Goal: Task Accomplishment & Management: Manage account settings

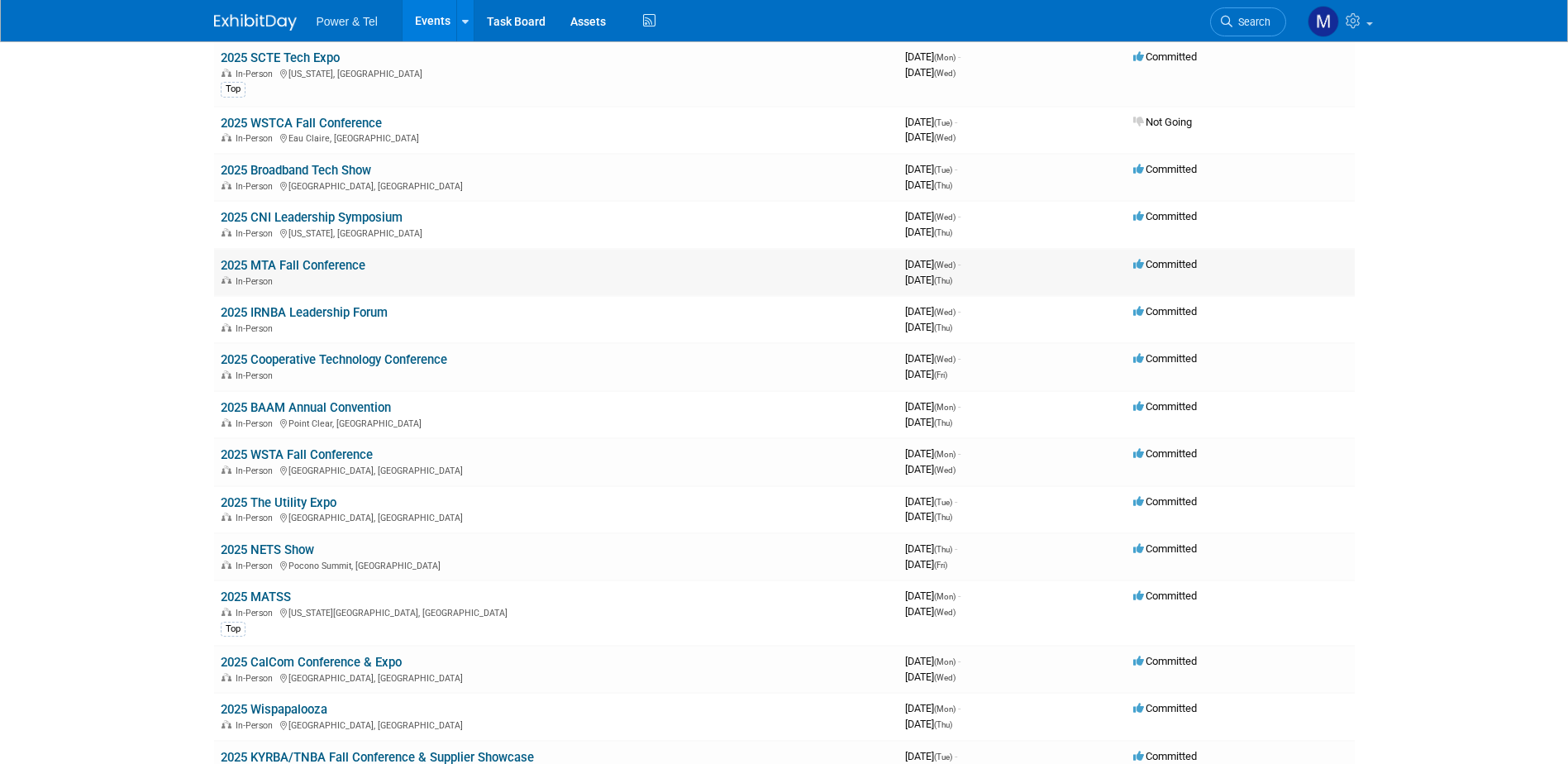
scroll to position [83, 0]
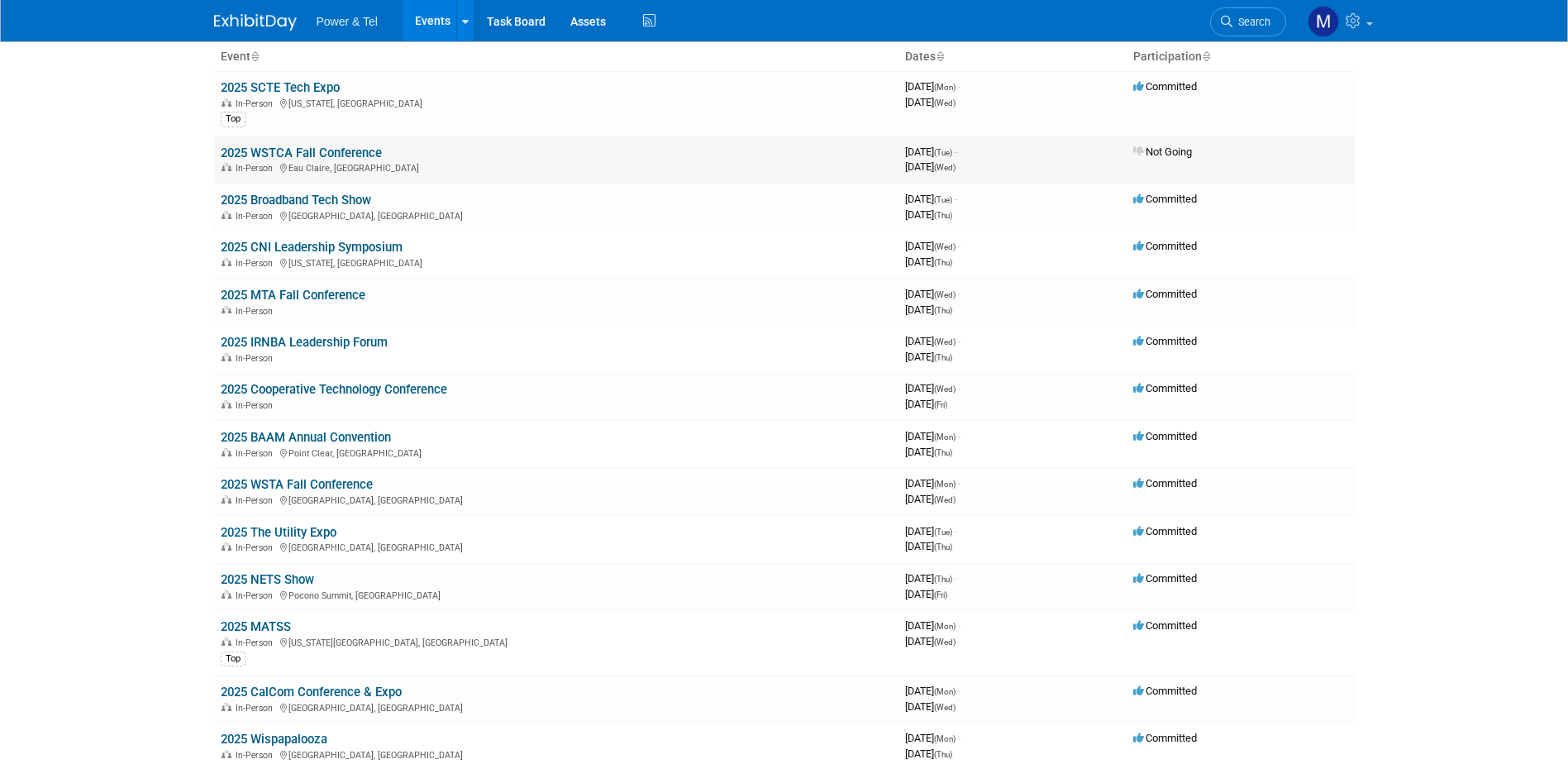
click at [344, 149] on link "2025 WSTCA Fall Conference" at bounding box center [300, 153] width 161 height 15
click at [0, 0] on div at bounding box center [0, 0] width 0 height 0
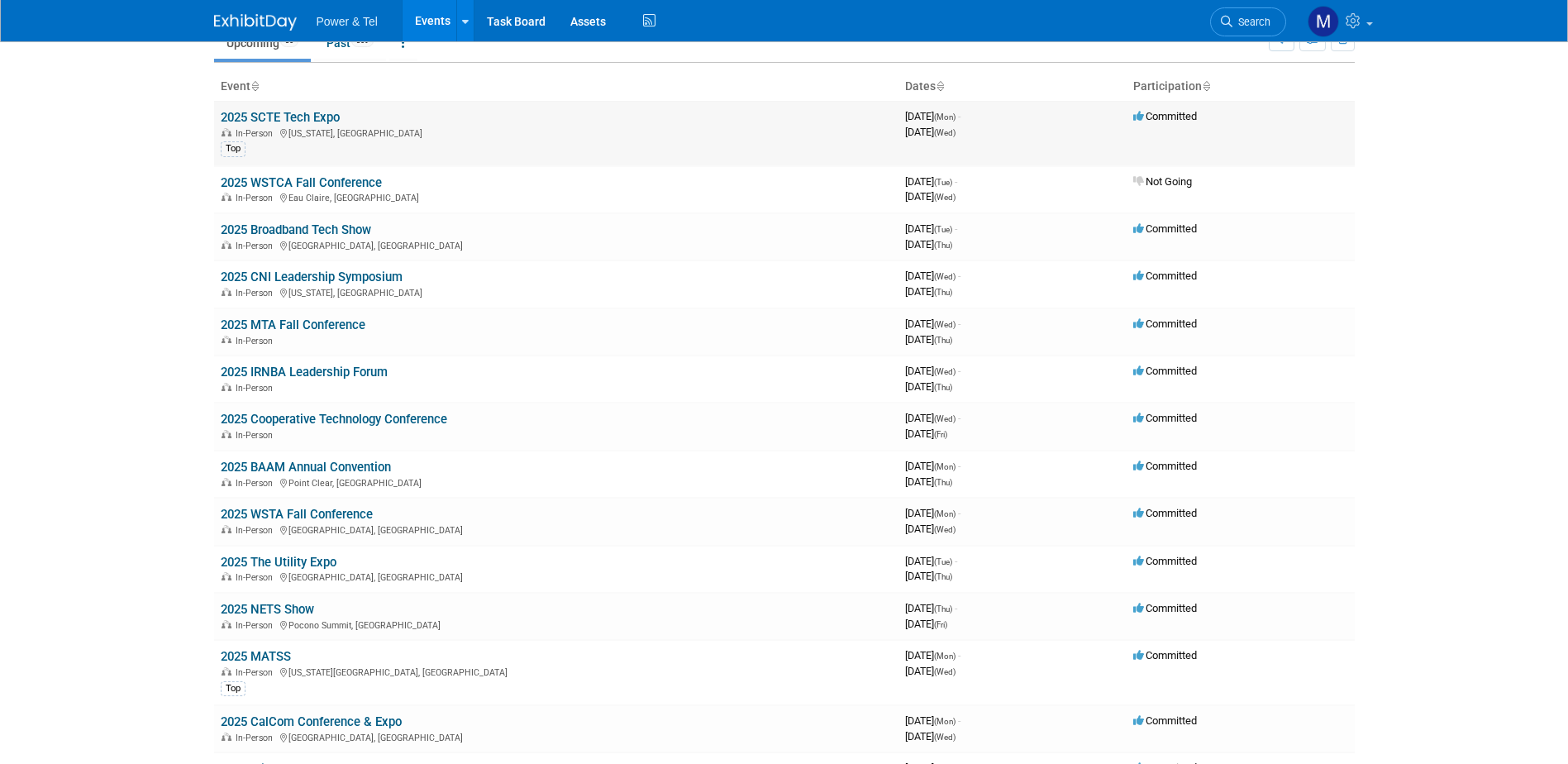
scroll to position [0, 0]
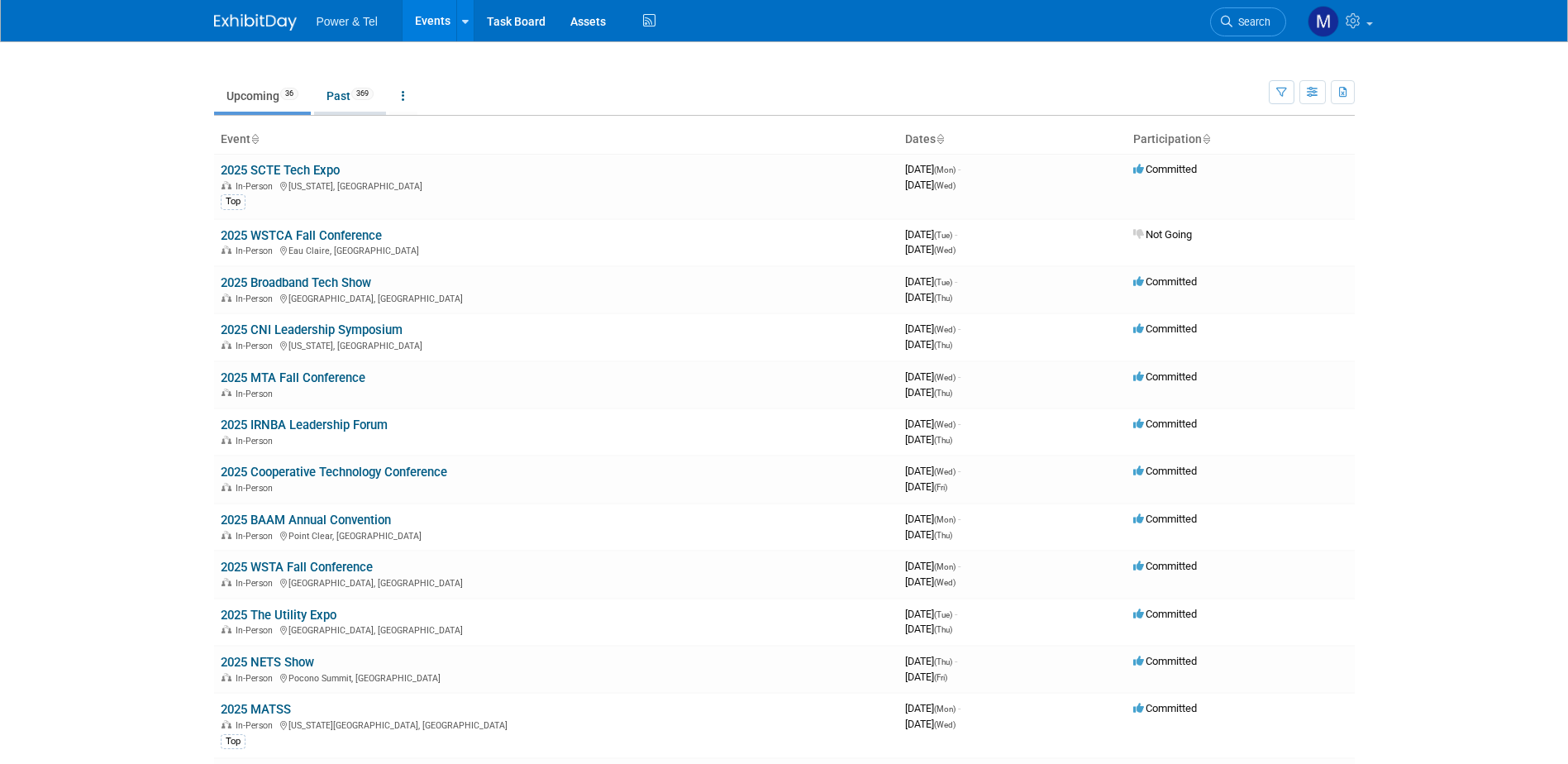
click at [345, 92] on link "Past 369" at bounding box center [350, 96] width 72 height 32
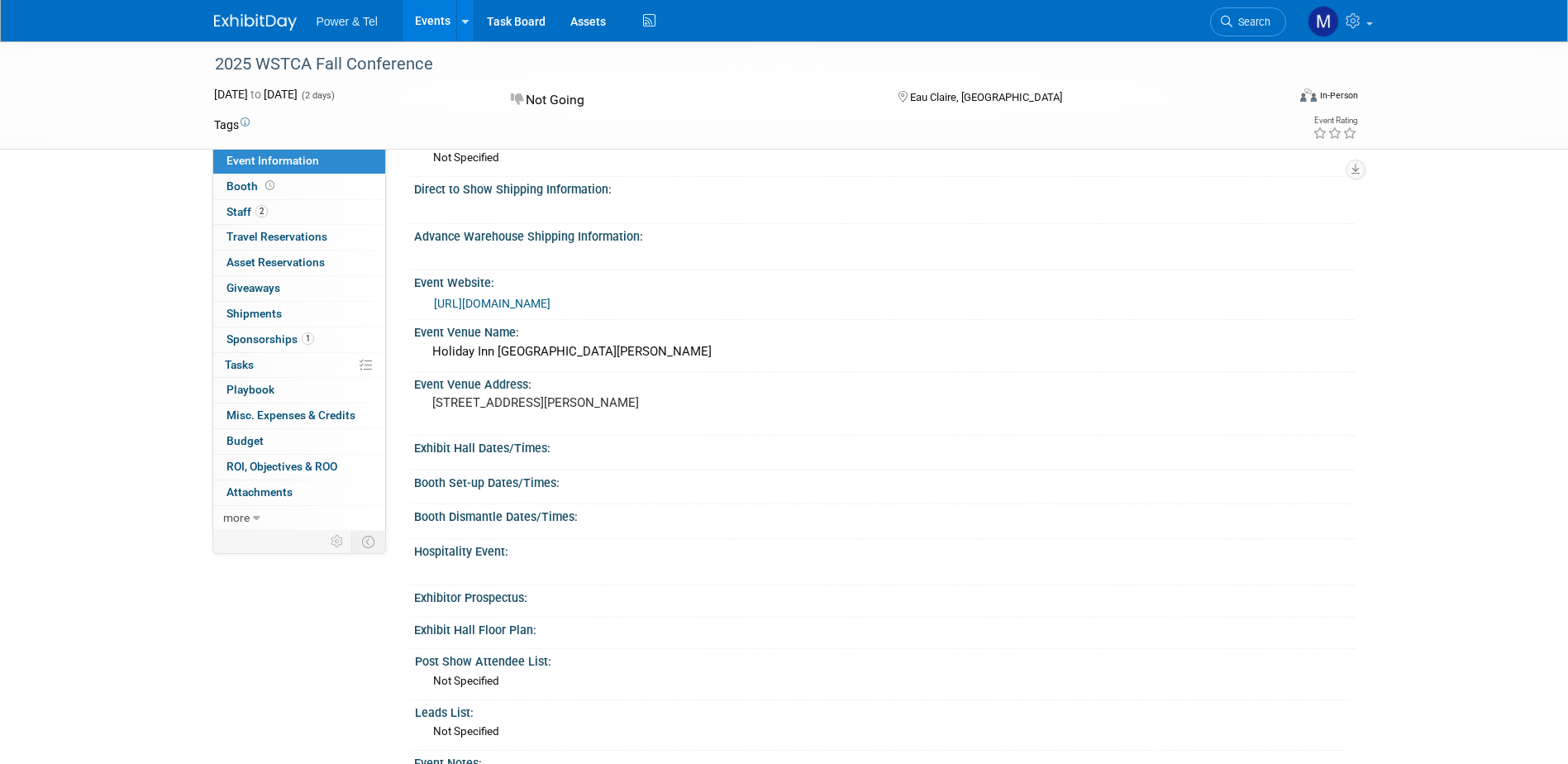
scroll to position [248, 0]
click at [256, 513] on icon at bounding box center [257, 518] width 7 height 12
click at [249, 570] on span "Logs" at bounding box center [239, 567] width 25 height 14
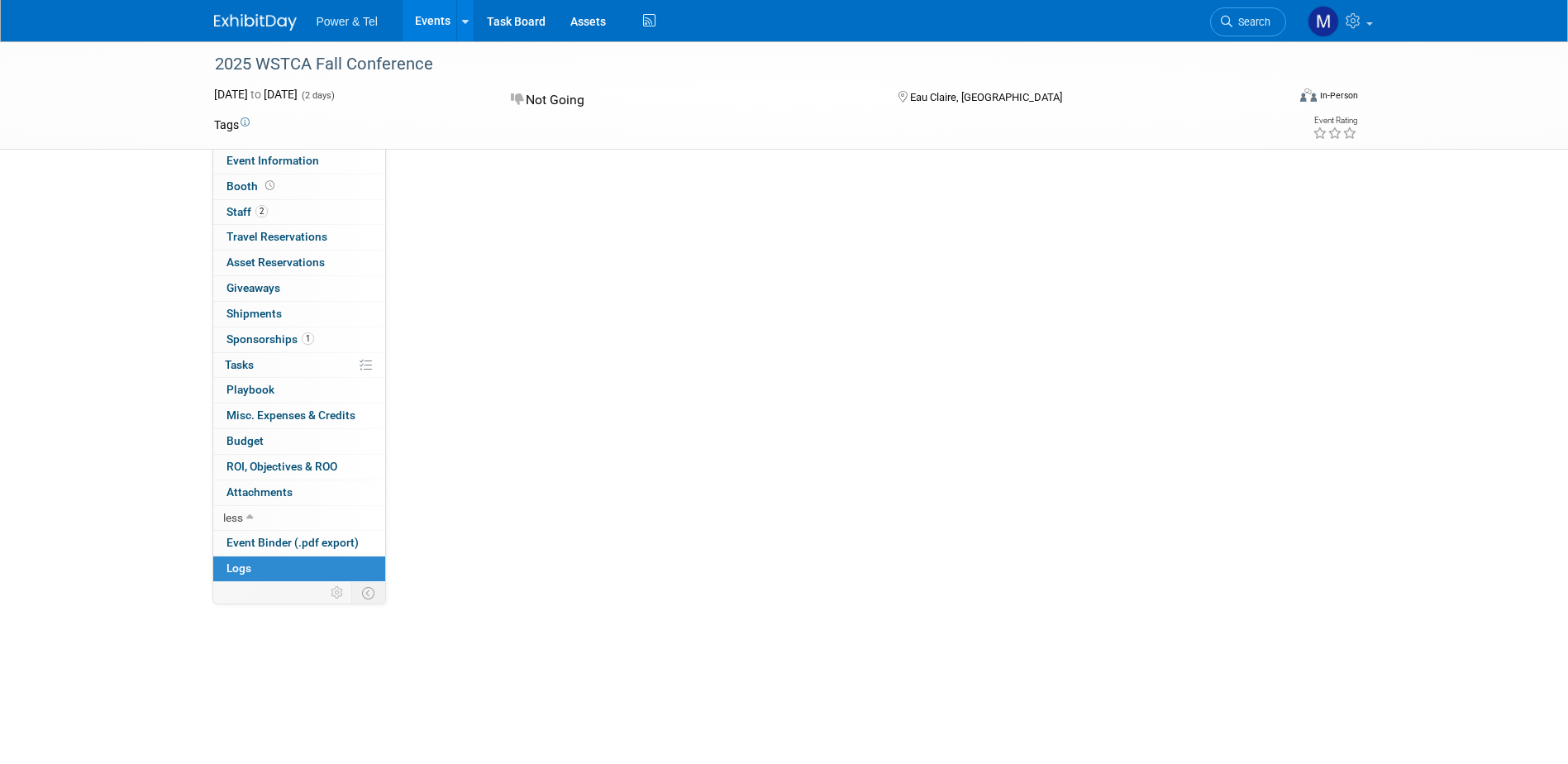
scroll to position [0, 0]
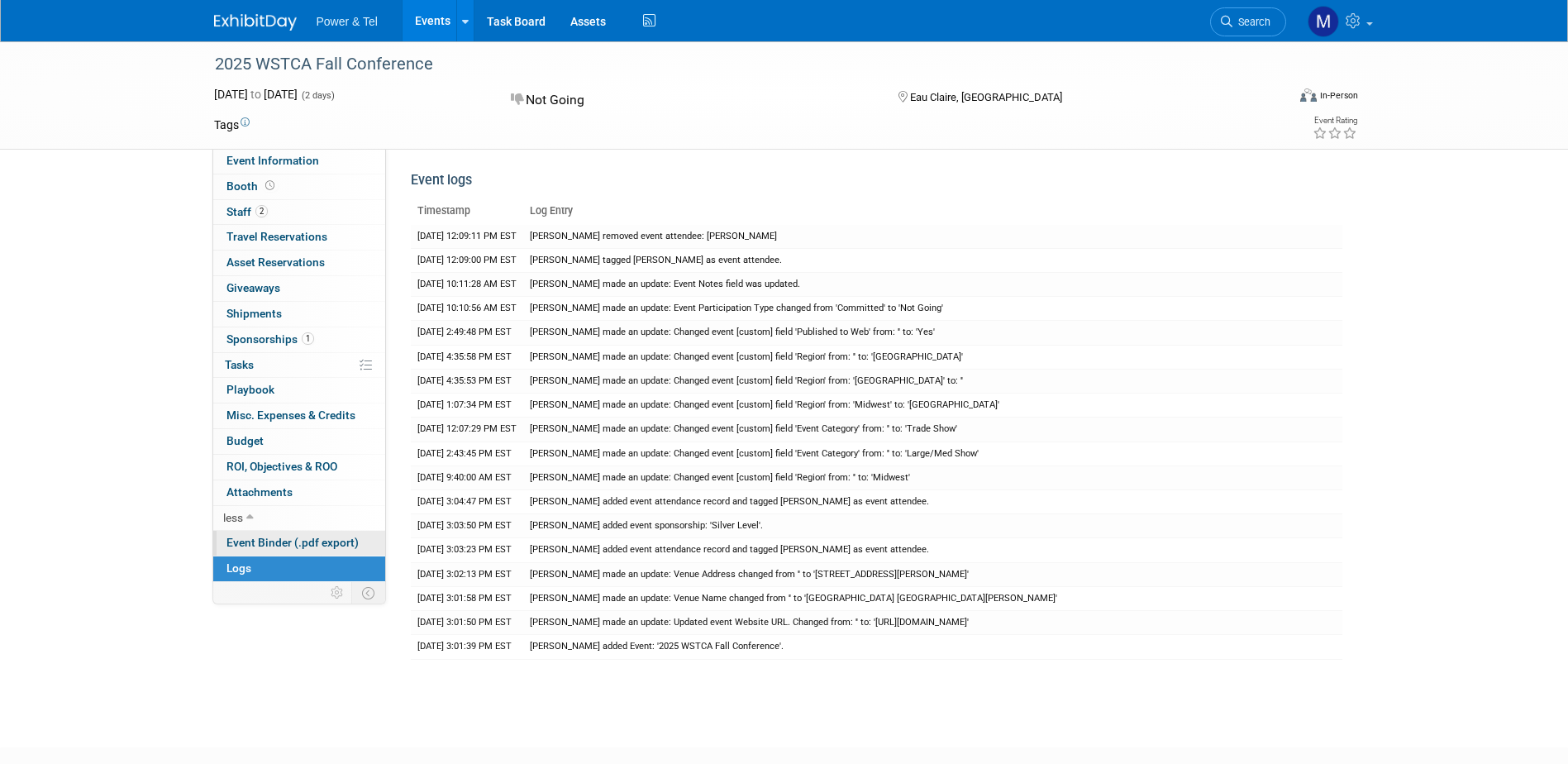
click at [255, 540] on span "Event Binder (.pdf export)" at bounding box center [292, 542] width 132 height 14
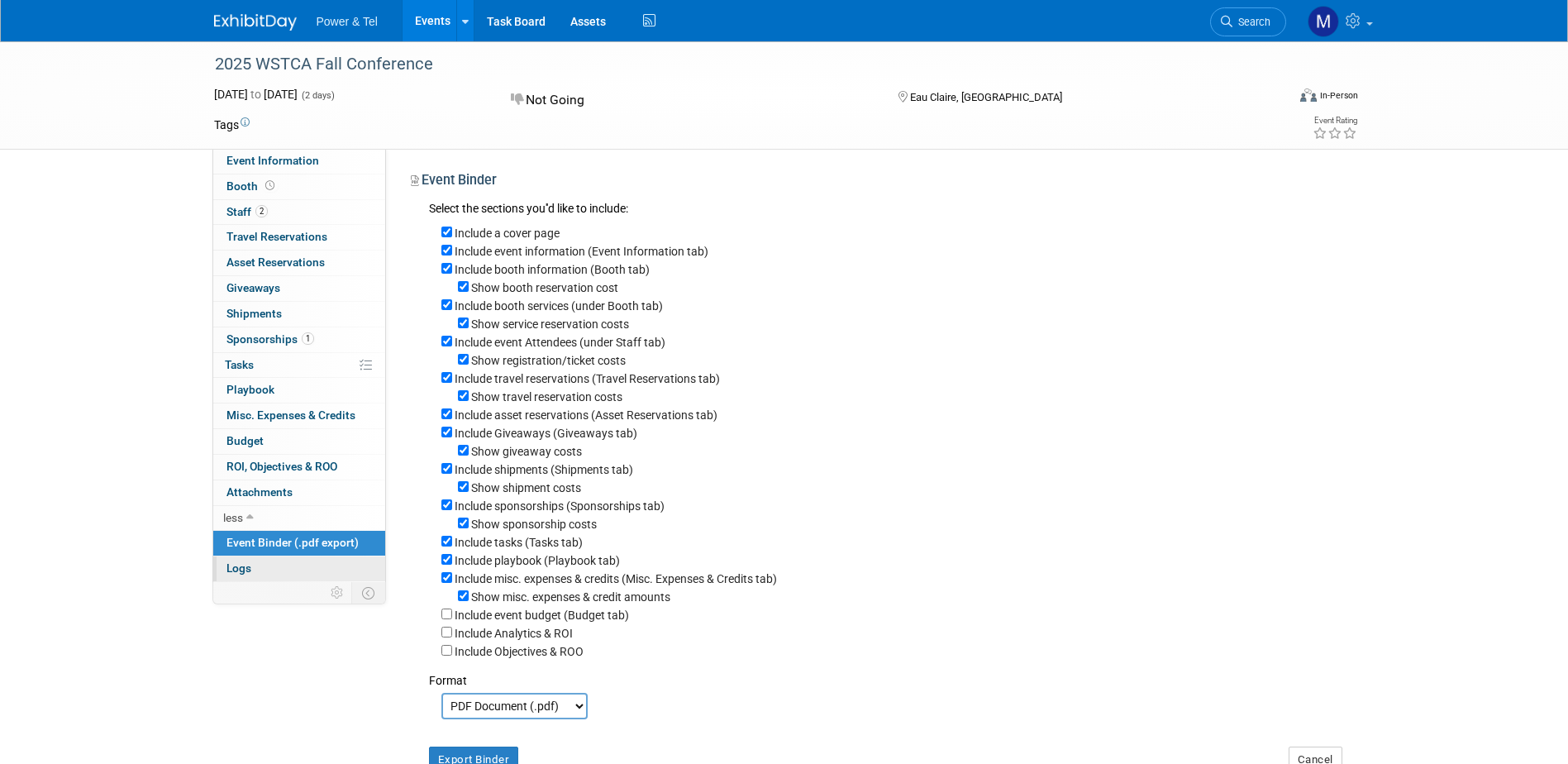
click at [238, 570] on span "Logs" at bounding box center [239, 567] width 25 height 14
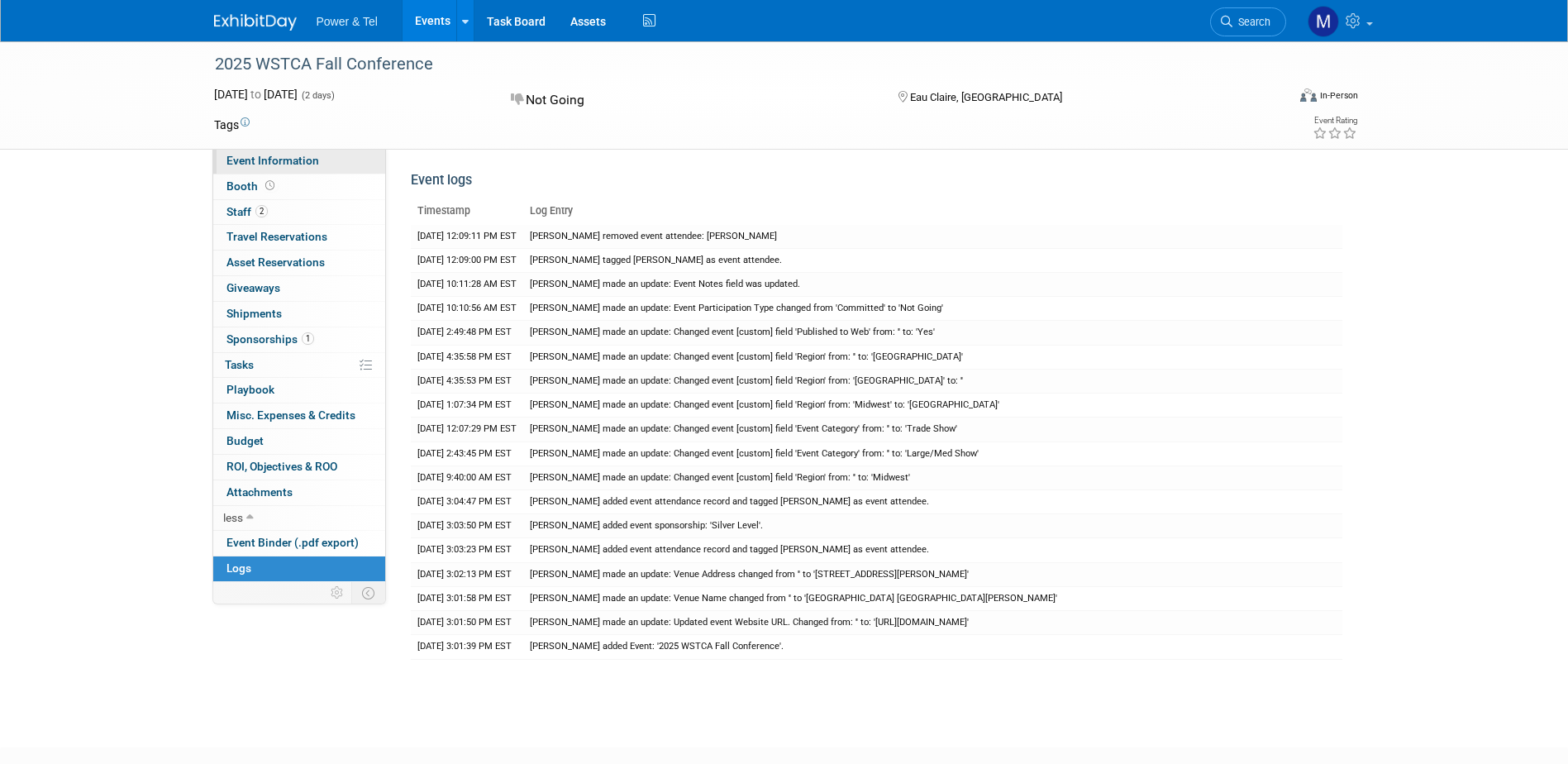
click at [300, 158] on span "Event Information" at bounding box center [273, 160] width 93 height 14
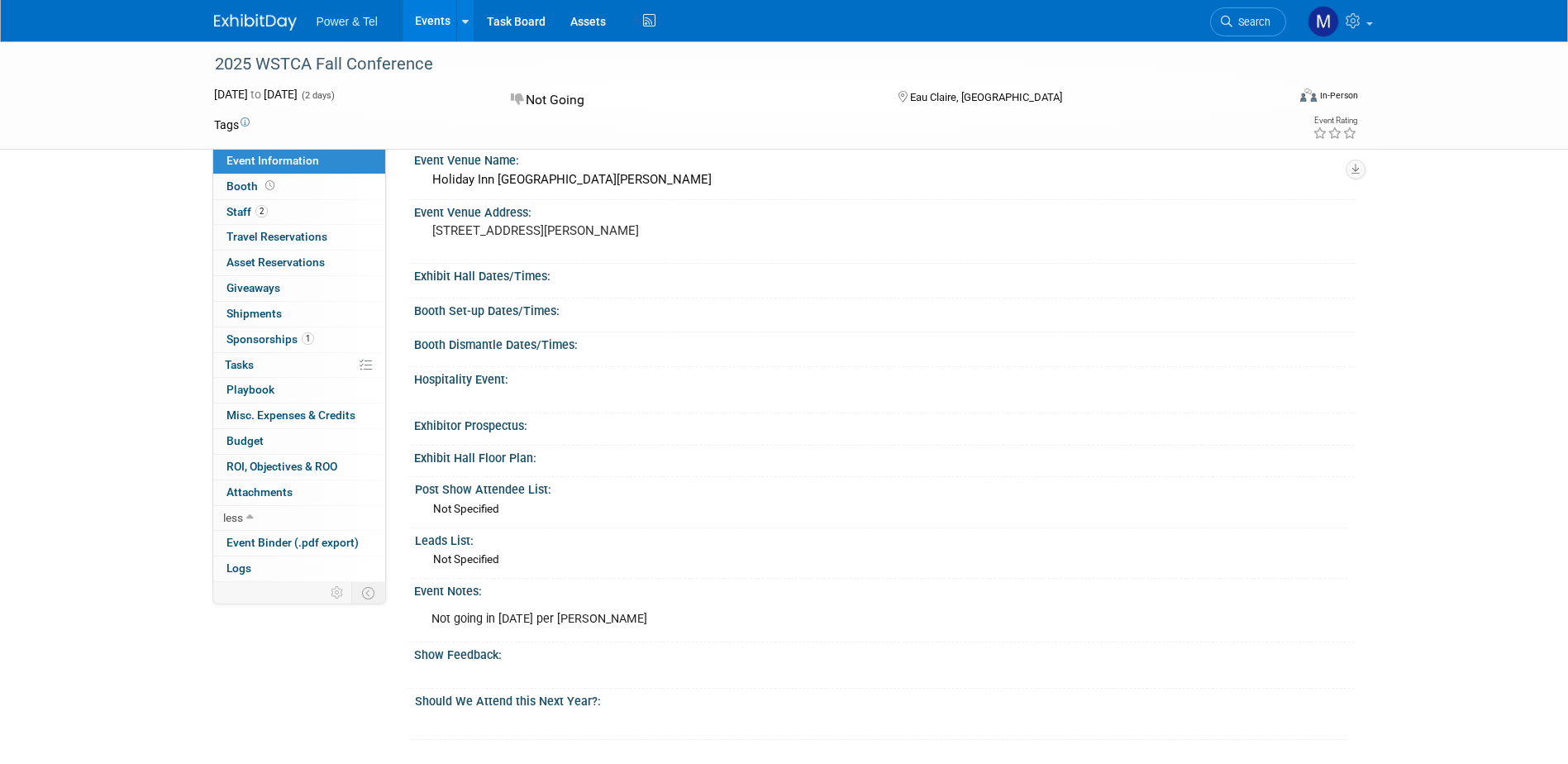
scroll to position [496, 0]
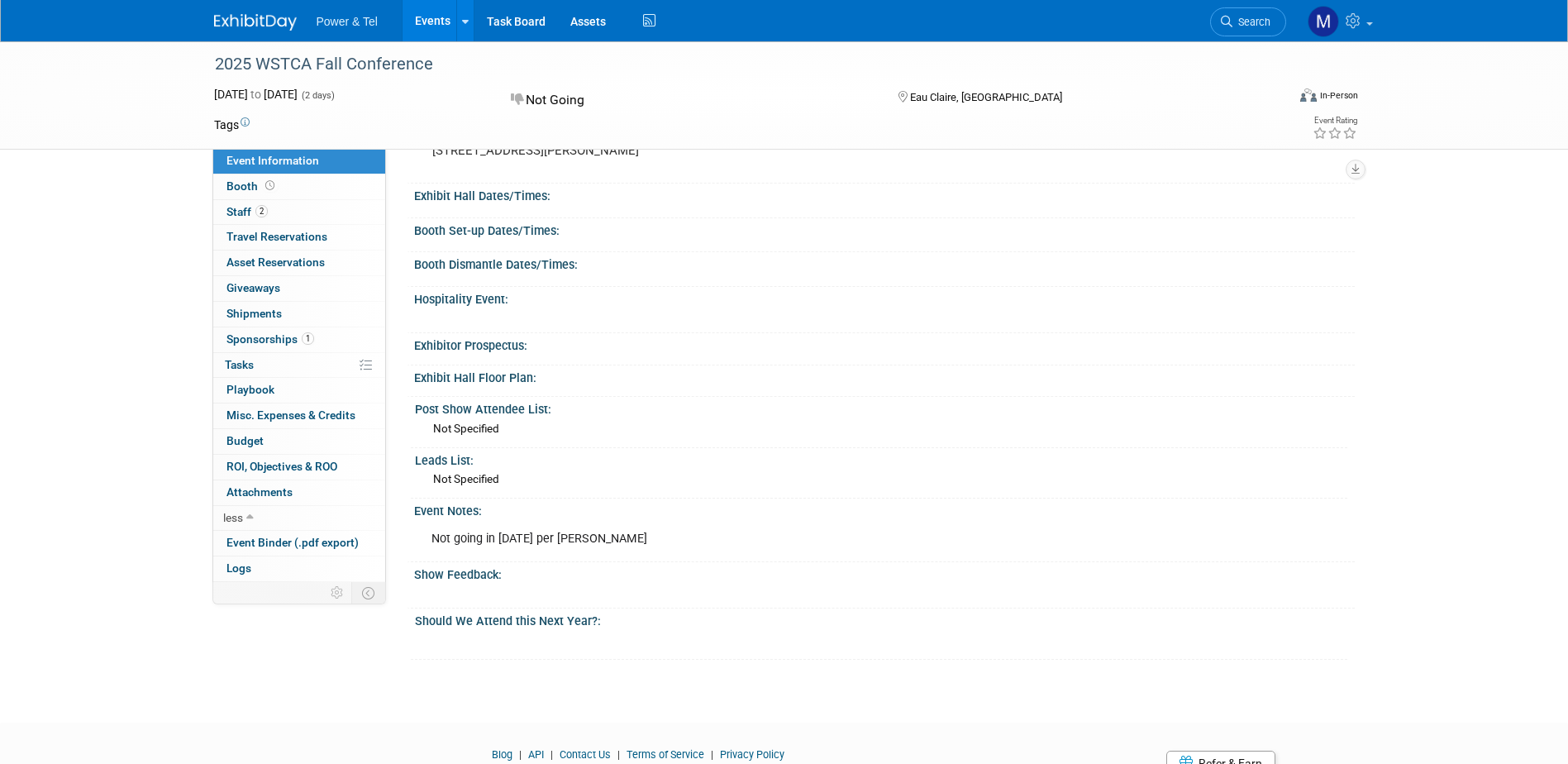
click at [525, 584] on div "X" at bounding box center [879, 585] width 929 height 8
click at [475, 585] on div "X" at bounding box center [879, 585] width 929 height 8
click at [475, 576] on div "Show Feedback:" at bounding box center [884, 572] width 941 height 21
click at [515, 578] on div "Show Feedback:" at bounding box center [884, 572] width 941 height 21
click at [597, 617] on div "Should We Attend this Next Year?:" at bounding box center [881, 618] width 932 height 21
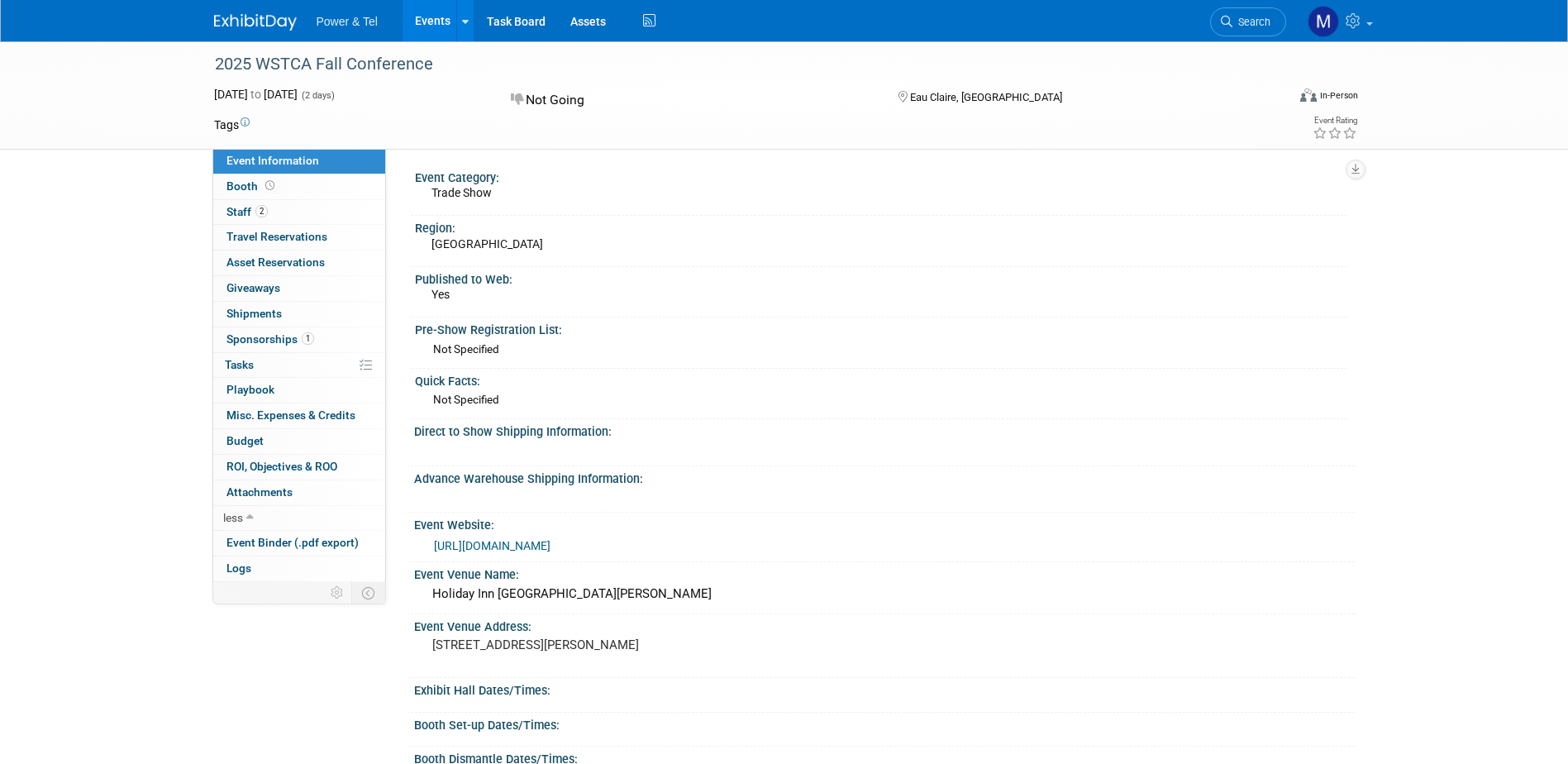
scroll to position [0, 0]
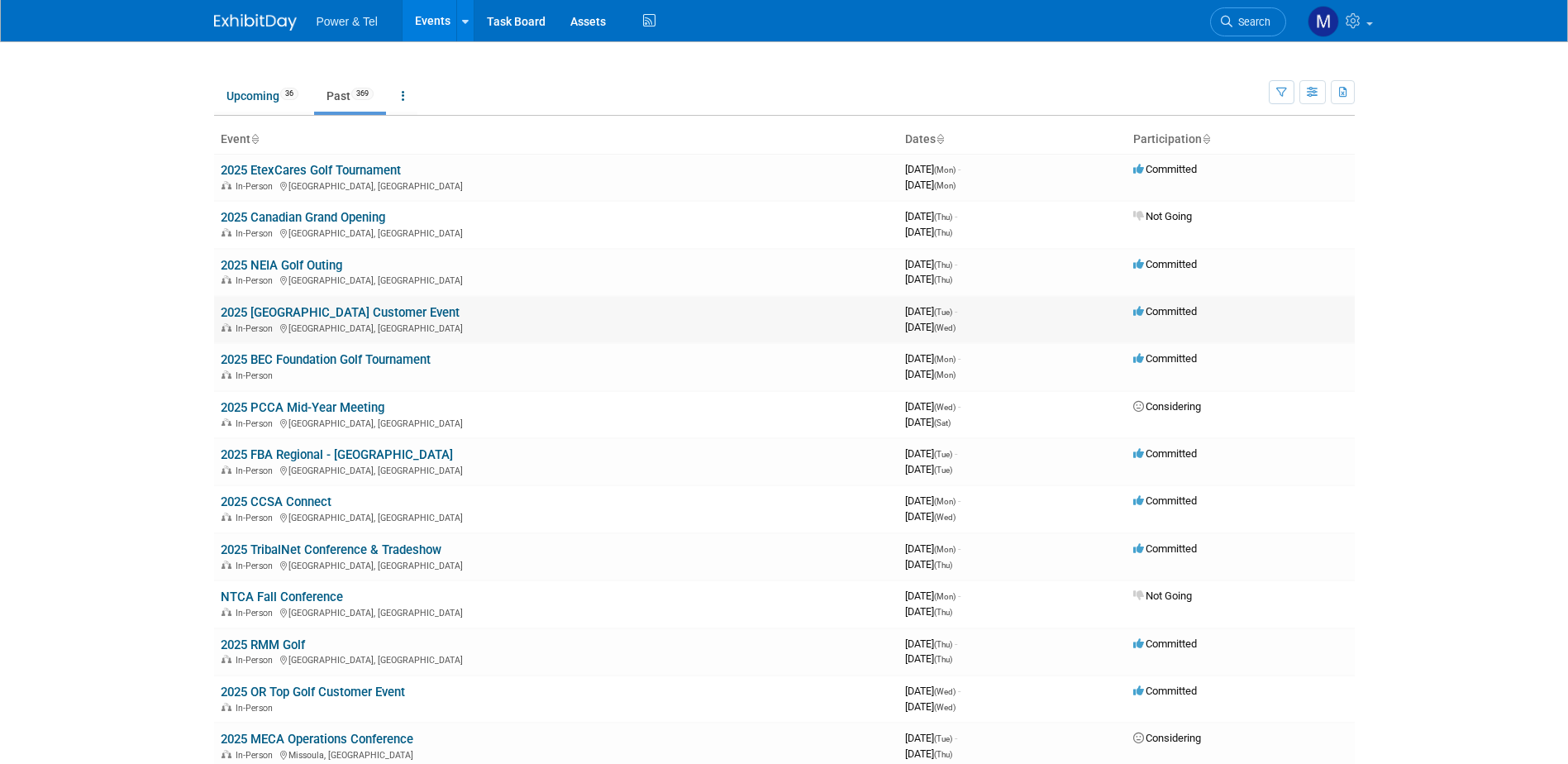
click at [341, 311] on link "2025 [GEOGRAPHIC_DATA] Customer Event" at bounding box center [340, 312] width 239 height 15
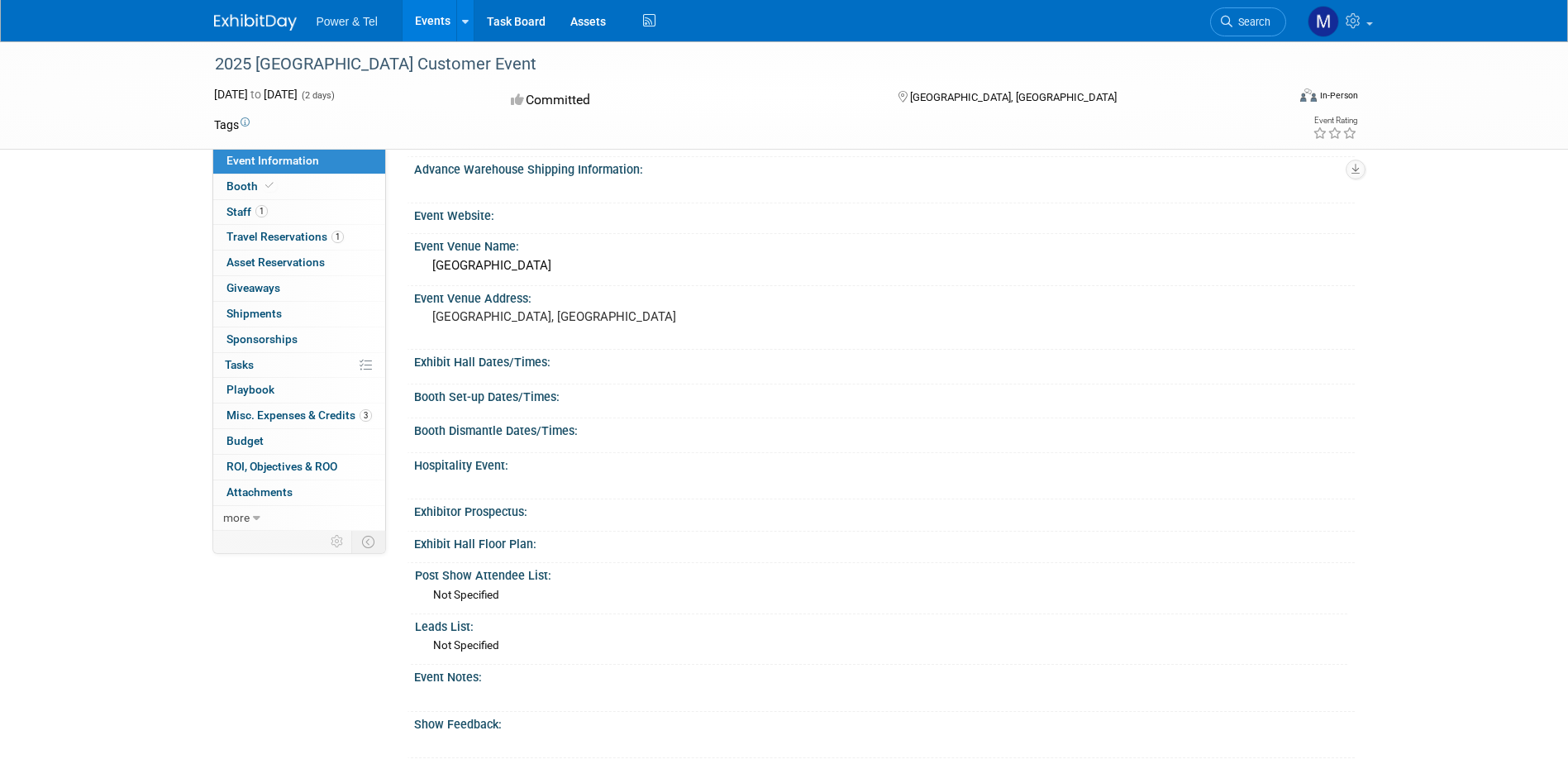
scroll to position [413, 0]
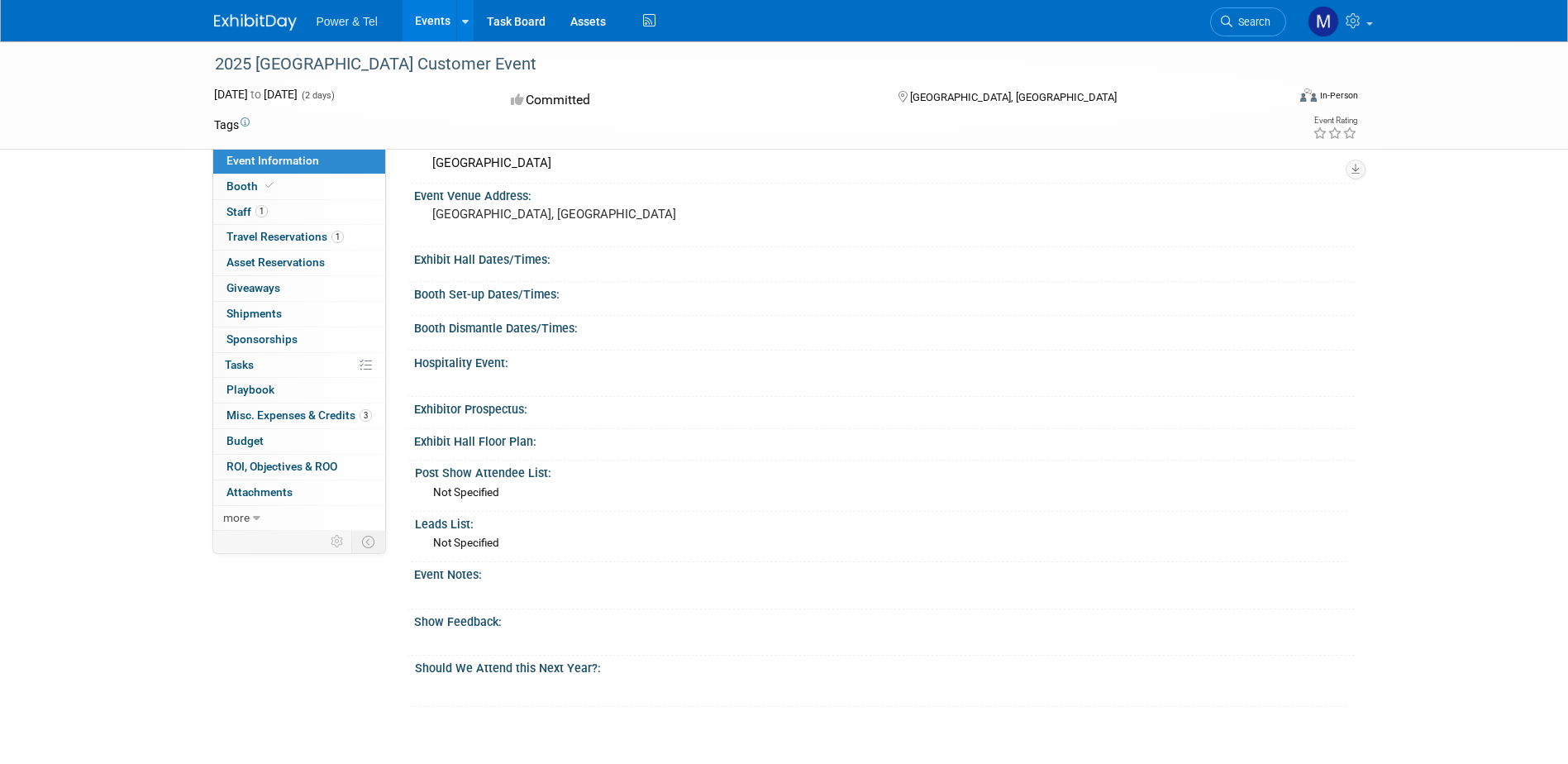
click at [496, 578] on div "Event Notes:" at bounding box center [884, 572] width 941 height 21
click at [474, 579] on div "Event Notes:" at bounding box center [884, 572] width 941 height 21
click at [451, 575] on div "Event Notes:" at bounding box center [884, 572] width 941 height 21
click at [1301, 577] on div "Event Notes:" at bounding box center [884, 572] width 941 height 21
click at [463, 627] on div "Show Feedback:" at bounding box center [884, 619] width 941 height 21
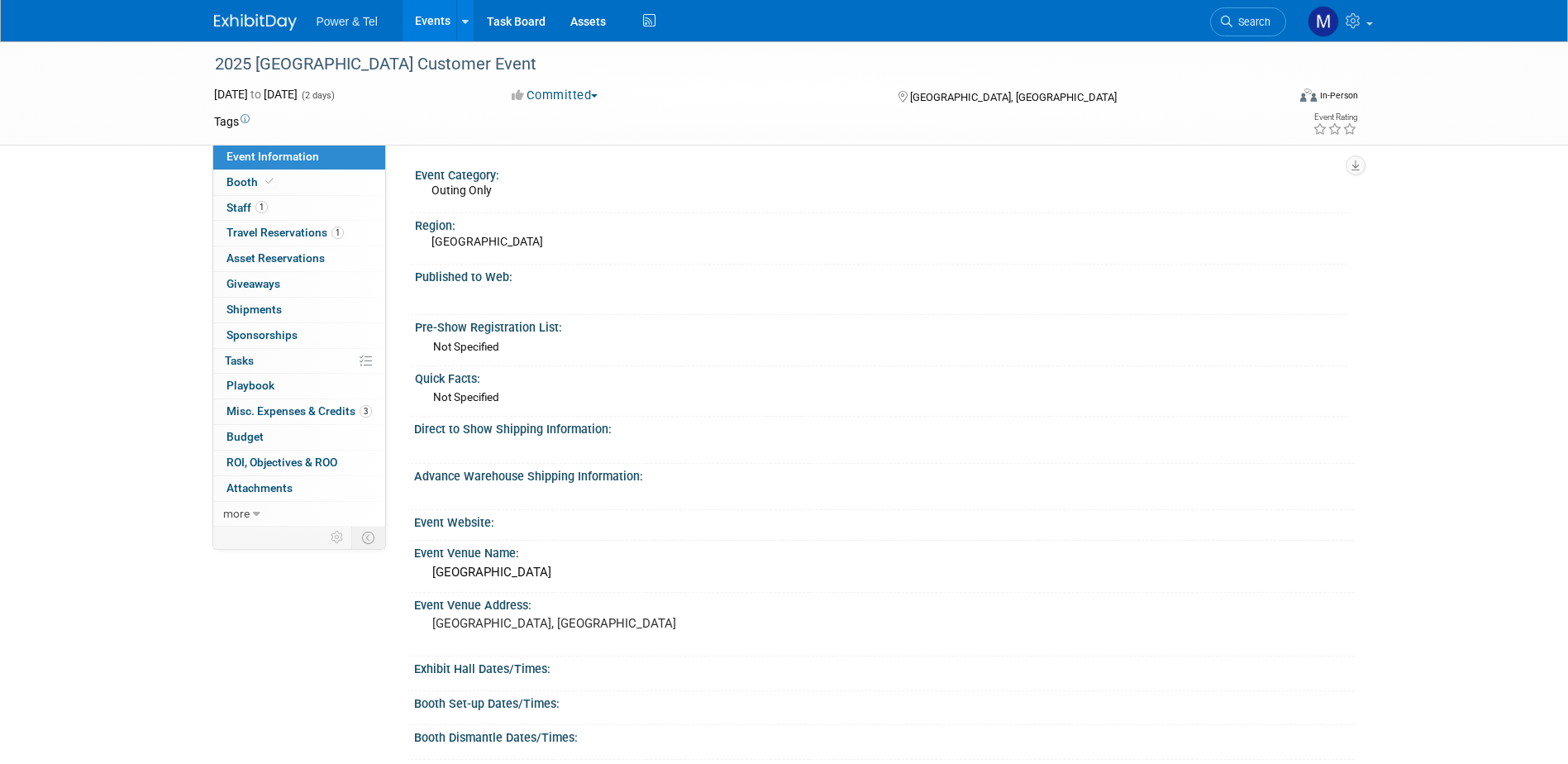
click at [267, 158] on span "Event Information" at bounding box center [273, 156] width 93 height 14
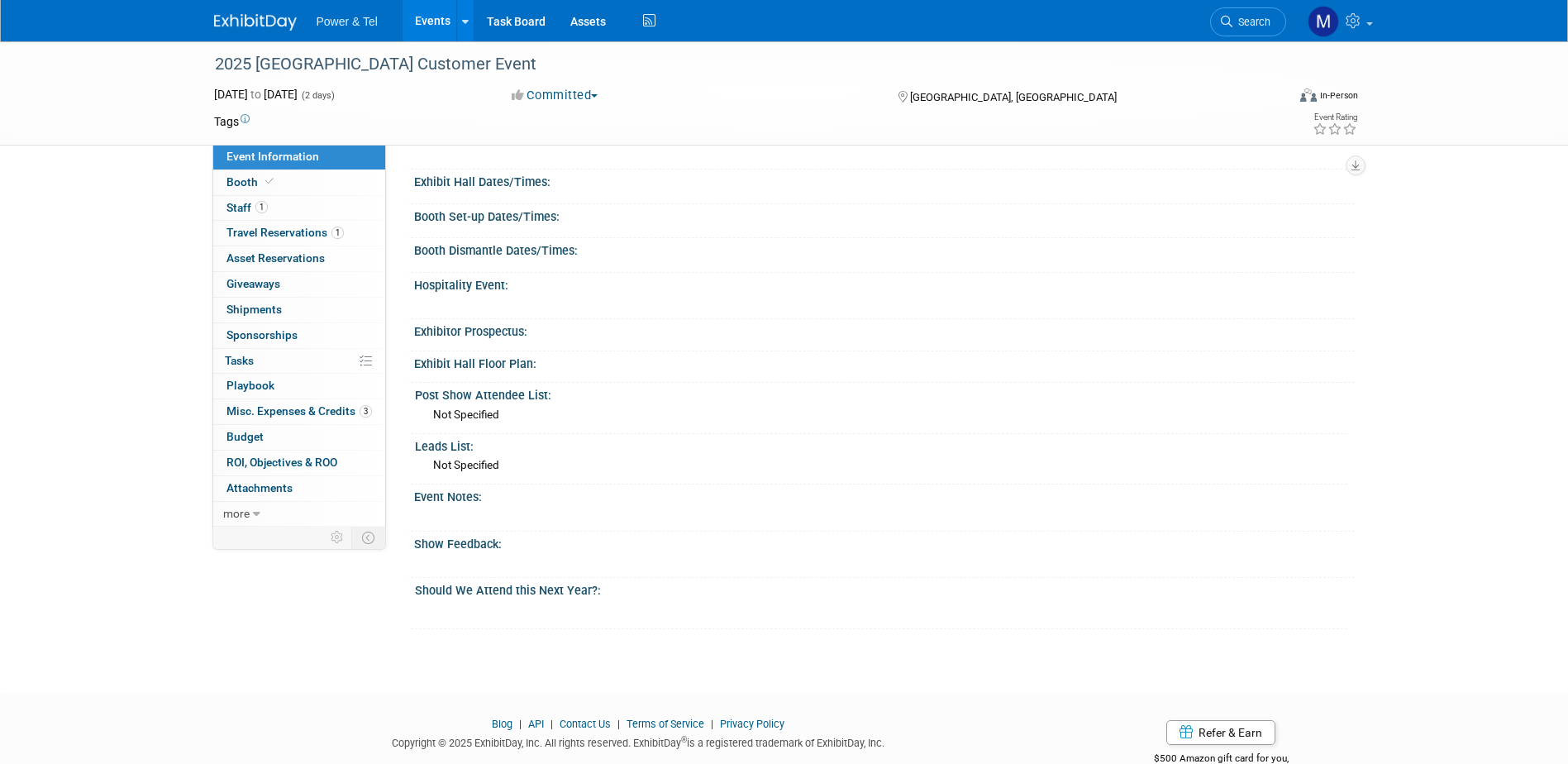
scroll to position [496, 0]
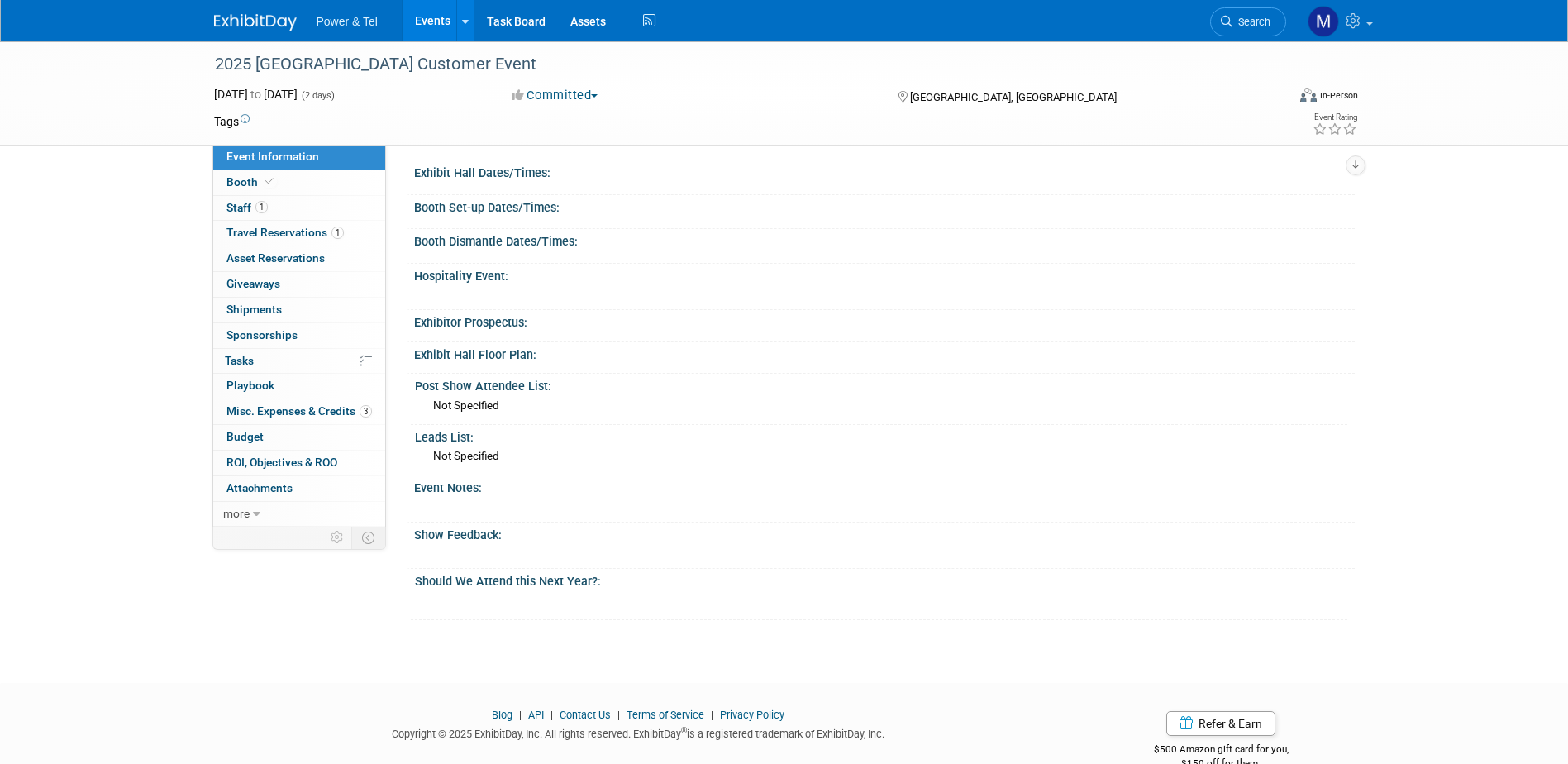
click at [441, 489] on div "Event Notes:" at bounding box center [884, 485] width 941 height 21
click at [470, 487] on div "Event Notes:" at bounding box center [884, 485] width 941 height 21
drag, startPoint x: 470, startPoint y: 487, endPoint x: 524, endPoint y: 495, distance: 54.6
click at [524, 495] on div "X" at bounding box center [879, 499] width 929 height 8
click at [484, 494] on div "Event Notes:" at bounding box center [884, 485] width 941 height 21
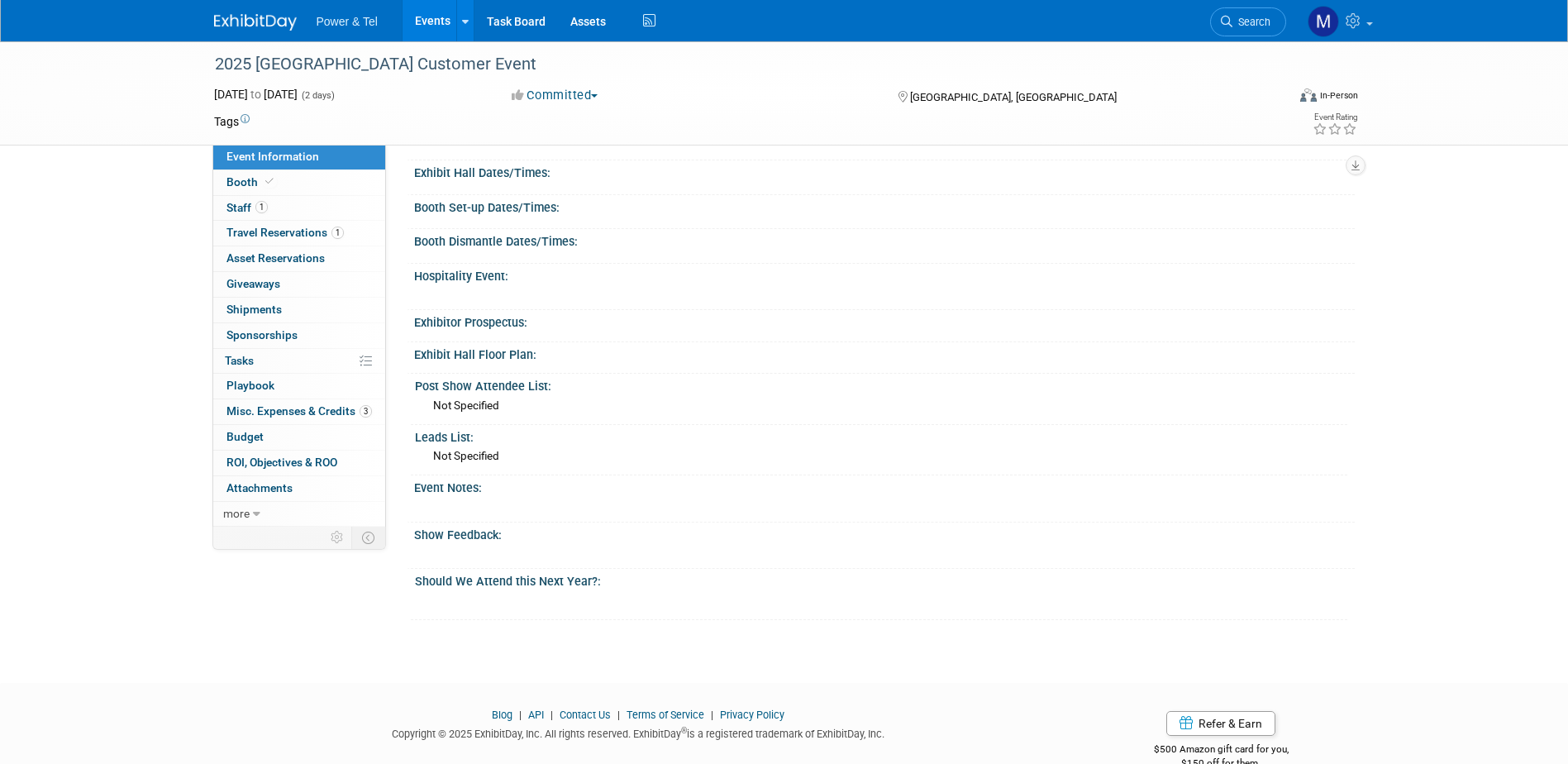
click at [500, 503] on div at bounding box center [795, 507] width 751 height 16
click at [509, 504] on div at bounding box center [795, 507] width 751 height 16
drag, startPoint x: 558, startPoint y: 502, endPoint x: 572, endPoint y: 504, distance: 14.1
click at [572, 503] on div at bounding box center [795, 507] width 751 height 16
click at [655, 544] on div "X" at bounding box center [879, 545] width 929 height 8
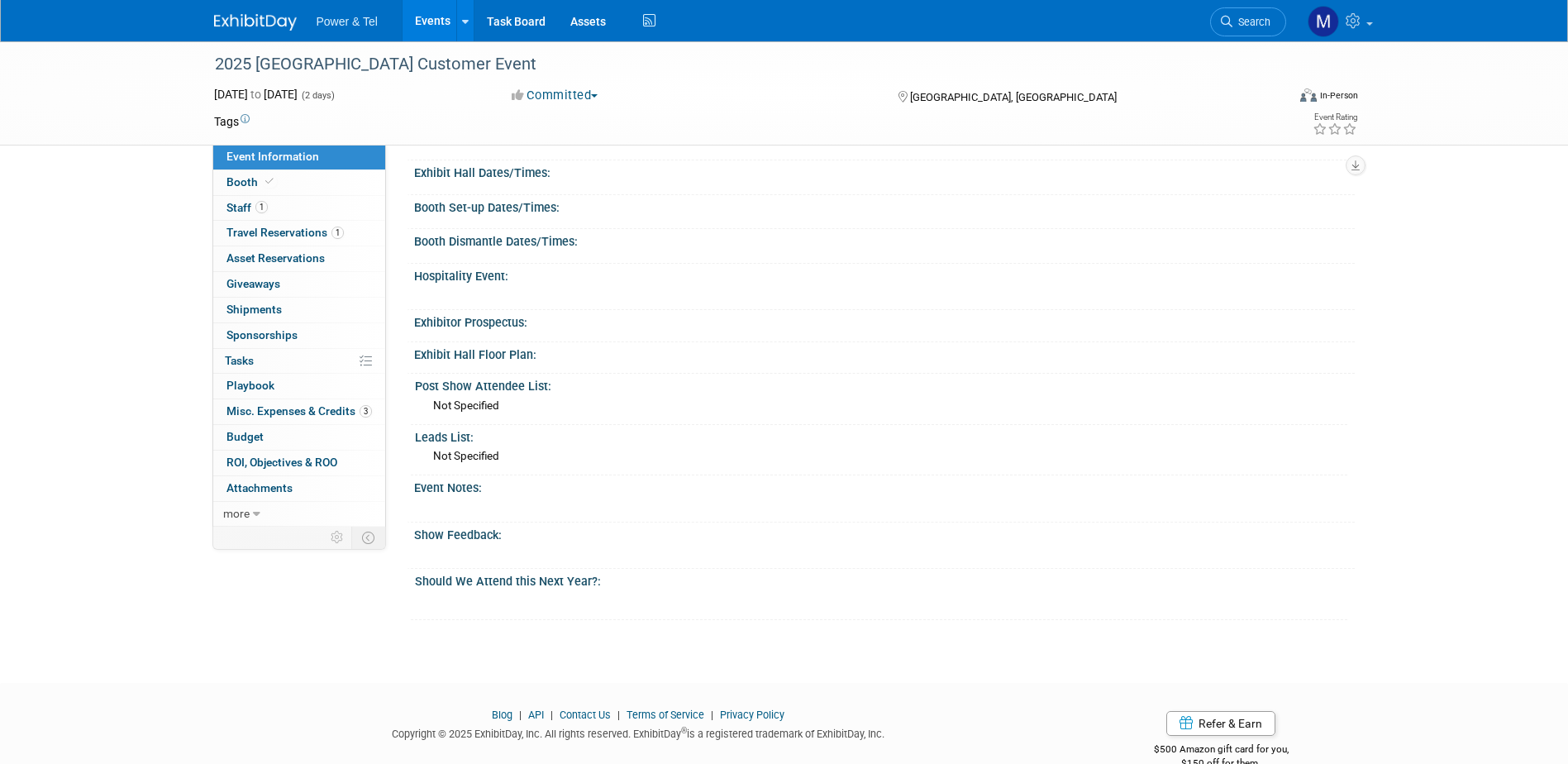
click at [657, 500] on div at bounding box center [795, 507] width 751 height 16
click at [661, 498] on div "X" at bounding box center [879, 499] width 929 height 8
click at [428, 16] on link "Events" at bounding box center [433, 20] width 60 height 41
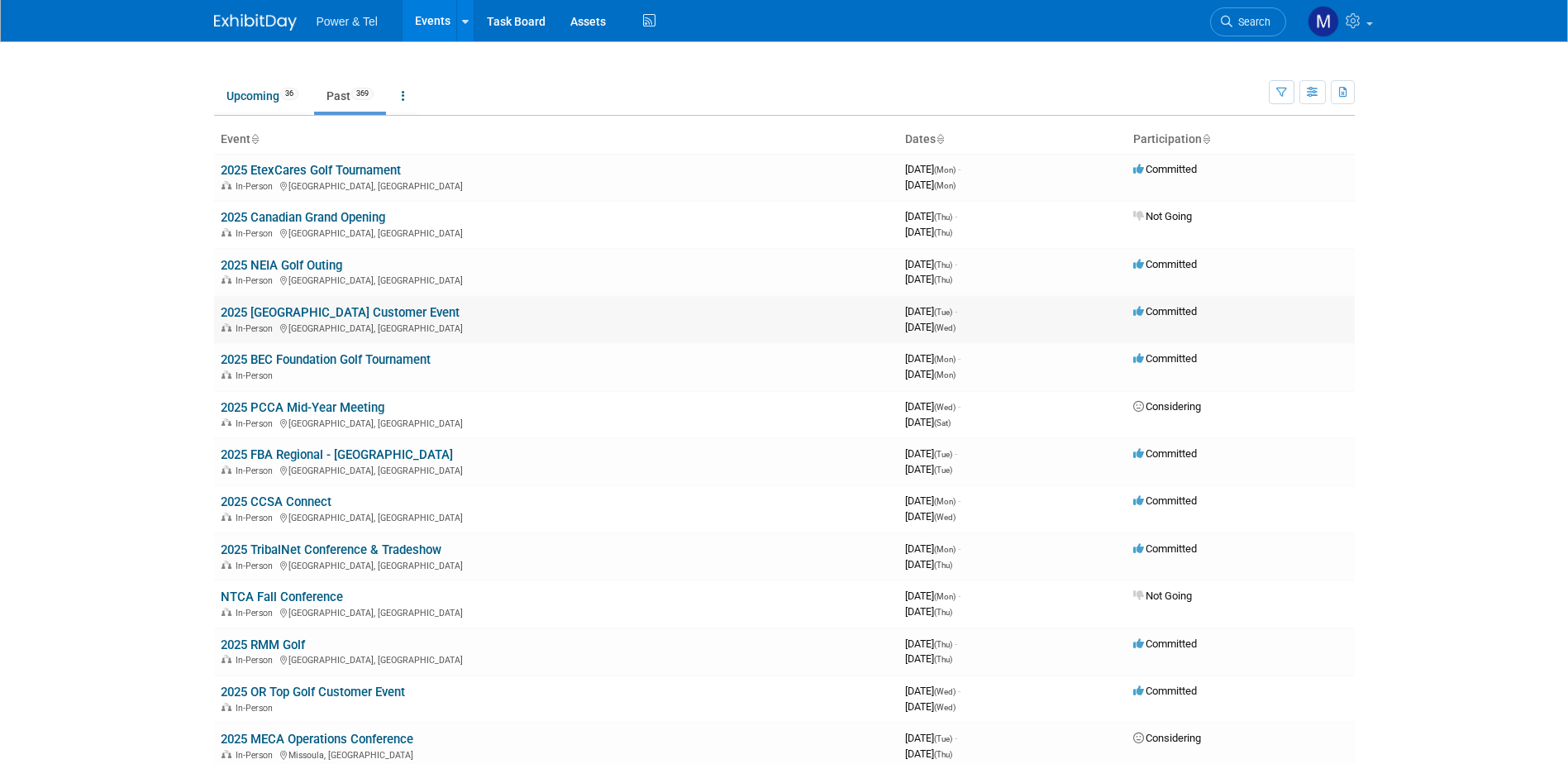
click at [391, 307] on link "2025 [GEOGRAPHIC_DATA] Customer Event" at bounding box center [340, 312] width 239 height 15
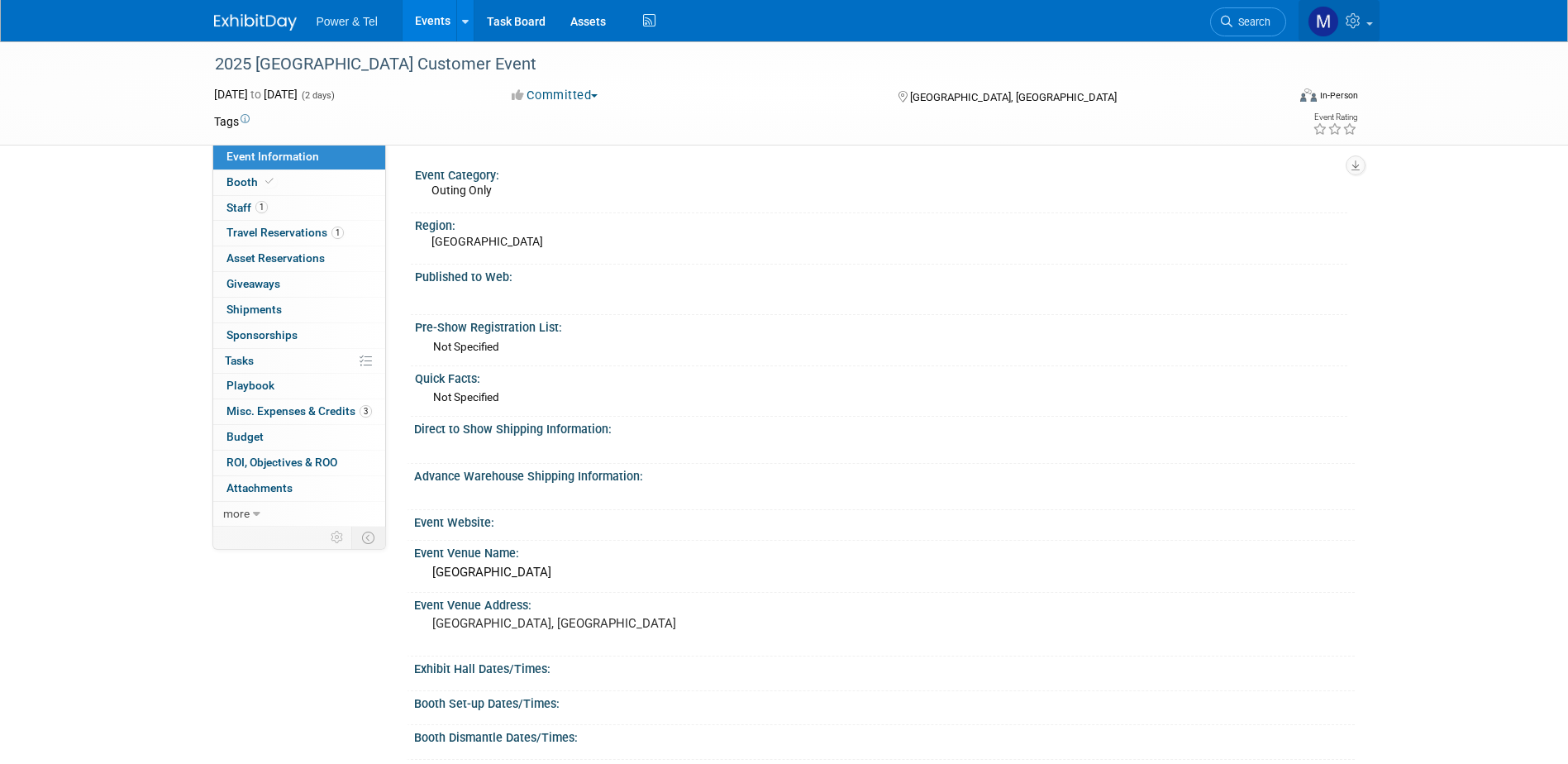
click at [1365, 18] on link at bounding box center [1339, 20] width 81 height 41
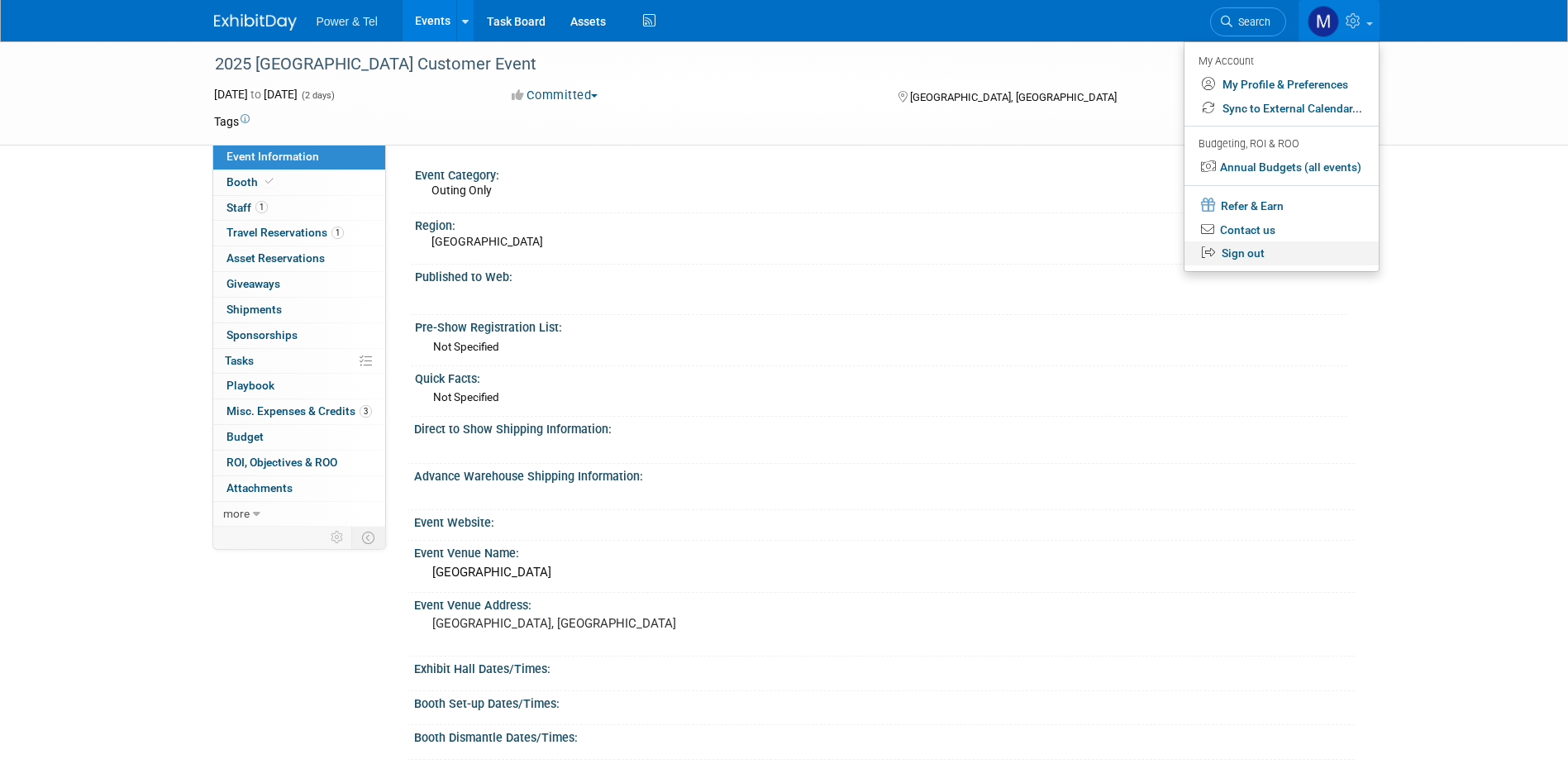
click at [1250, 249] on link "Sign out" at bounding box center [1281, 253] width 194 height 24
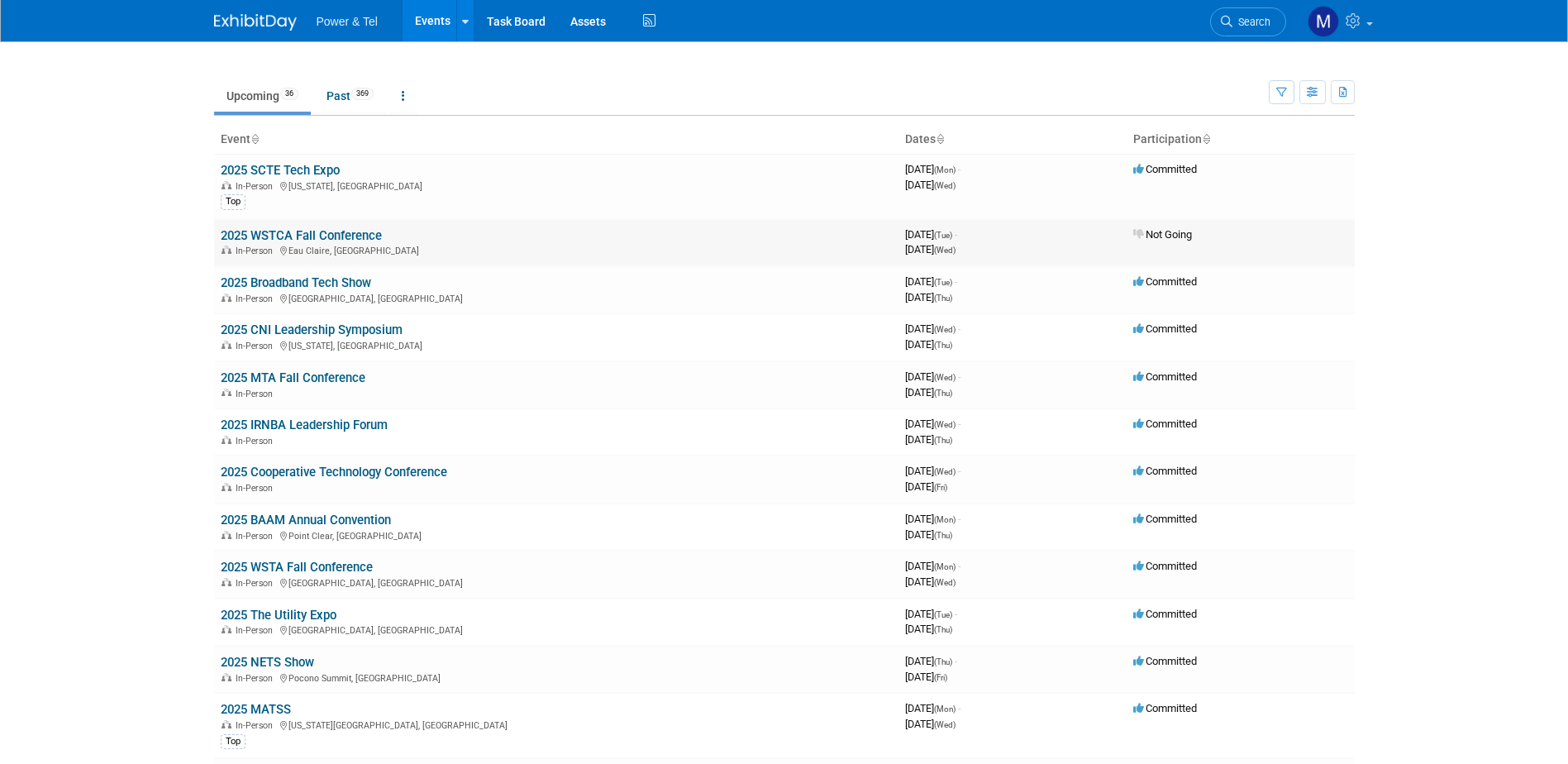
click at [341, 237] on link "2025 WSTCA Fall Conference" at bounding box center [300, 236] width 161 height 15
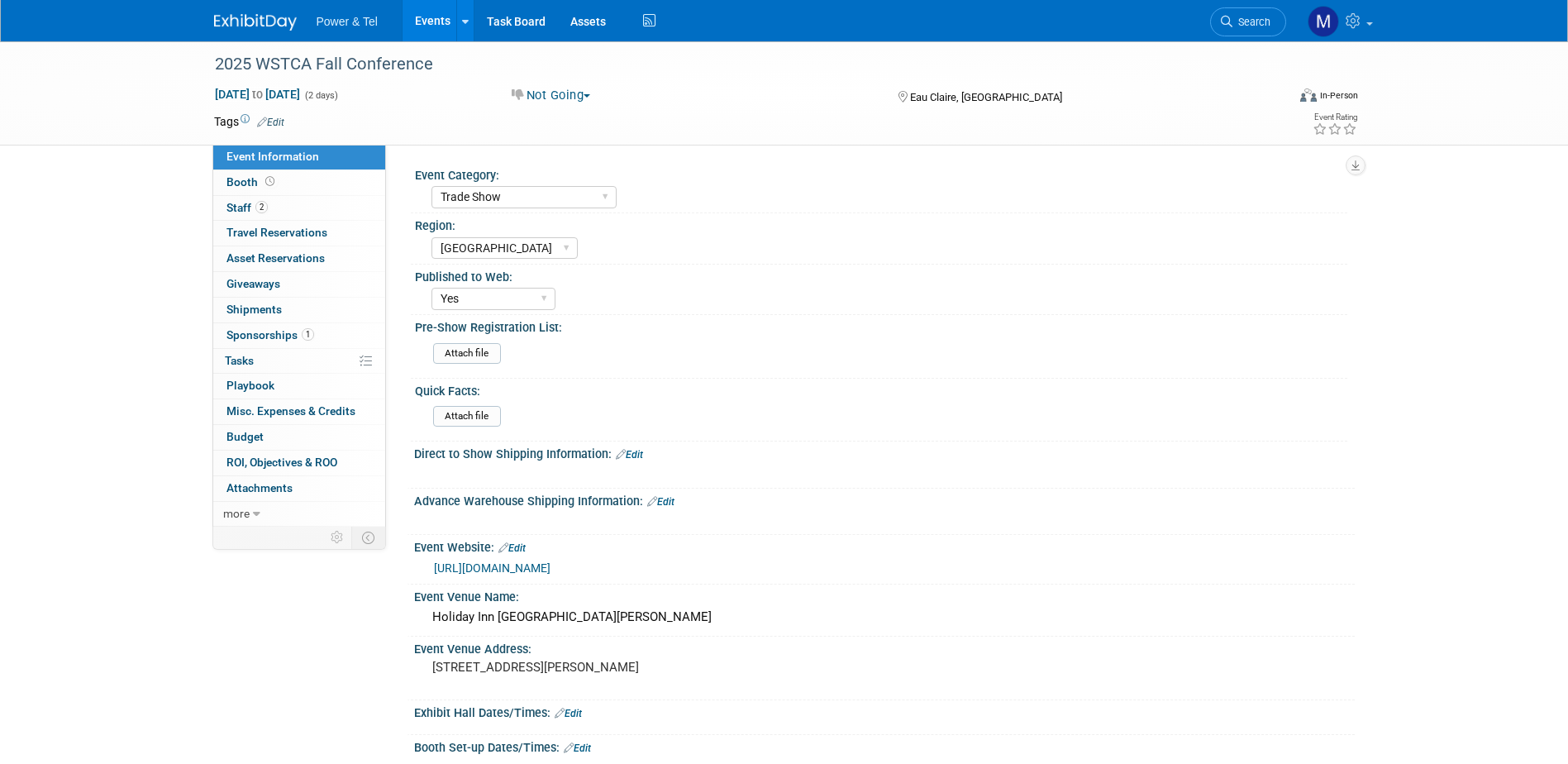
select select "Trade Show"
select select "[GEOGRAPHIC_DATA]"
select select "Yes"
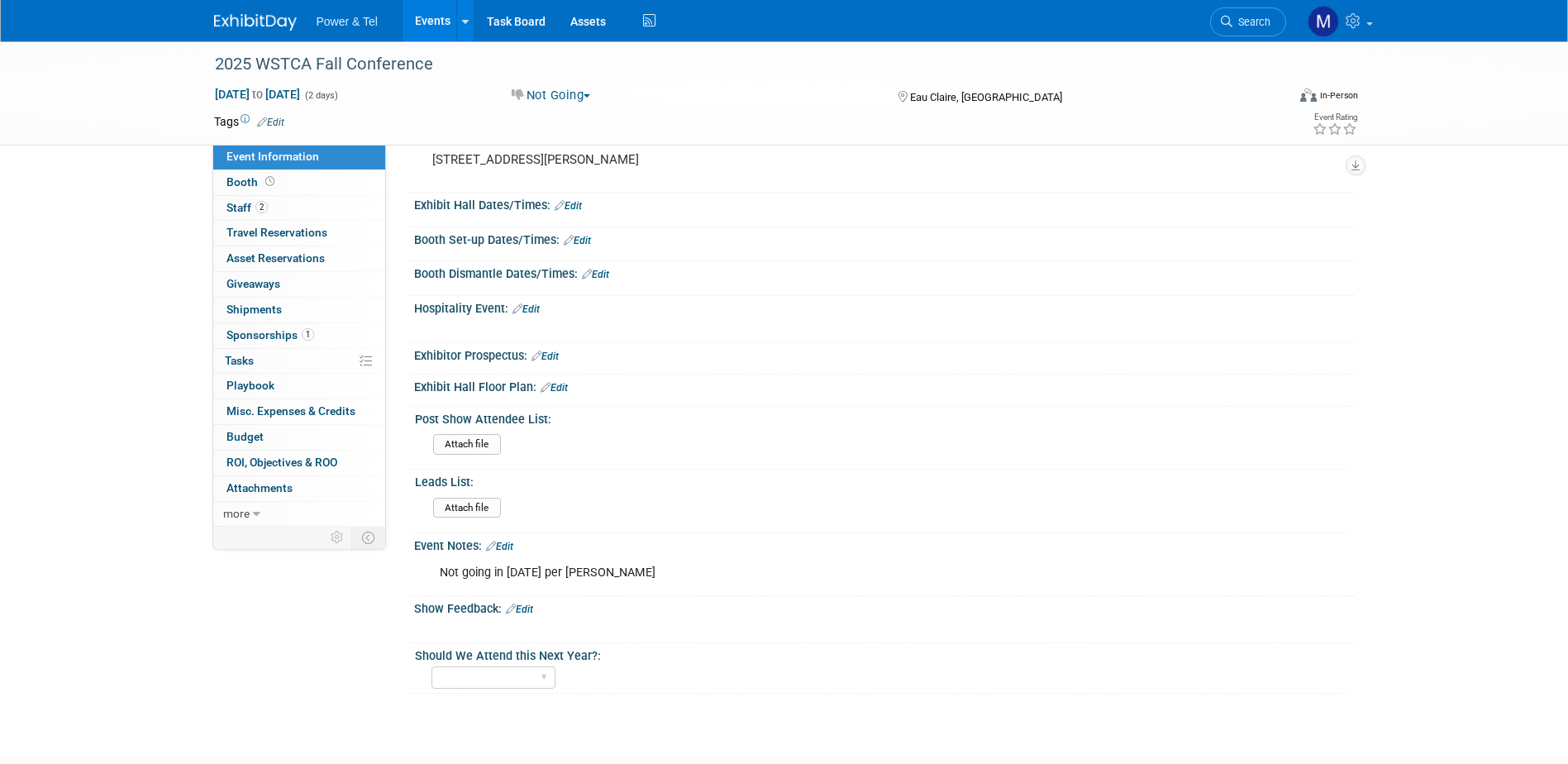
scroll to position [579, 0]
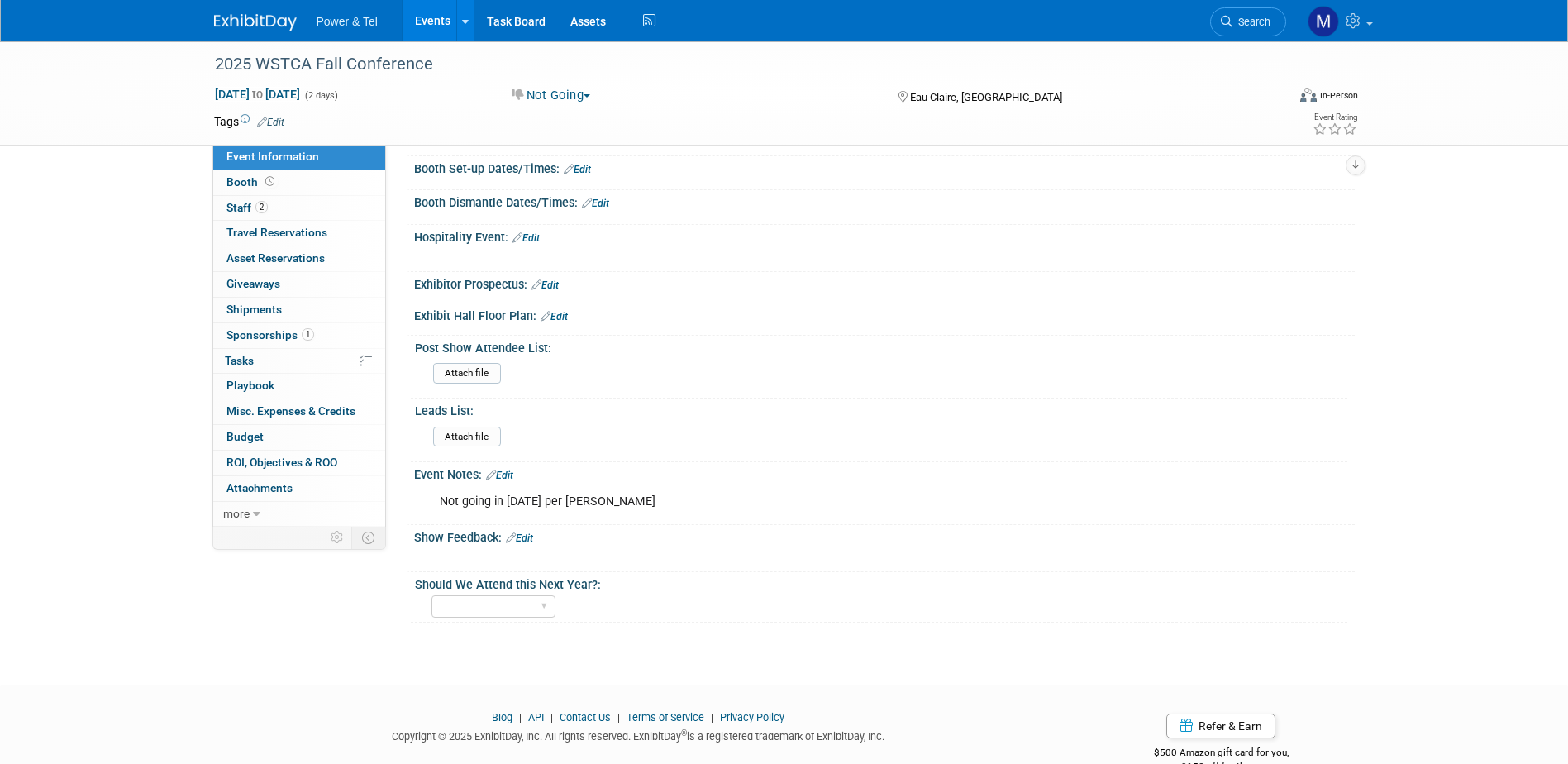
click at [507, 472] on link "Edit" at bounding box center [500, 475] width 27 height 12
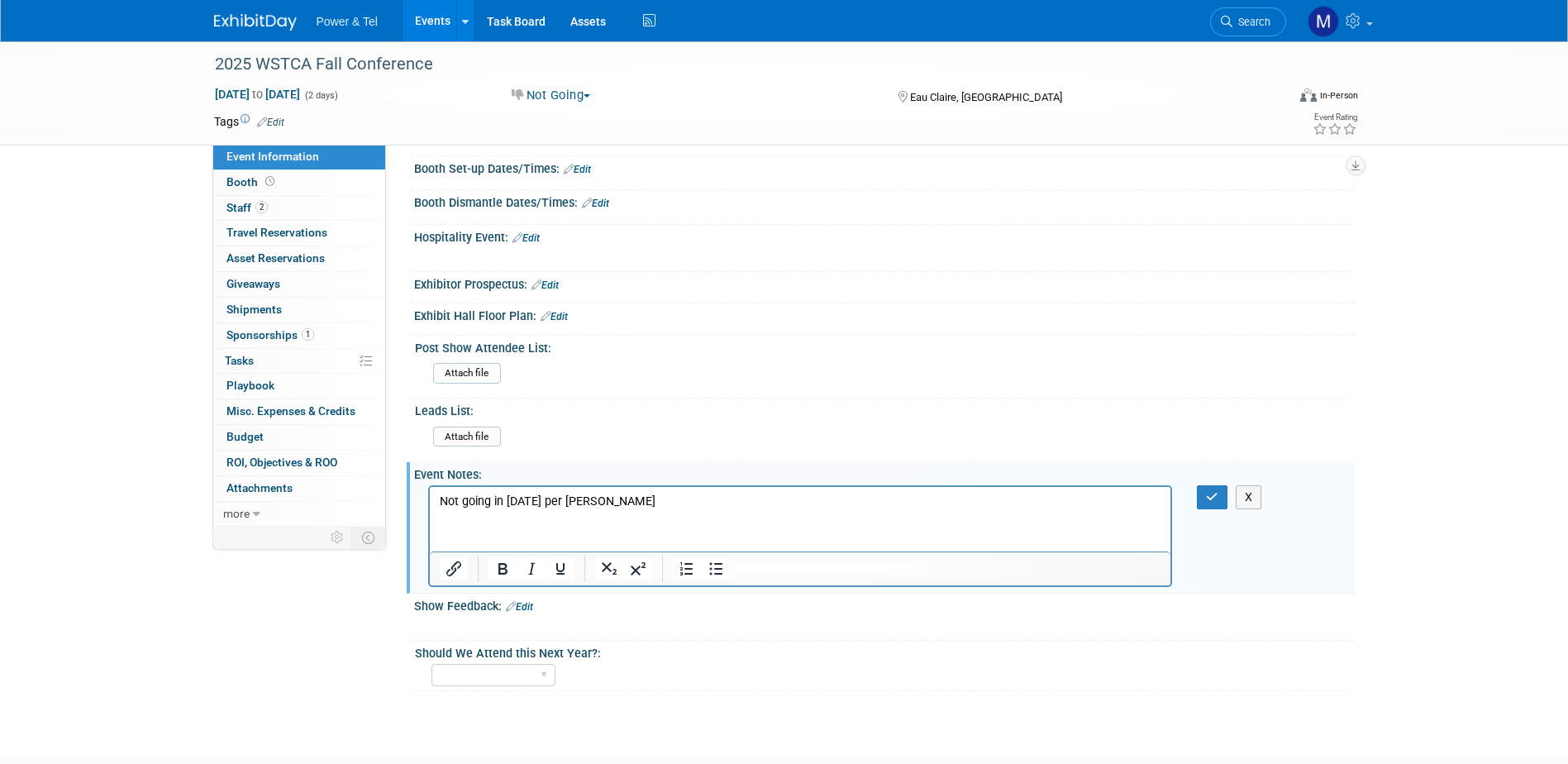
scroll to position [0, 0]
drag, startPoint x: 613, startPoint y: 502, endPoint x: 430, endPoint y: 516, distance: 183.5
click at [430, 510] on html "Not going in 2025 per Mackeben" at bounding box center [799, 498] width 741 height 23
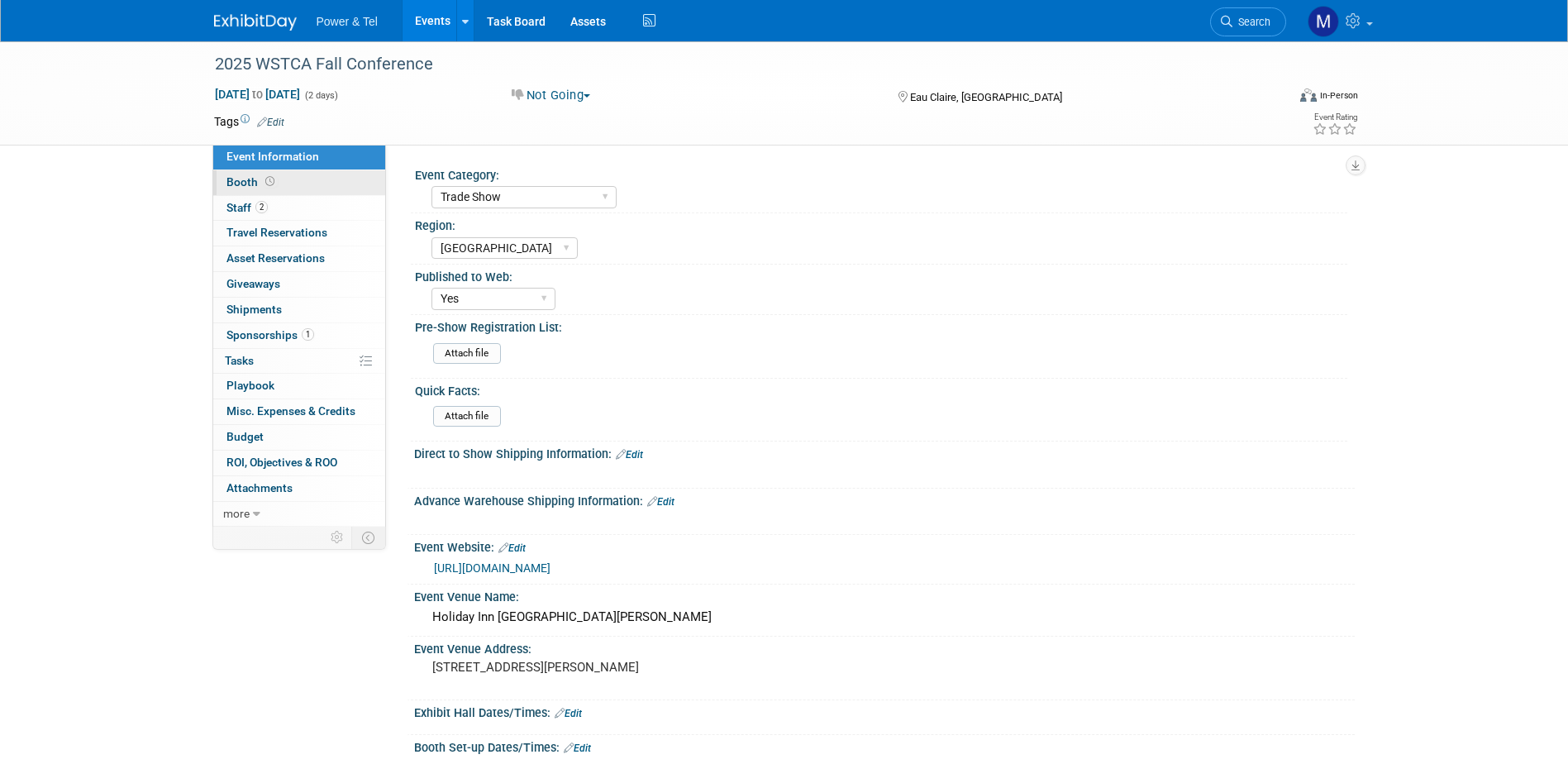
click at [239, 178] on span "Booth" at bounding box center [252, 181] width 51 height 14
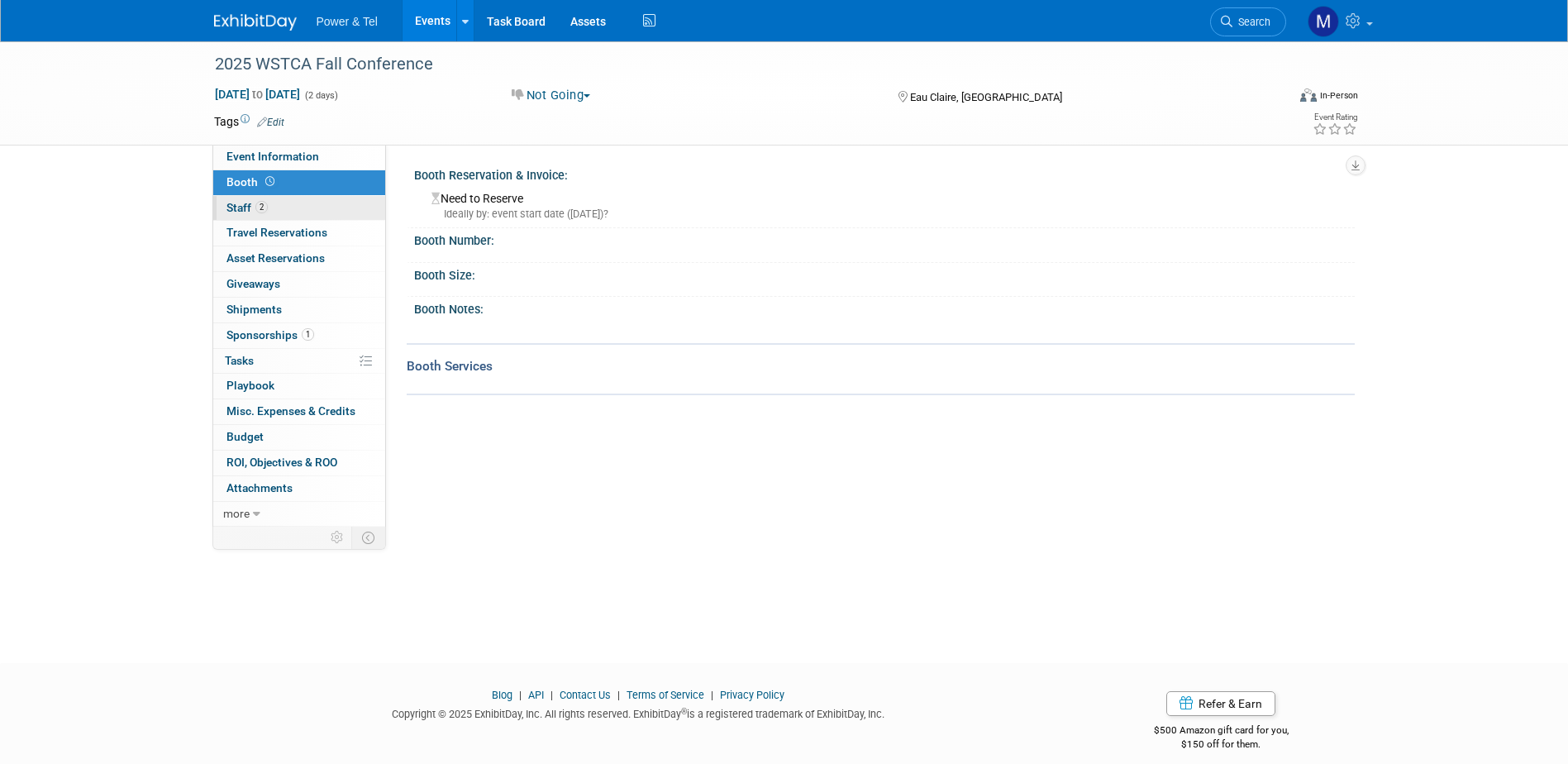
click at [239, 208] on span "Staff 2" at bounding box center [247, 208] width 41 height 14
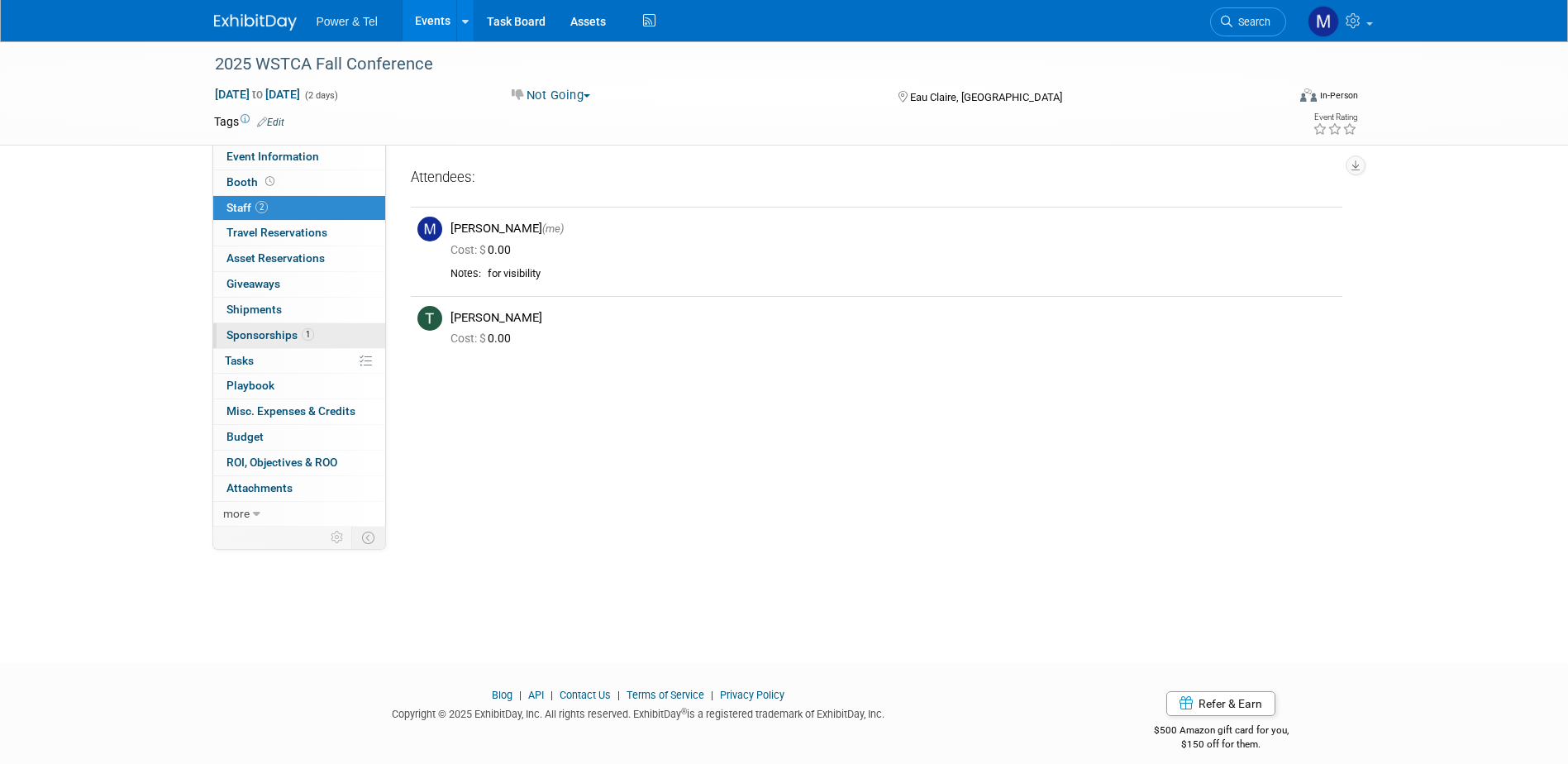
click at [254, 335] on span "Sponsorships 1" at bounding box center [270, 334] width 87 height 14
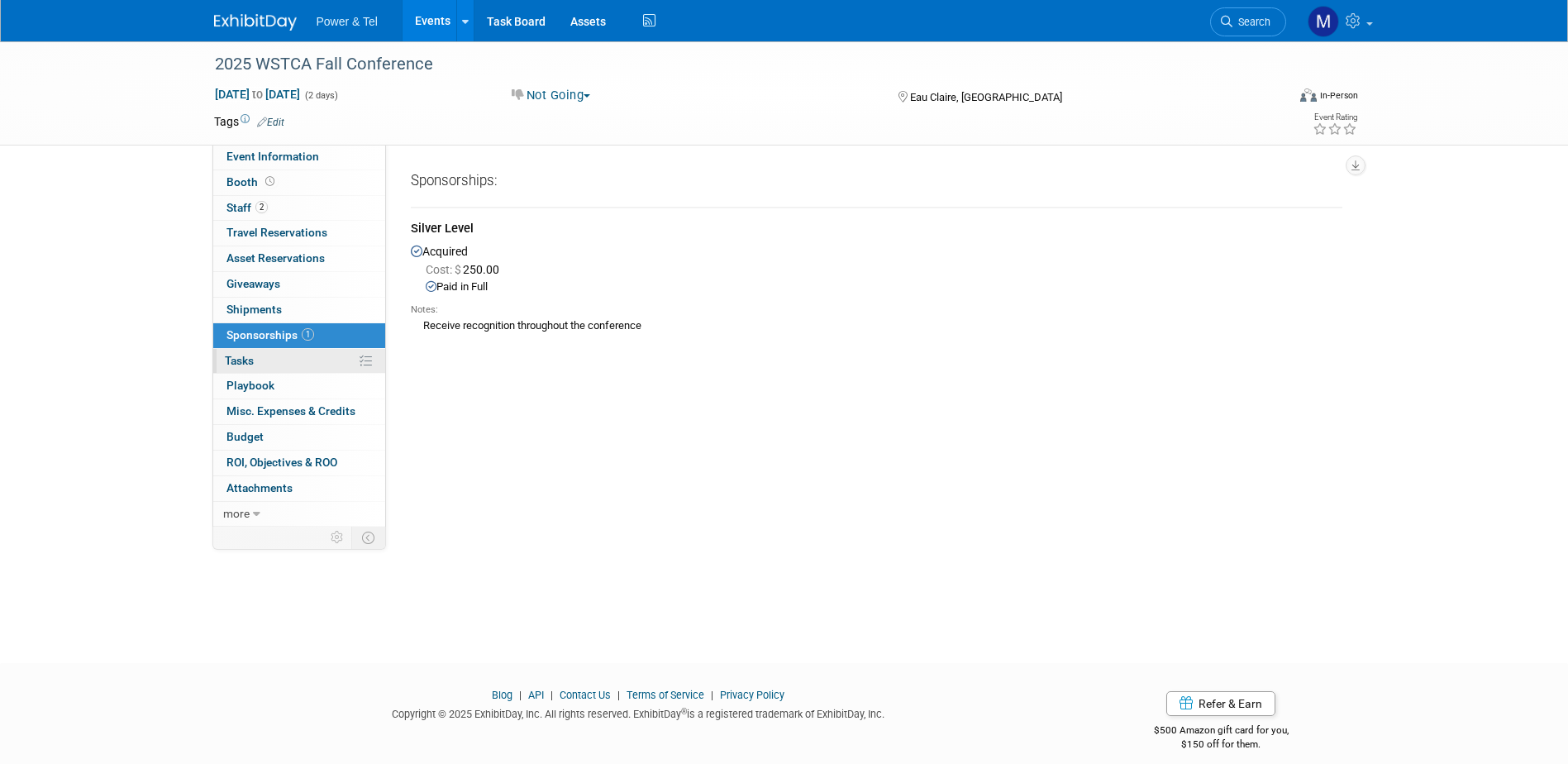
click at [247, 363] on span "Tasks 0%" at bounding box center [239, 361] width 29 height 14
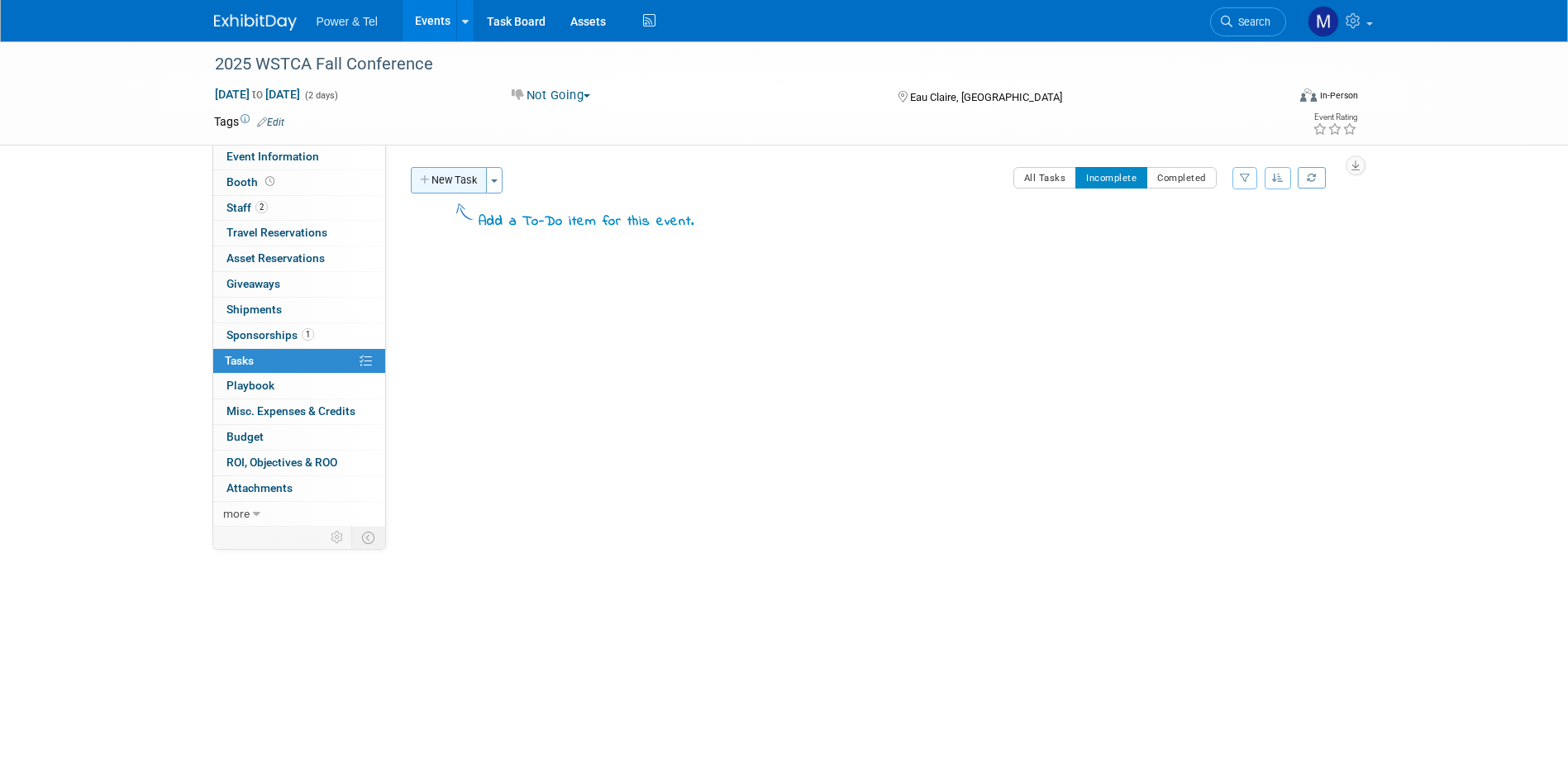
click at [452, 187] on button "New Task" at bounding box center [449, 179] width 76 height 26
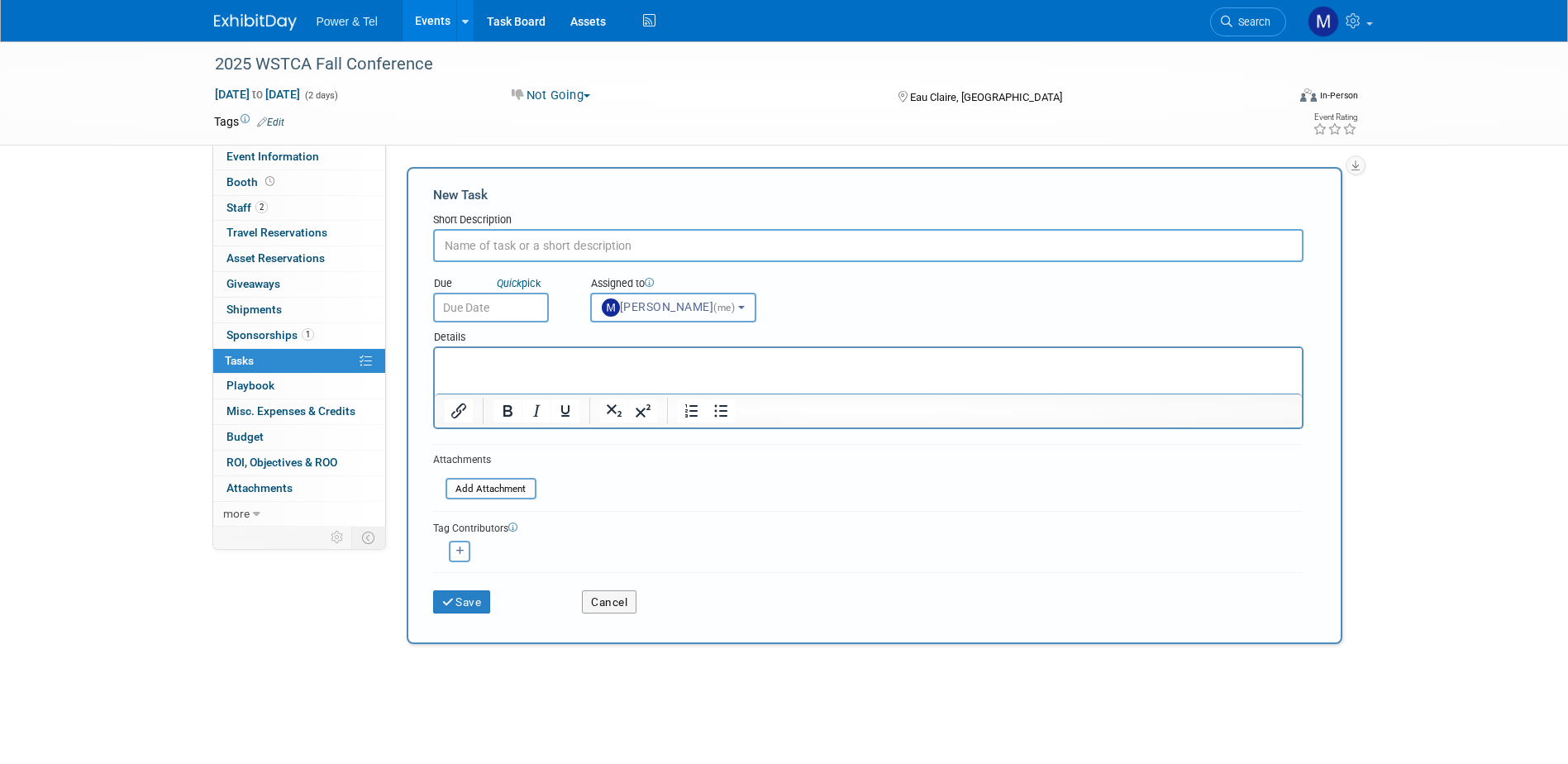
click at [745, 307] on b "button" at bounding box center [741, 308] width 6 height 4
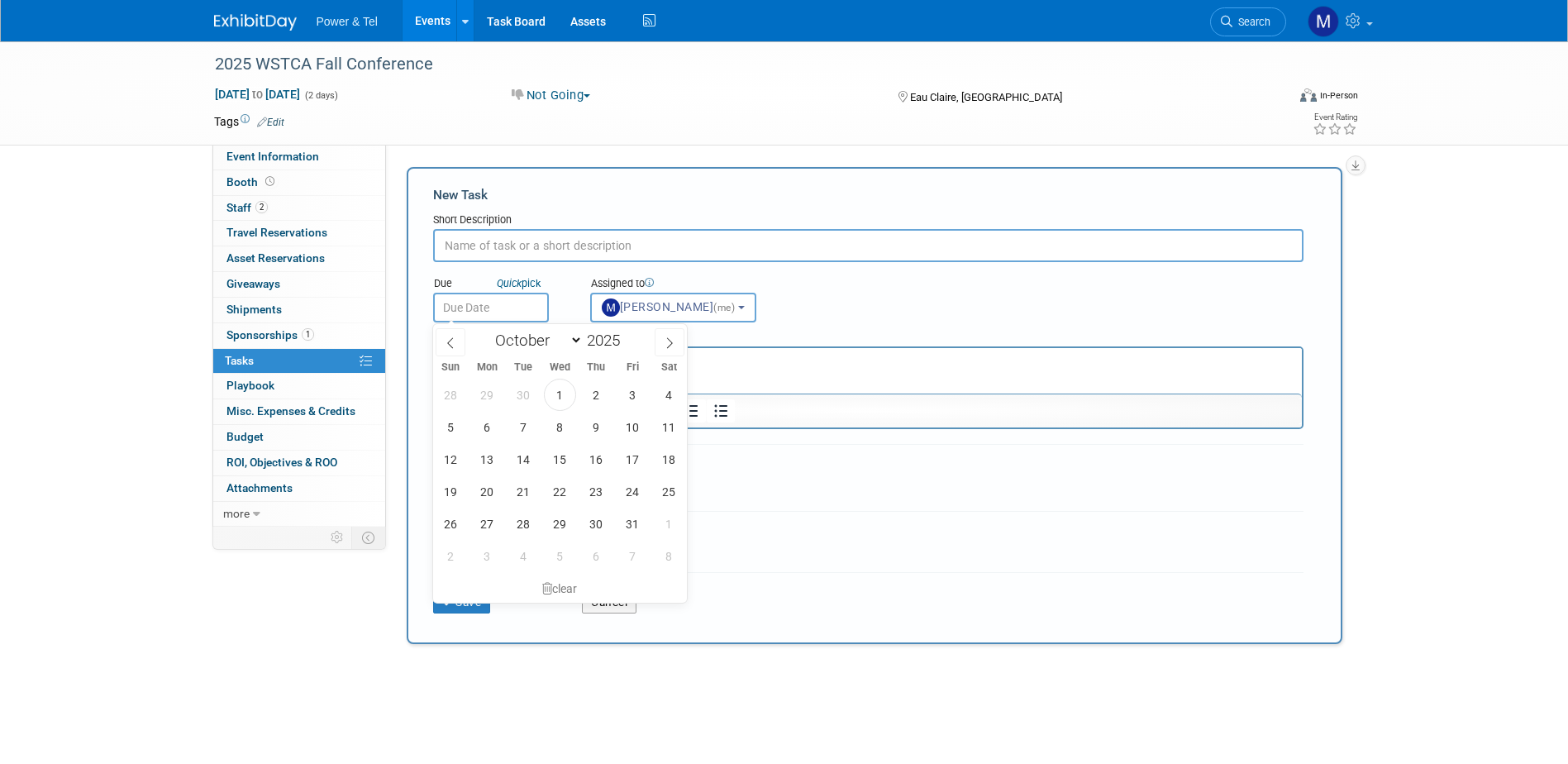
click at [488, 310] on input "text" at bounding box center [491, 307] width 116 height 30
click at [626, 396] on span "3" at bounding box center [632, 394] width 32 height 32
type input "Oct 3, 2025"
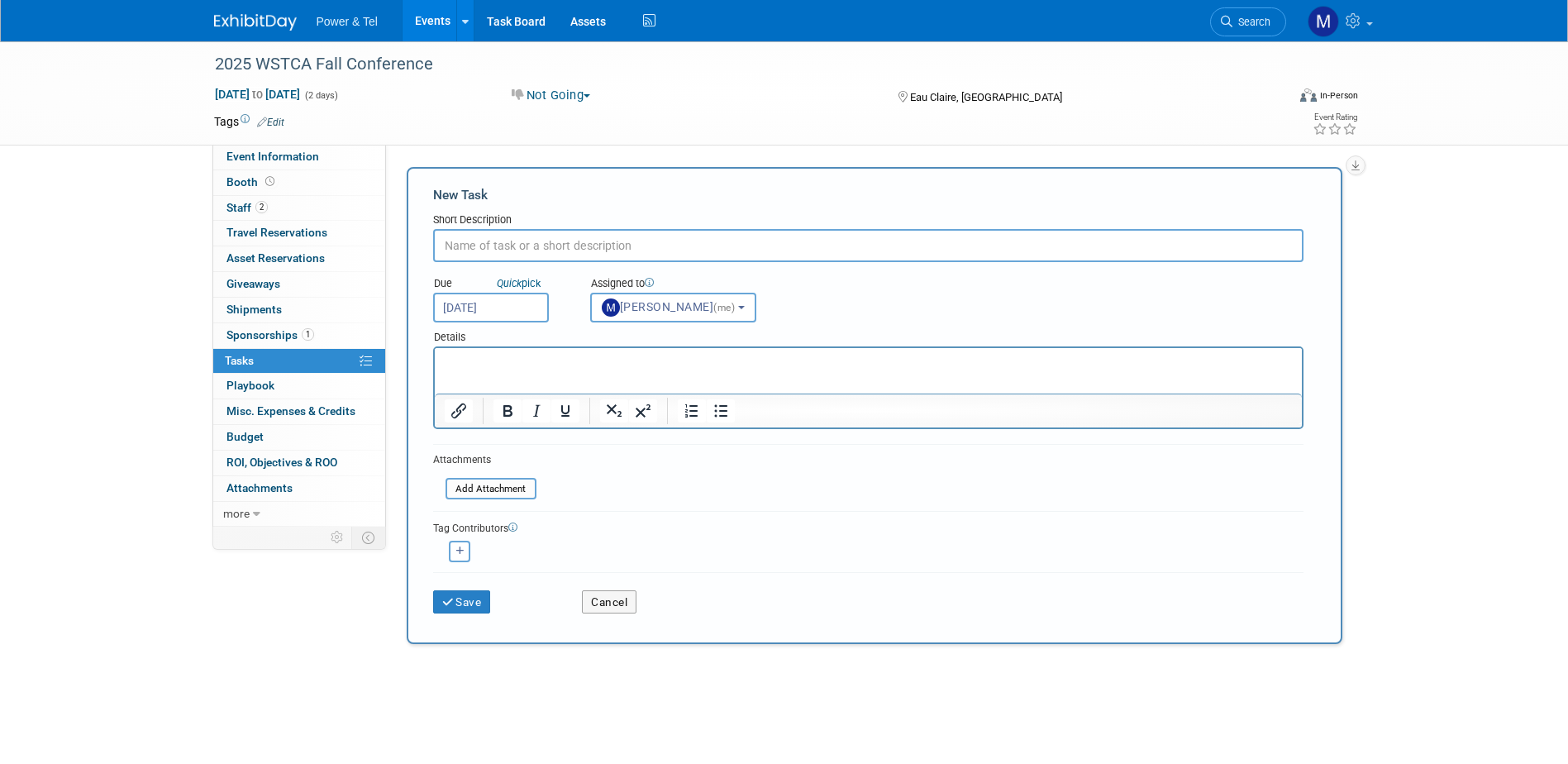
click at [586, 372] on html at bounding box center [868, 359] width 867 height 23
drag, startPoint x: 631, startPoint y: 241, endPoint x: 417, endPoint y: 267, distance: 215.6
click at [417, 267] on div "New Task Short Description Due Quick pick Oct 3, 2025" at bounding box center [875, 405] width 936 height 477
drag, startPoint x: 654, startPoint y: 248, endPoint x: 351, endPoint y: 248, distance: 303.0
click at [351, 248] on div "Event Information Event Info Booth Booth 2 Staff 2 Staff 0 Travel Reservations …" at bounding box center [785, 425] width 1166 height 769
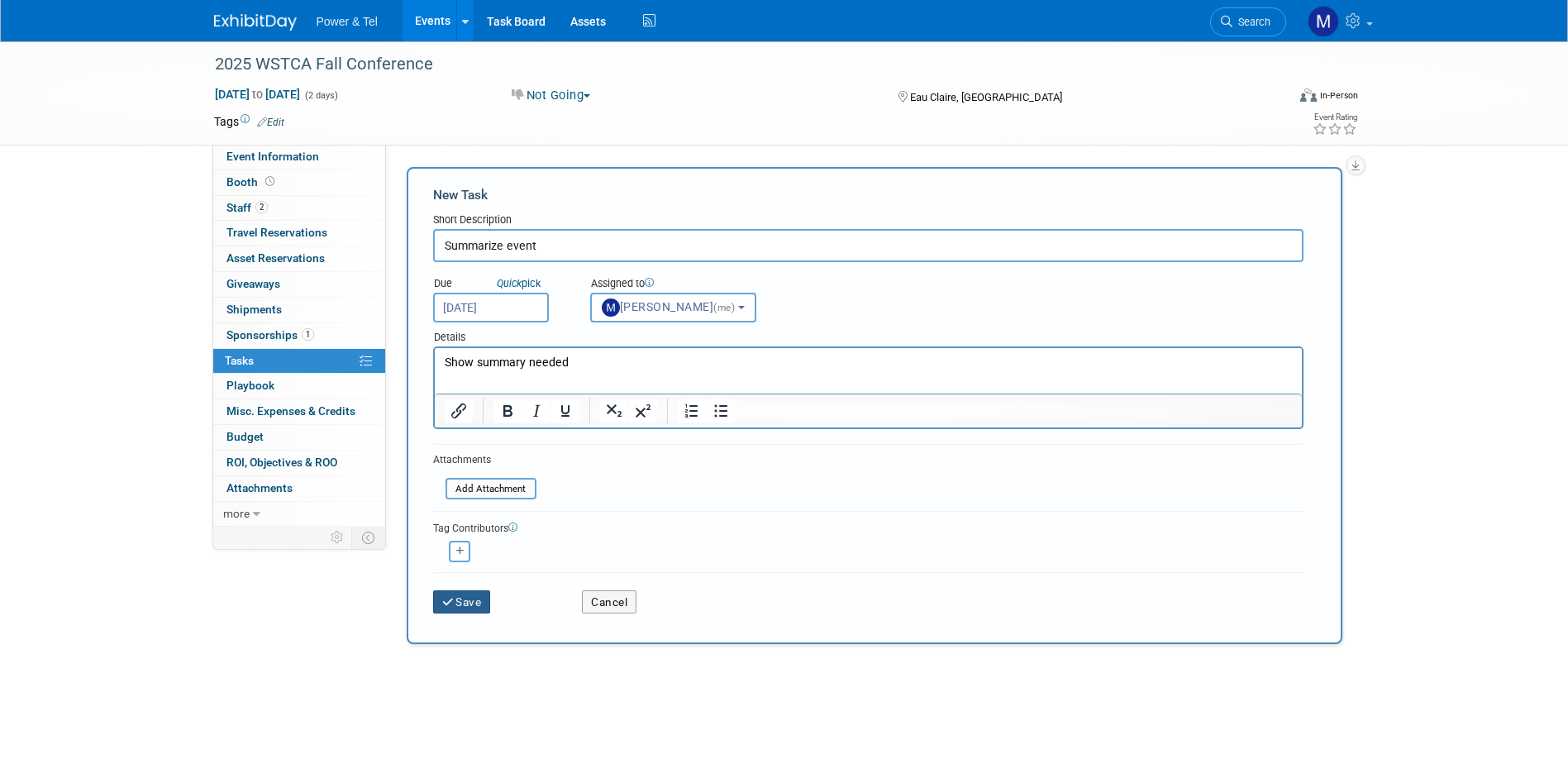
type input "Summarize event"
click at [467, 600] on button "Save" at bounding box center [463, 601] width 58 height 23
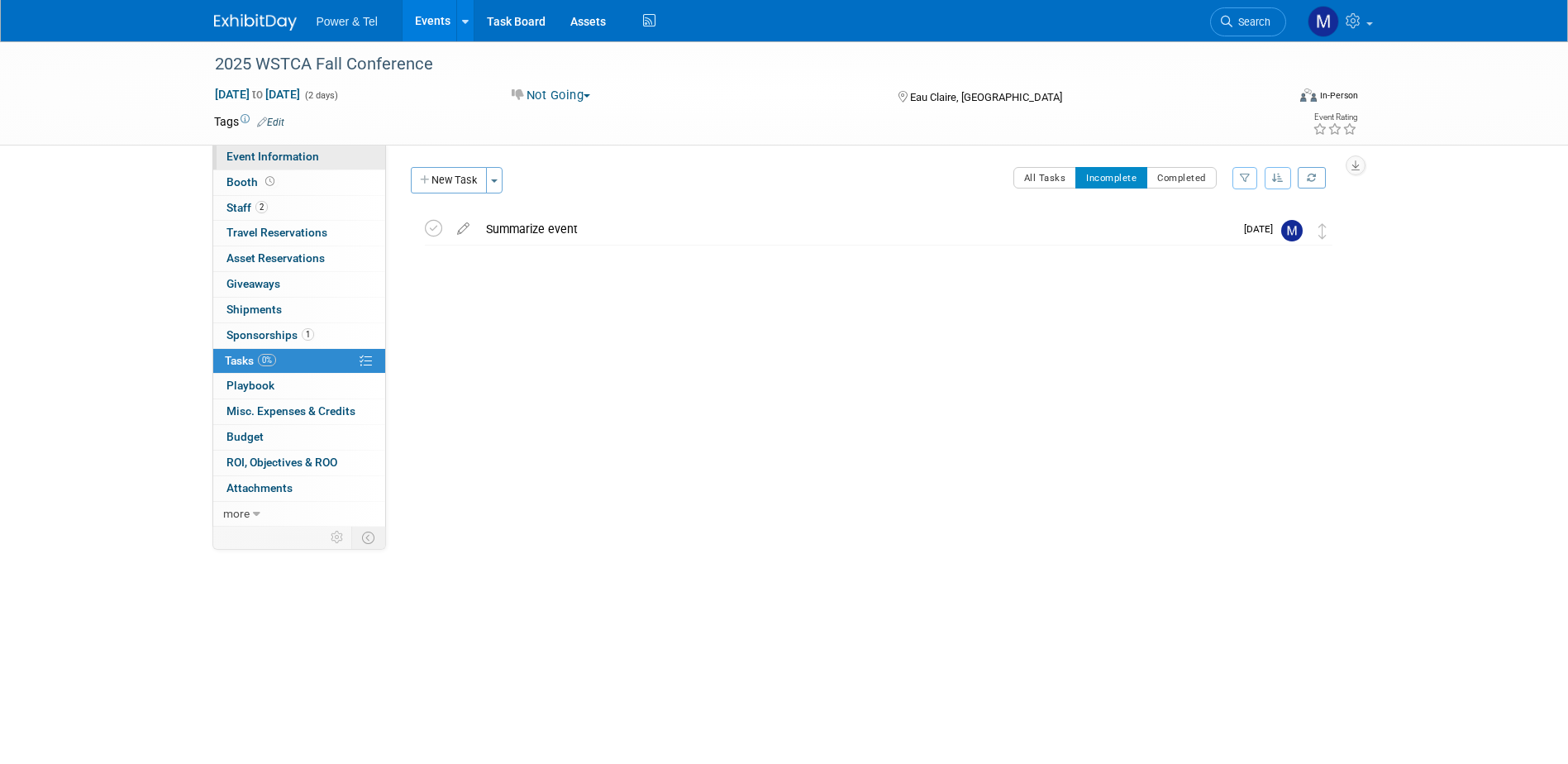
click at [244, 156] on span "Event Information" at bounding box center [273, 156] width 93 height 14
select select "Trade Show"
select select "[GEOGRAPHIC_DATA]"
select select "Yes"
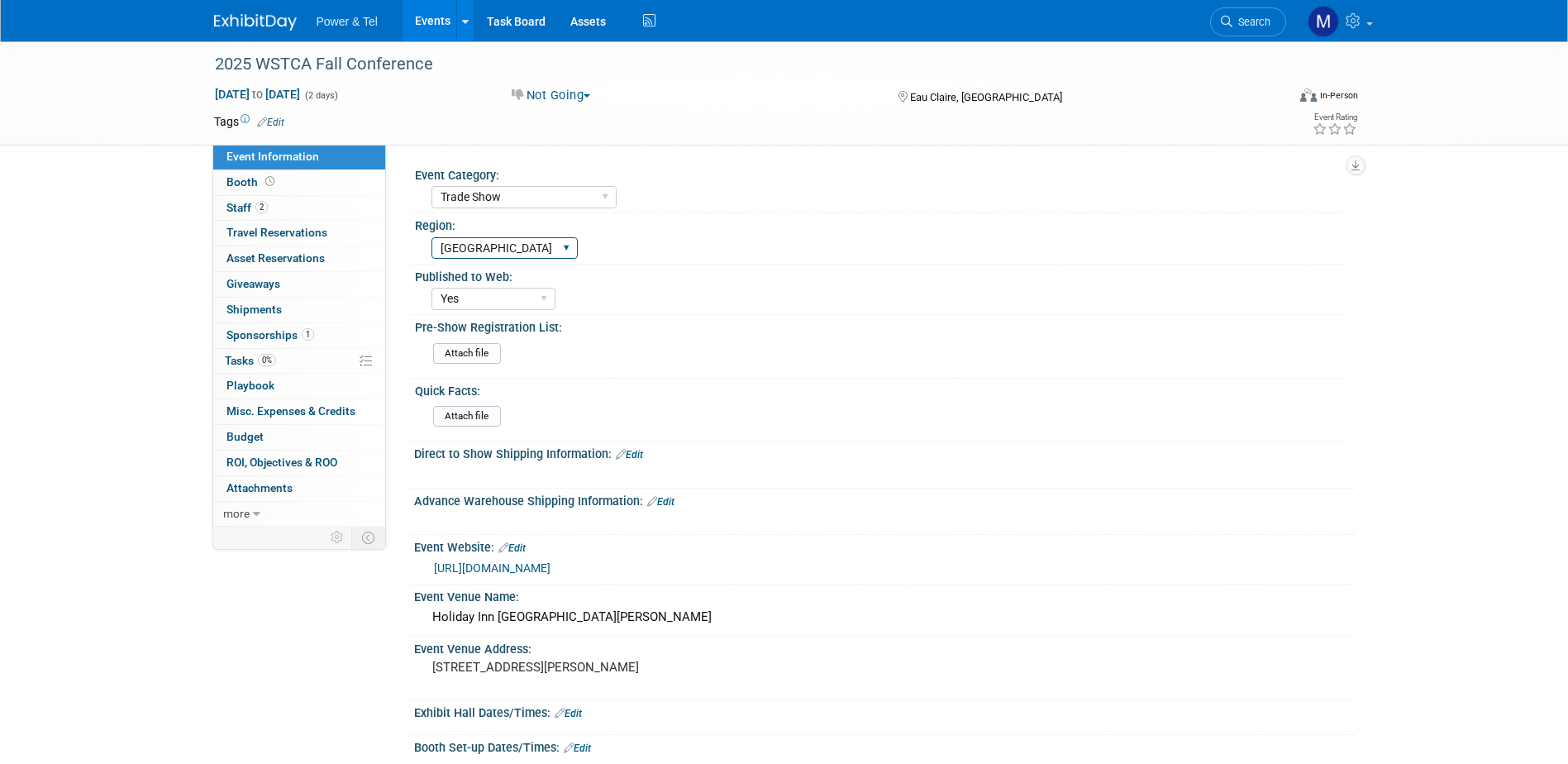
click at [556, 243] on select "Central West South Great Lakes National Canada Export/CALA Strategic Accounts" at bounding box center [504, 249] width 147 height 23
click at [432, 238] on select "Central West South Great Lakes National Canada Export/CALA Strategic Accounts" at bounding box center [504, 249] width 147 height 23
click at [488, 253] on select "Central West South Great Lakes National Canada Export/CALA Strategic Accounts" at bounding box center [504, 249] width 147 height 23
select select "Central"
click at [432, 238] on select "Central West South Great Lakes National Canada Export/CALA Strategic Accounts" at bounding box center [504, 249] width 147 height 23
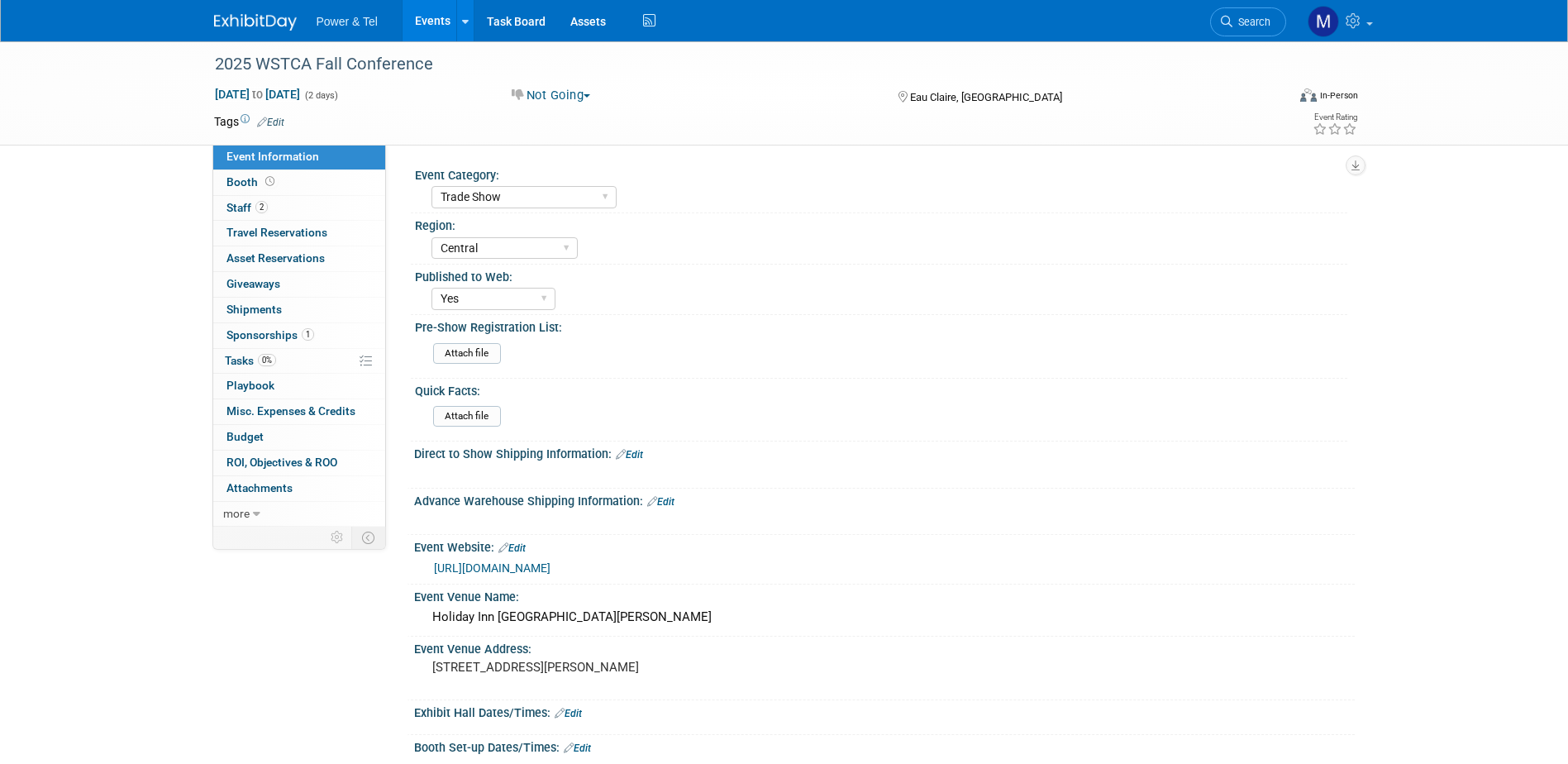
click at [628, 453] on link "Edit" at bounding box center [629, 454] width 27 height 12
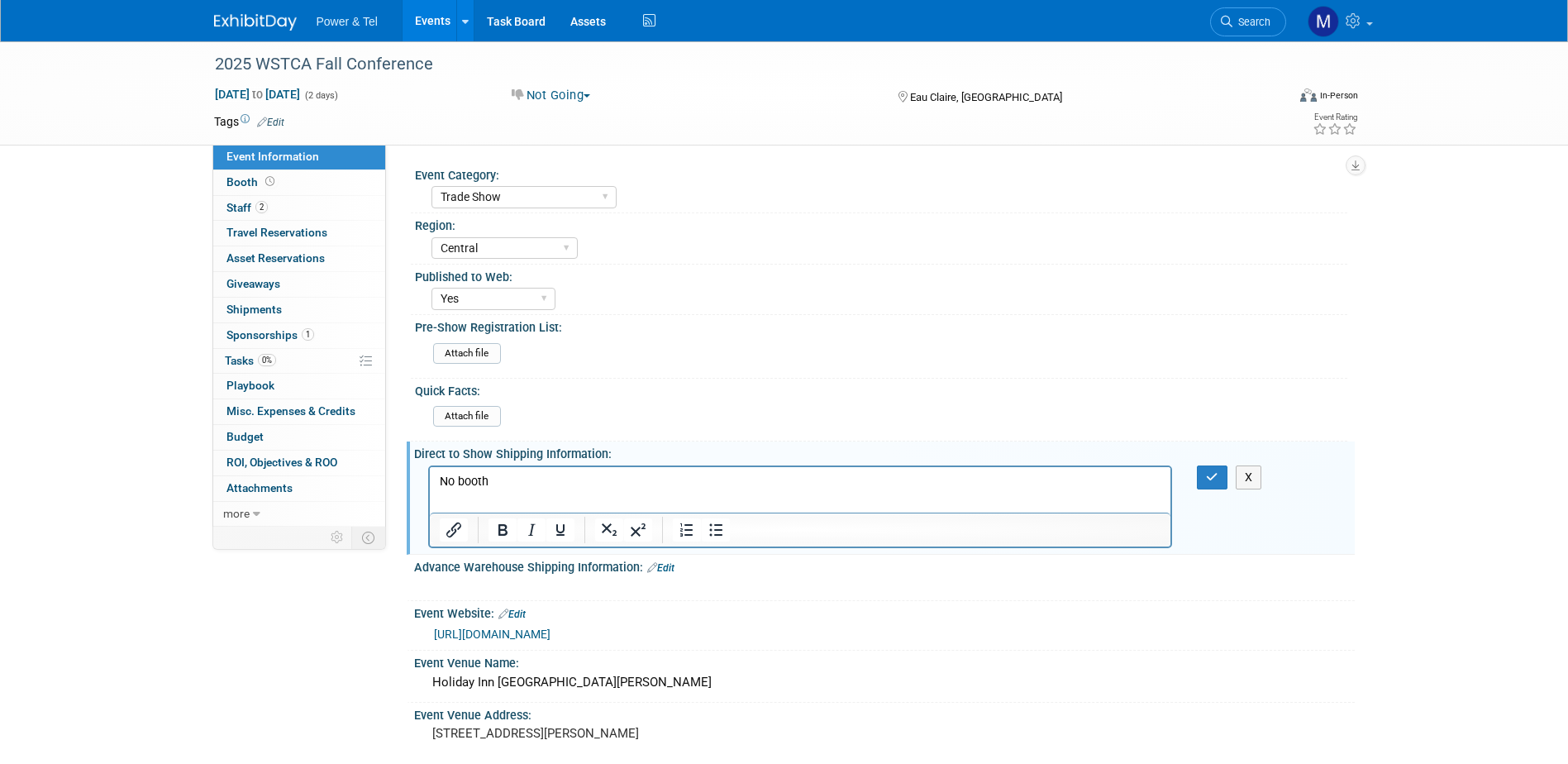
click at [805, 649] on div "Event Website: Edit https://wstca.coop/wordpress/events/" at bounding box center [881, 626] width 948 height 49
click at [723, 403] on div "Attach file" at bounding box center [887, 417] width 921 height 39
click at [1084, 608] on div "Event Website: Edit" at bounding box center [884, 612] width 941 height 22
click at [1225, 481] on button "button" at bounding box center [1213, 477] width 31 height 24
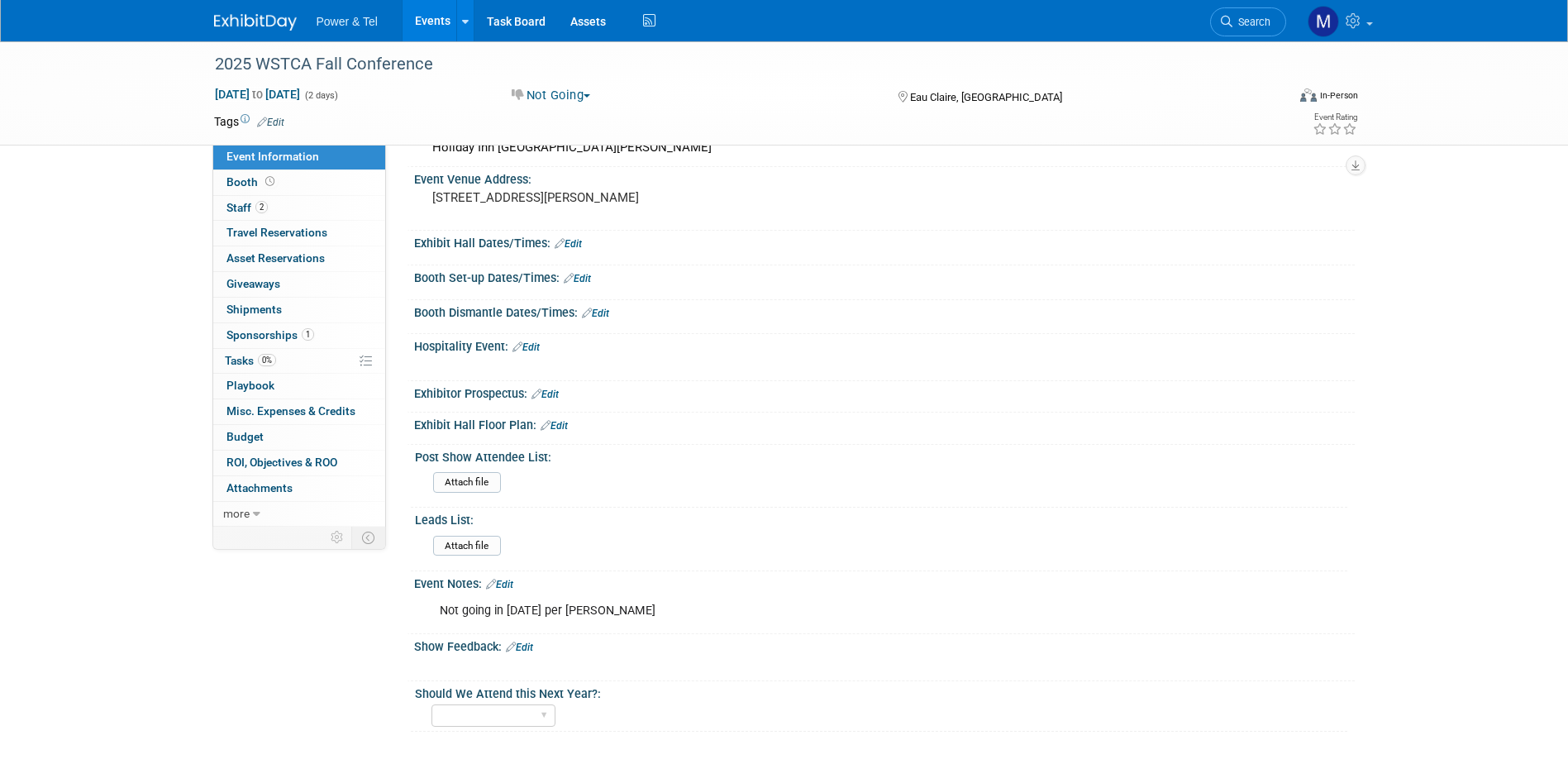
scroll to position [487, 0]
click at [511, 584] on link "Edit" at bounding box center [500, 584] width 27 height 12
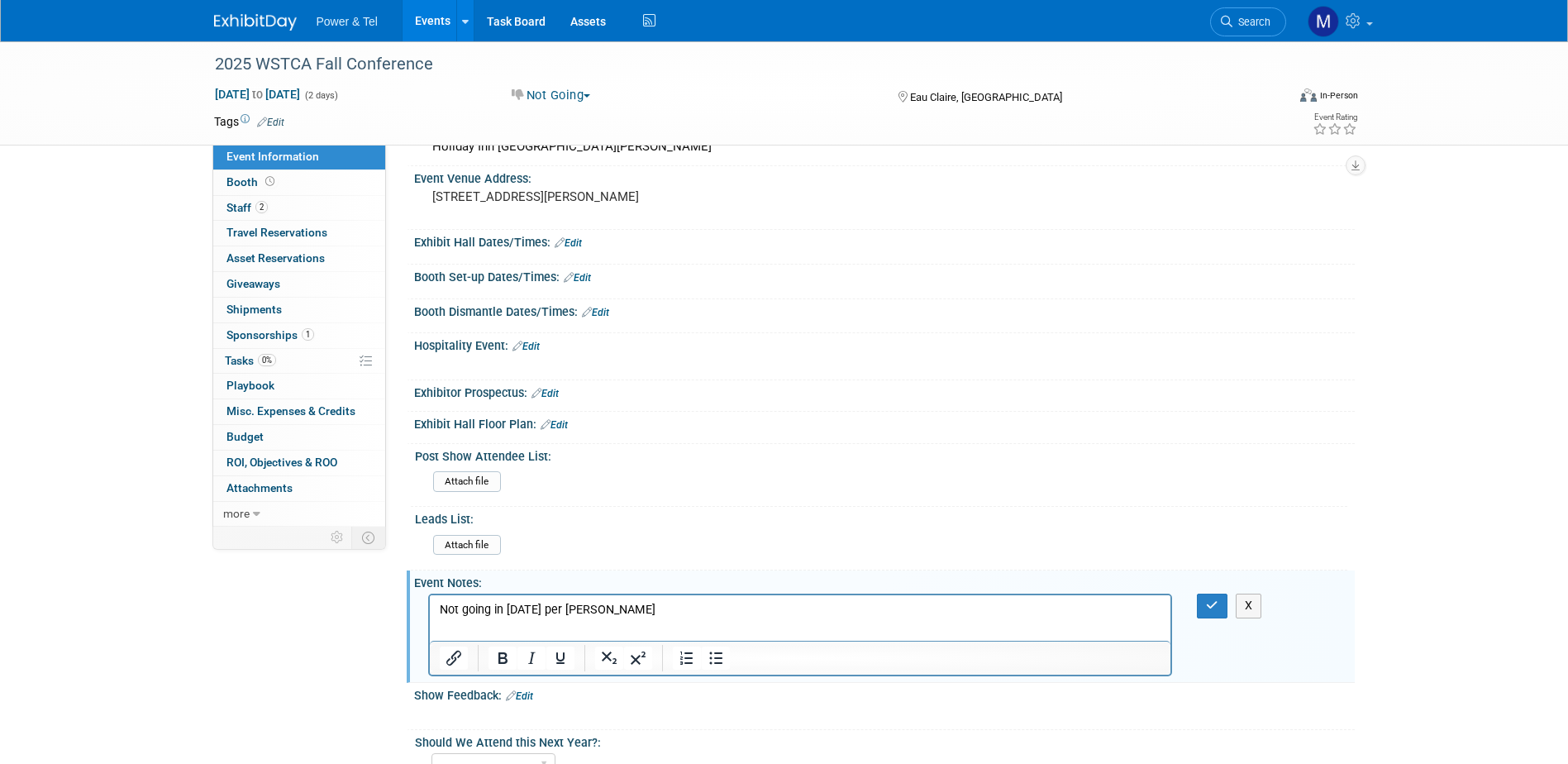
scroll to position [0, 0]
click at [624, 608] on p "Not going in 2025 per Mackeben" at bounding box center [800, 610] width 723 height 16
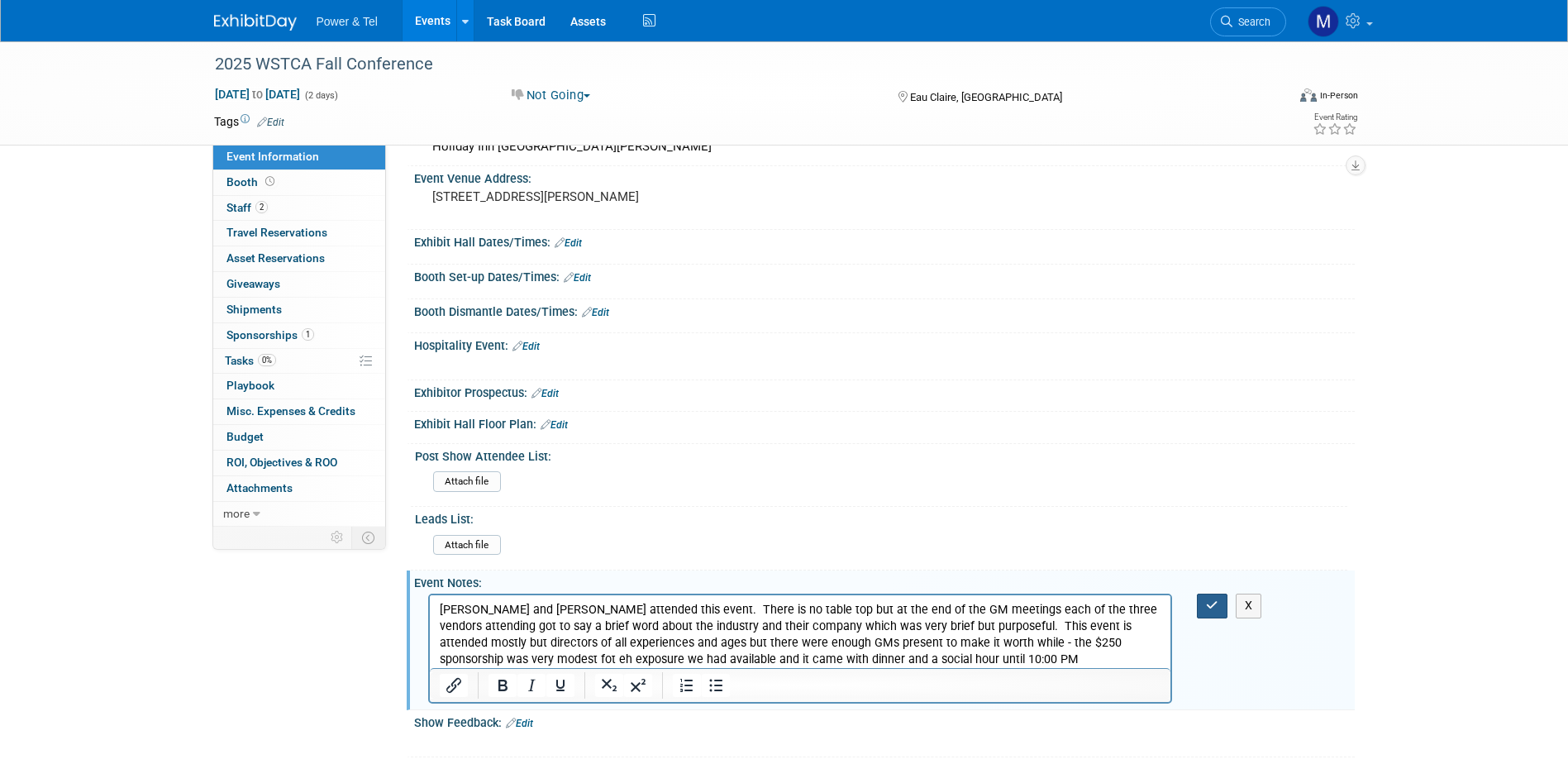
click at [1208, 606] on icon "button" at bounding box center [1213, 605] width 13 height 12
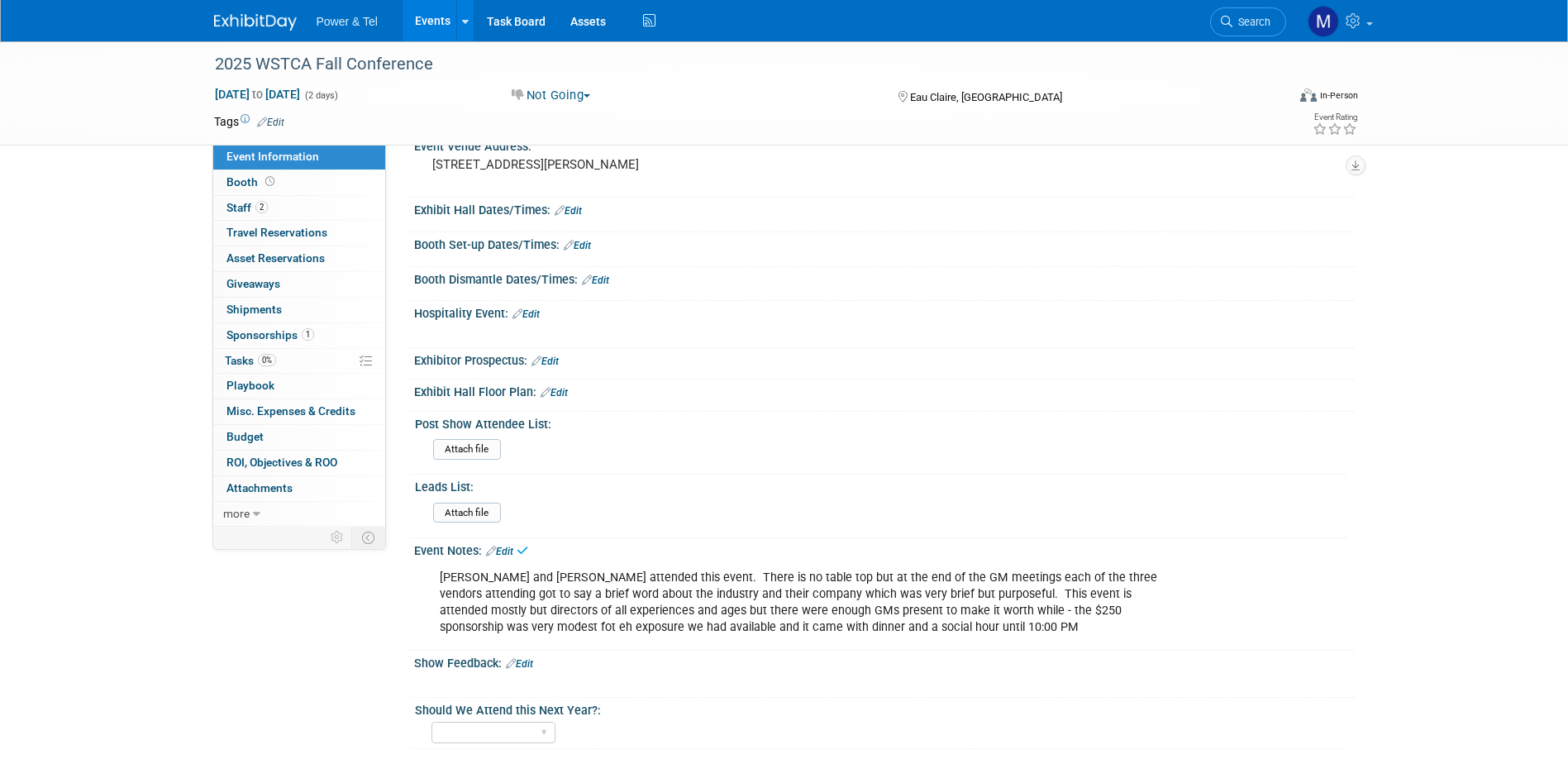
scroll to position [536, 0]
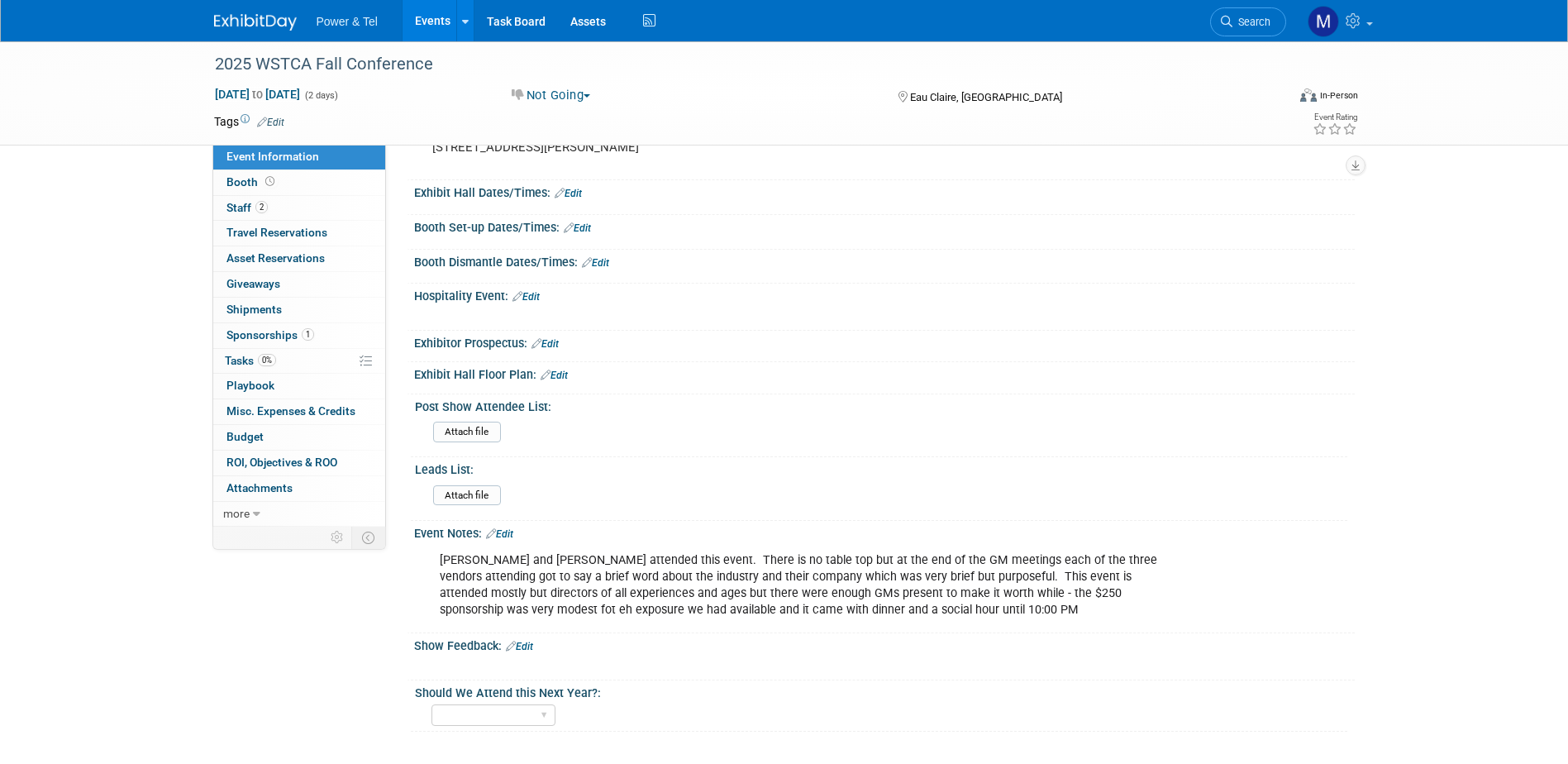
click at [527, 645] on link "Edit" at bounding box center [520, 647] width 27 height 12
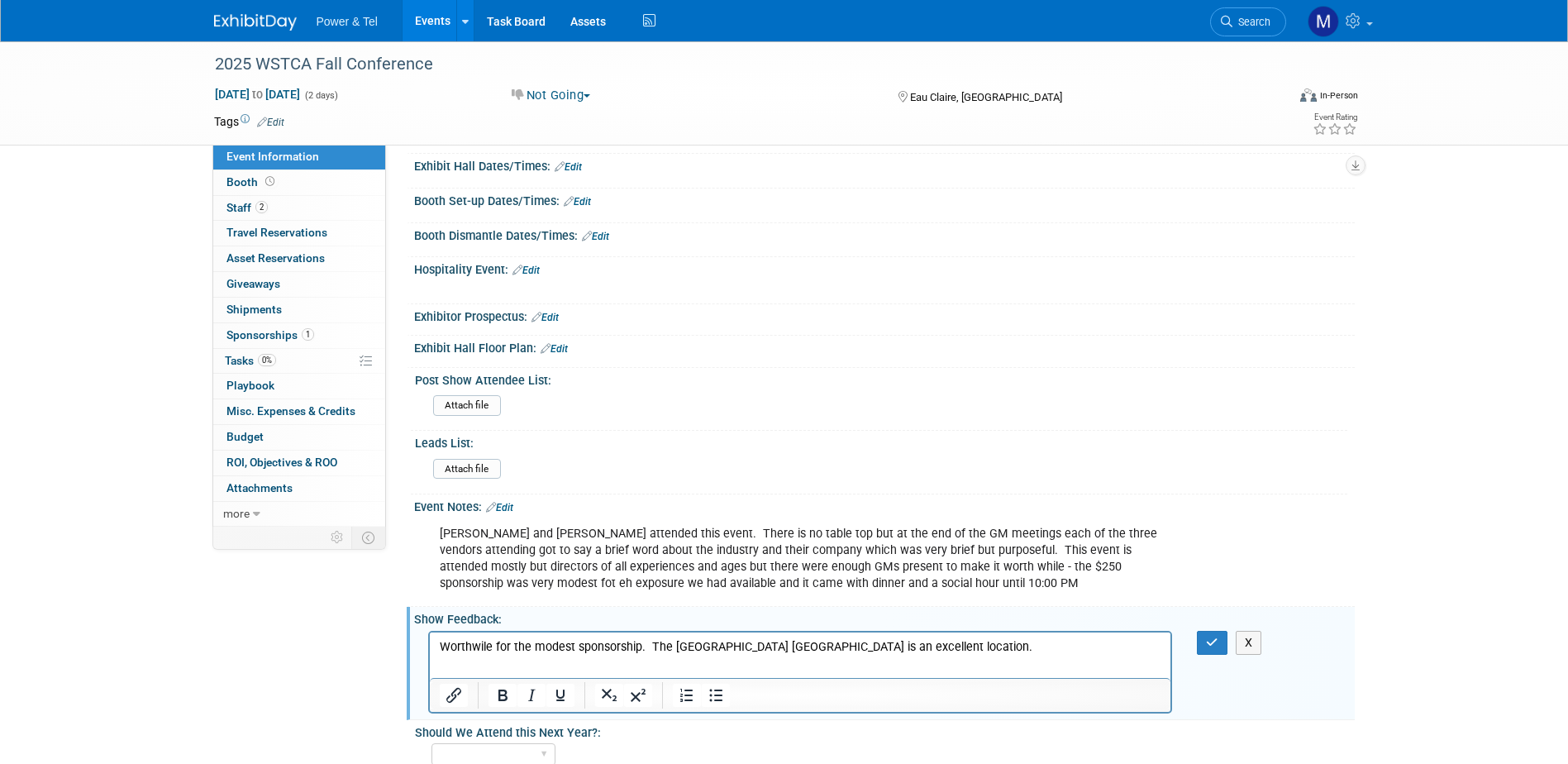
scroll to position [603, 0]
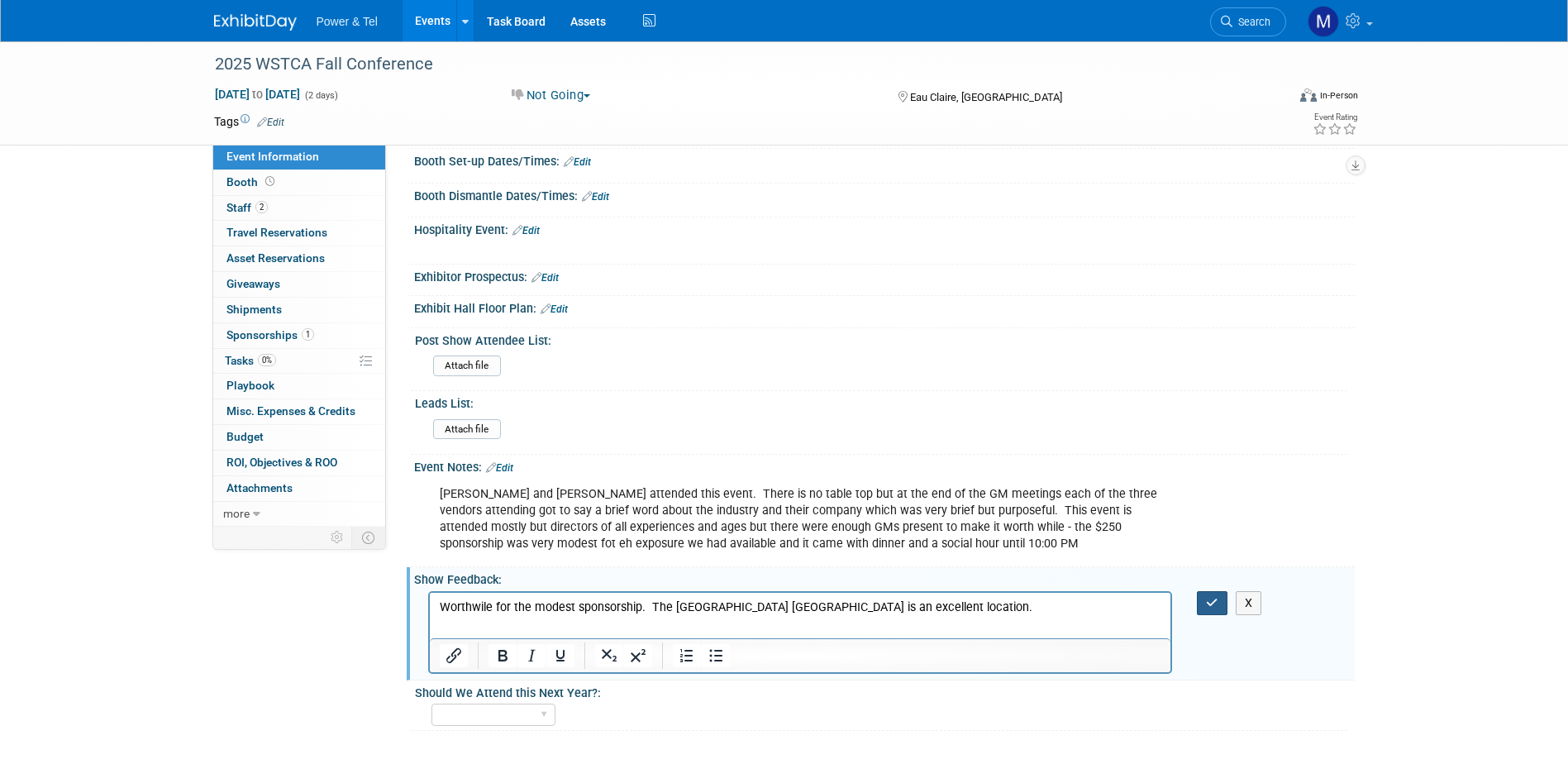
click at [1207, 601] on icon "button" at bounding box center [1213, 603] width 13 height 12
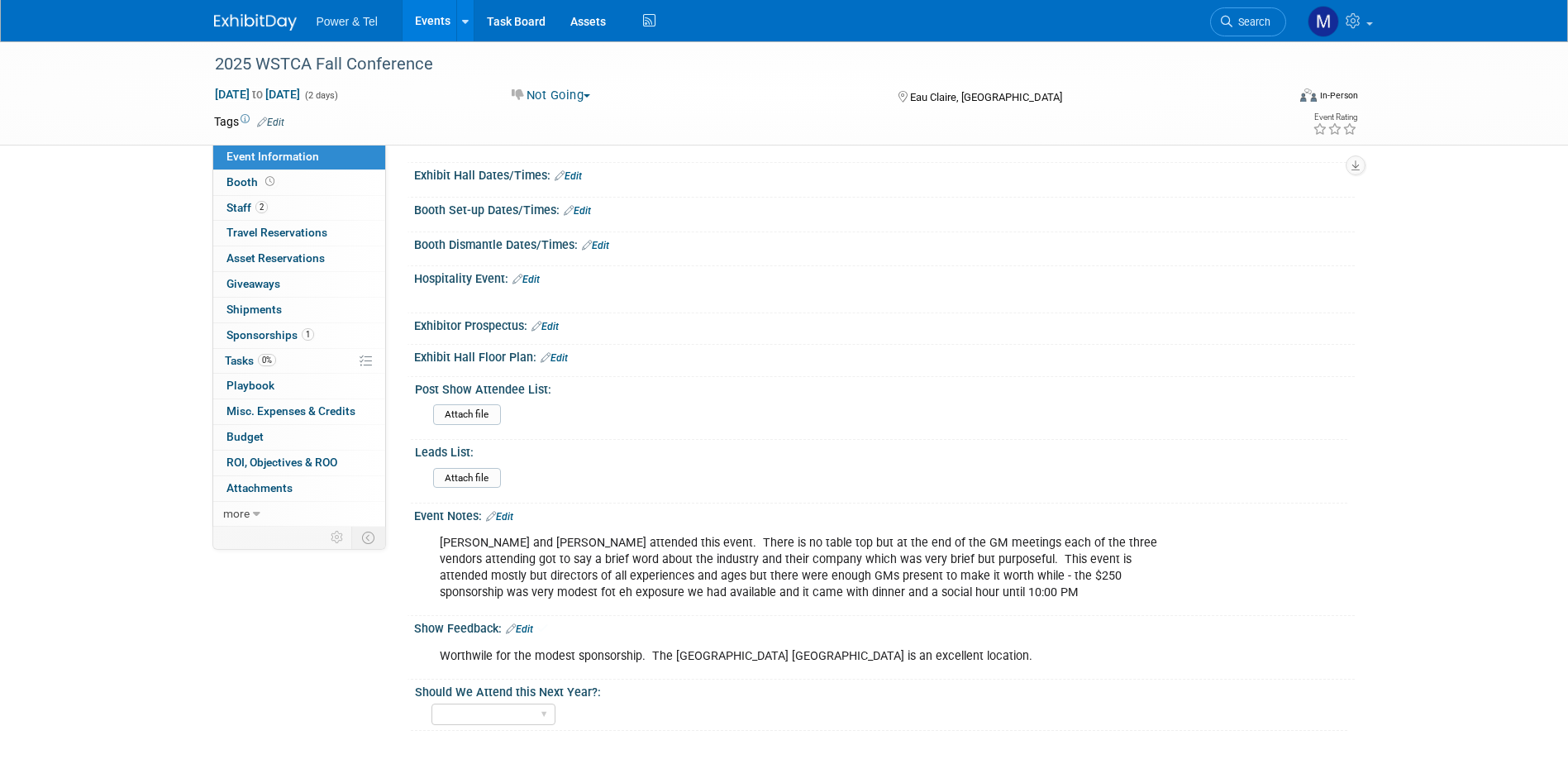
scroll to position [553, 0]
click at [551, 708] on select "Yes No Maybe" at bounding box center [494, 716] width 124 height 23
select select "Yes"
click at [432, 705] on select "Yes No Maybe" at bounding box center [494, 716] width 124 height 23
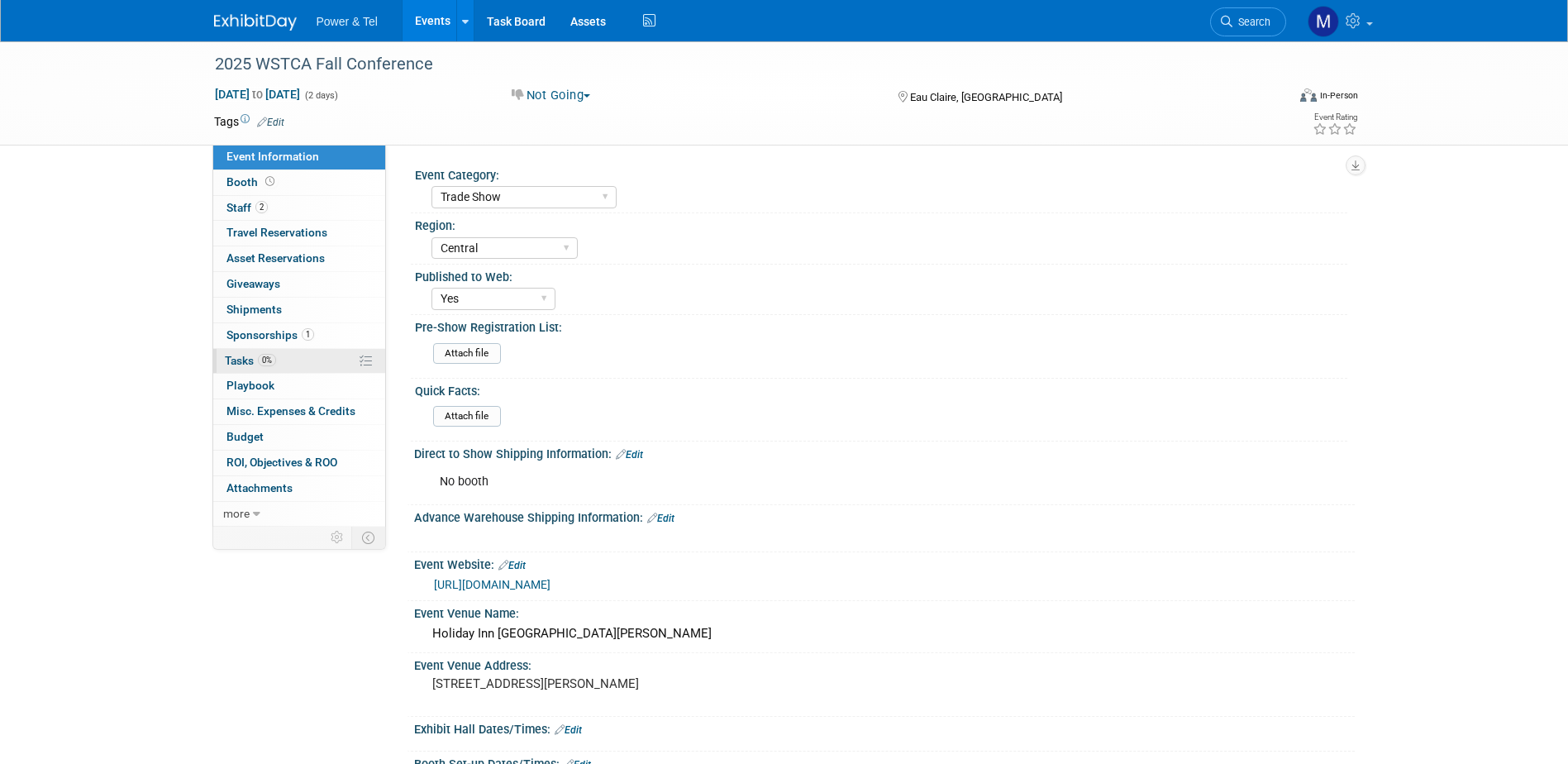
click at [229, 362] on span "Tasks 0%" at bounding box center [250, 361] width 51 height 14
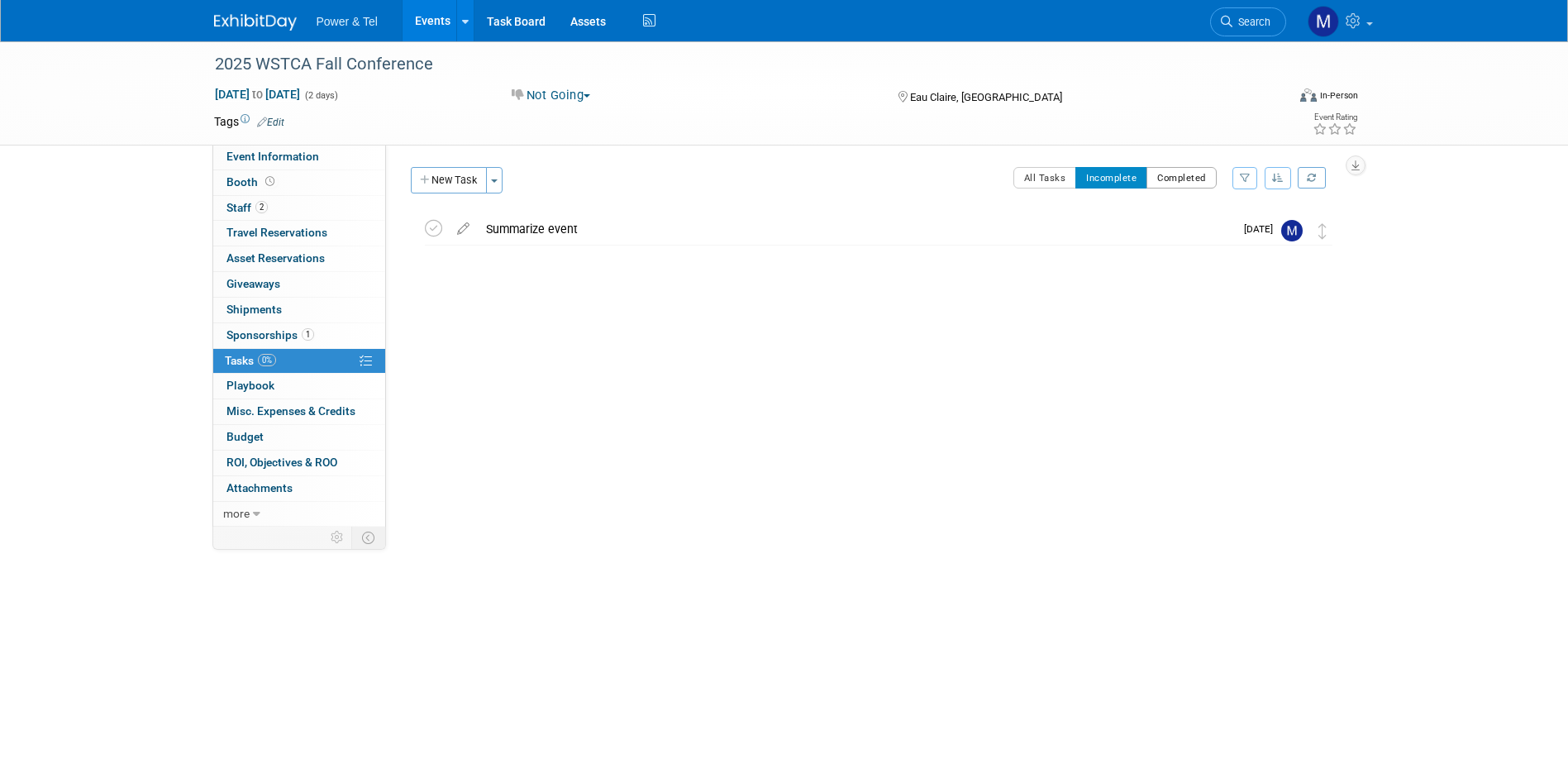
click at [1176, 184] on button "Completed" at bounding box center [1181, 178] width 70 height 22
click at [1102, 182] on button "Incomplete" at bounding box center [1111, 178] width 72 height 22
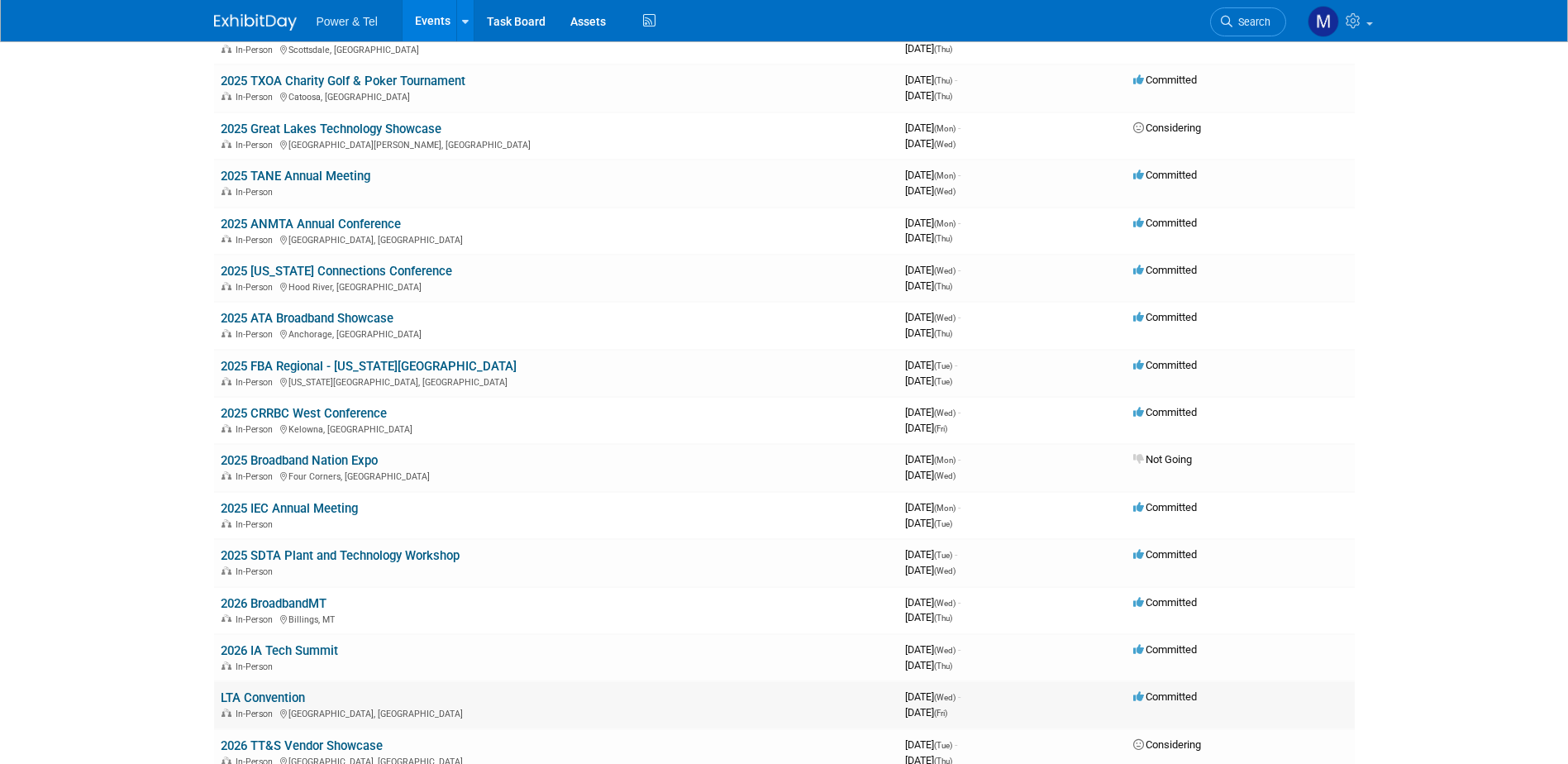
scroll to position [827, 0]
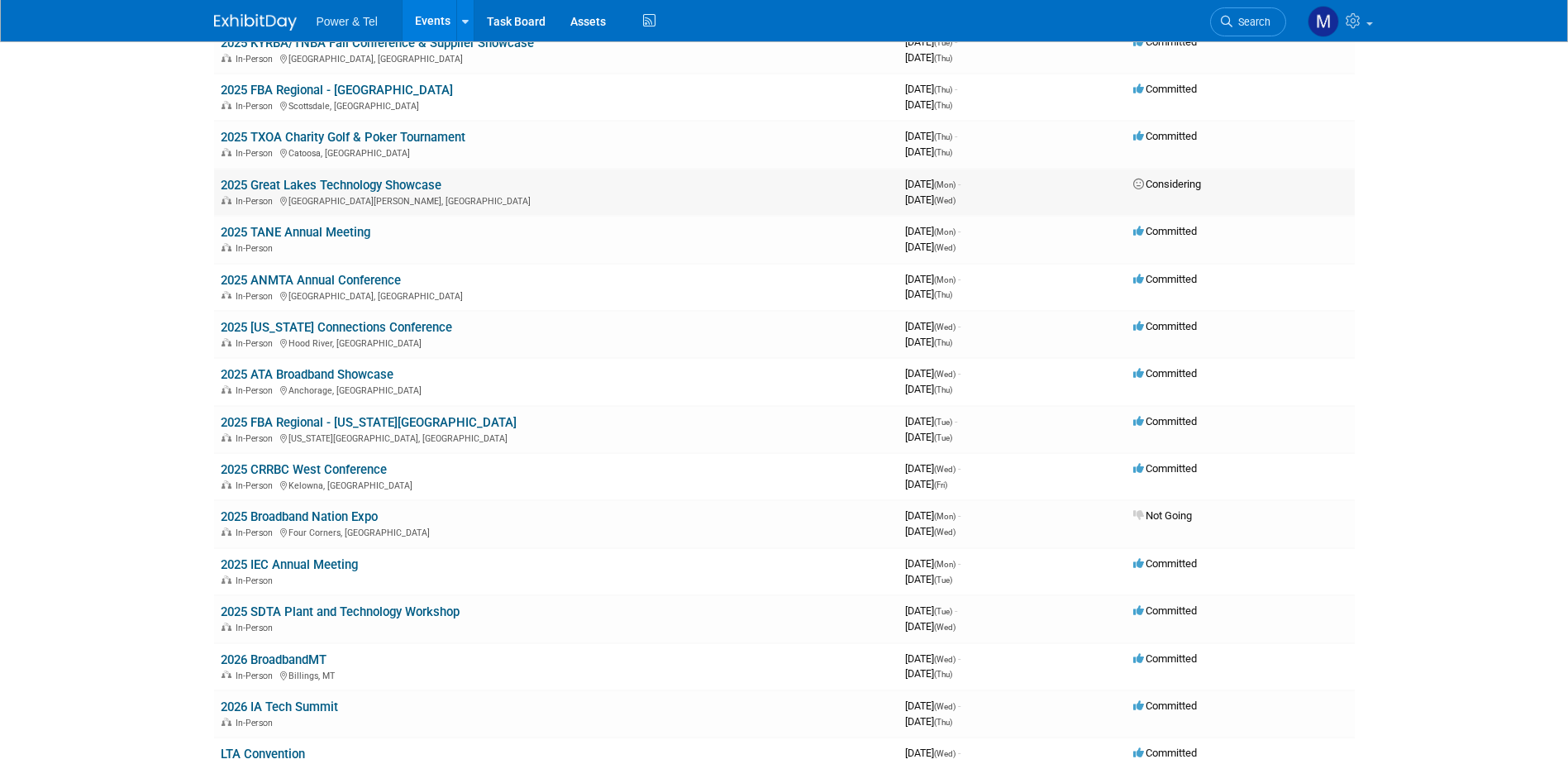
click at [396, 182] on link "2025 Great Lakes Technology Showcase" at bounding box center [331, 185] width 220 height 15
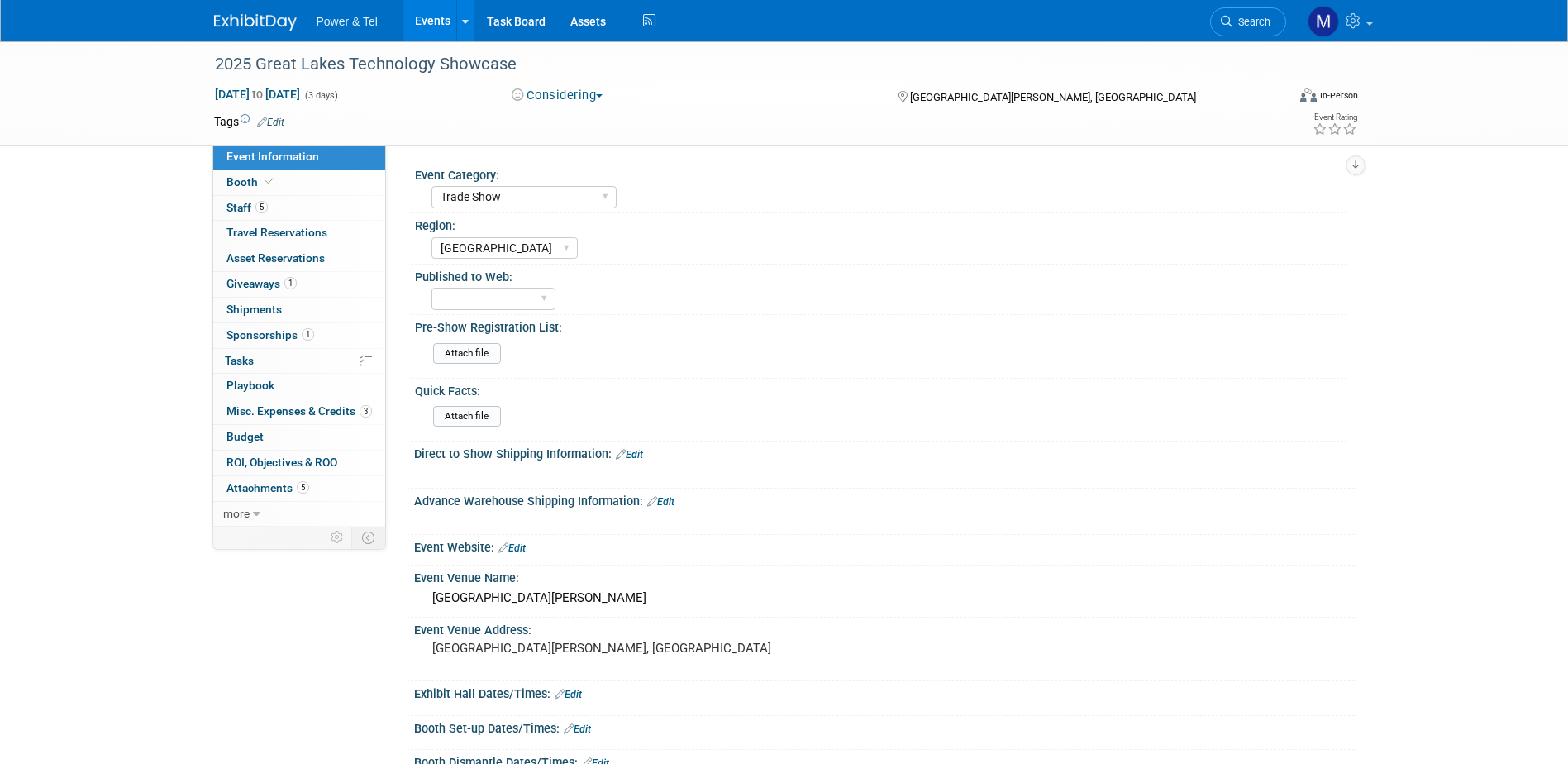
select select "Trade Show"
select select "[GEOGRAPHIC_DATA]"
click at [281, 204] on link "5 Staff 5" at bounding box center [299, 208] width 172 height 25
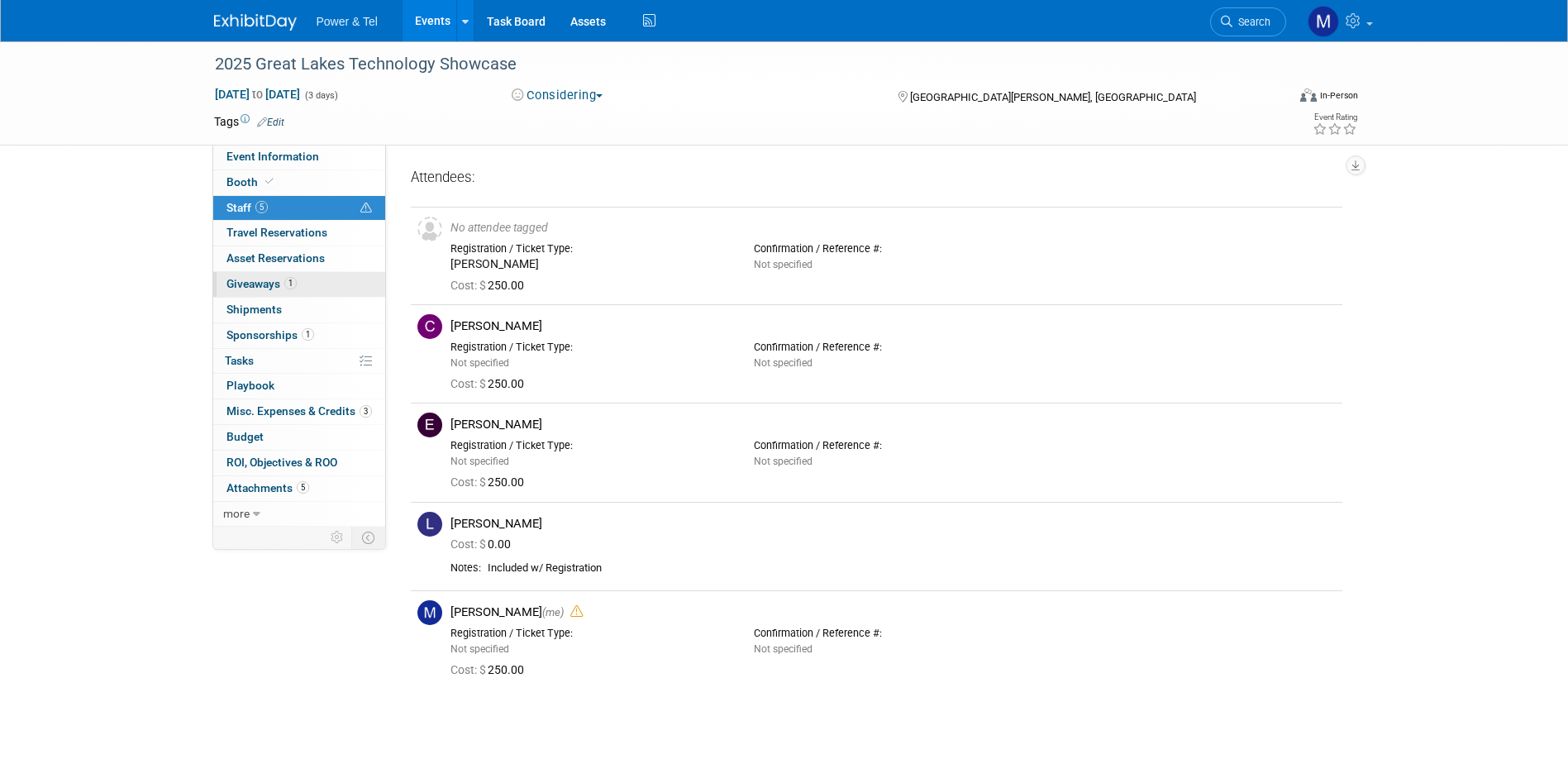
click at [257, 276] on link "1 Giveaways 1" at bounding box center [299, 284] width 172 height 25
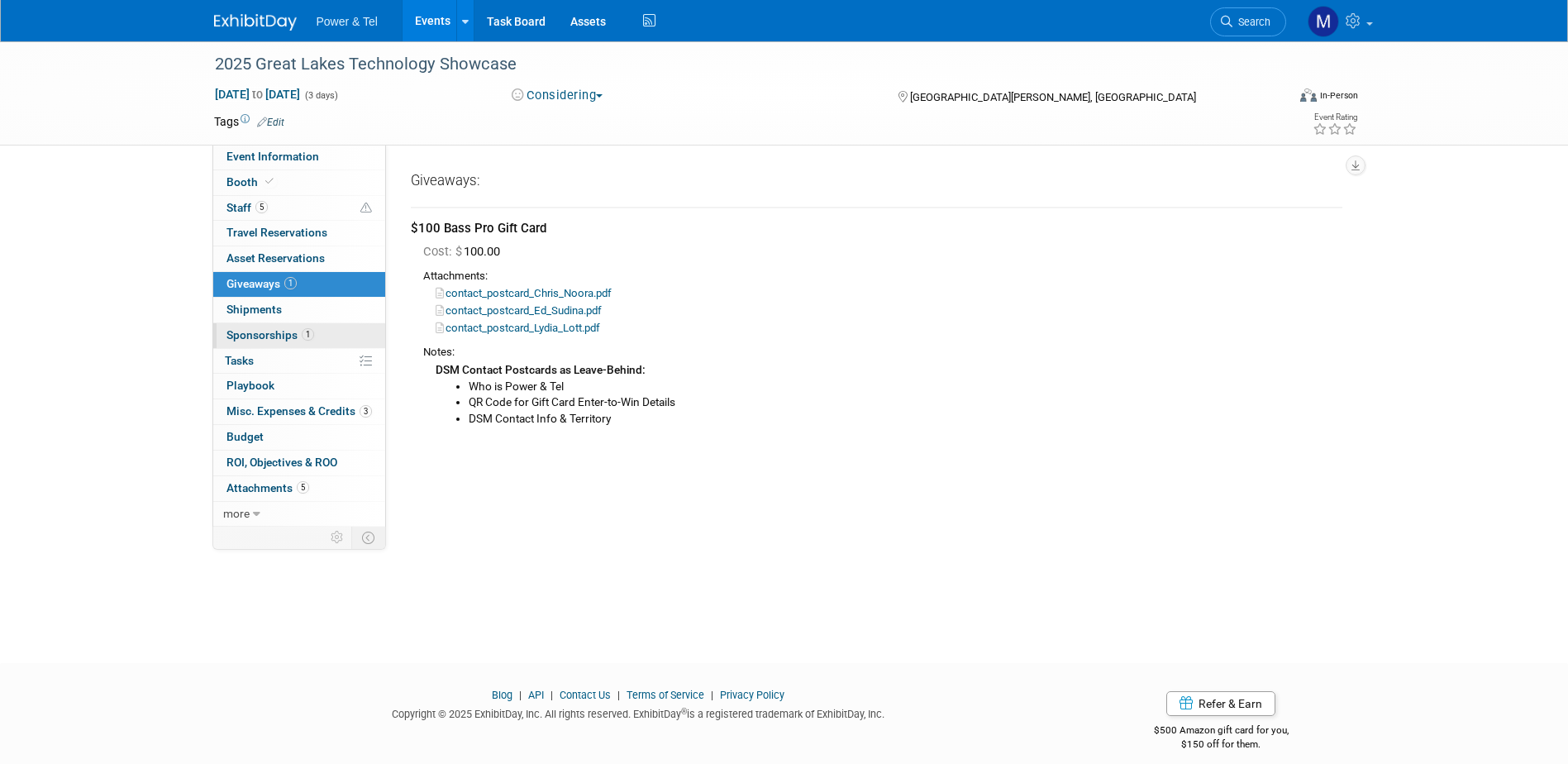
click at [260, 333] on span "Sponsorships 1" at bounding box center [270, 334] width 87 height 14
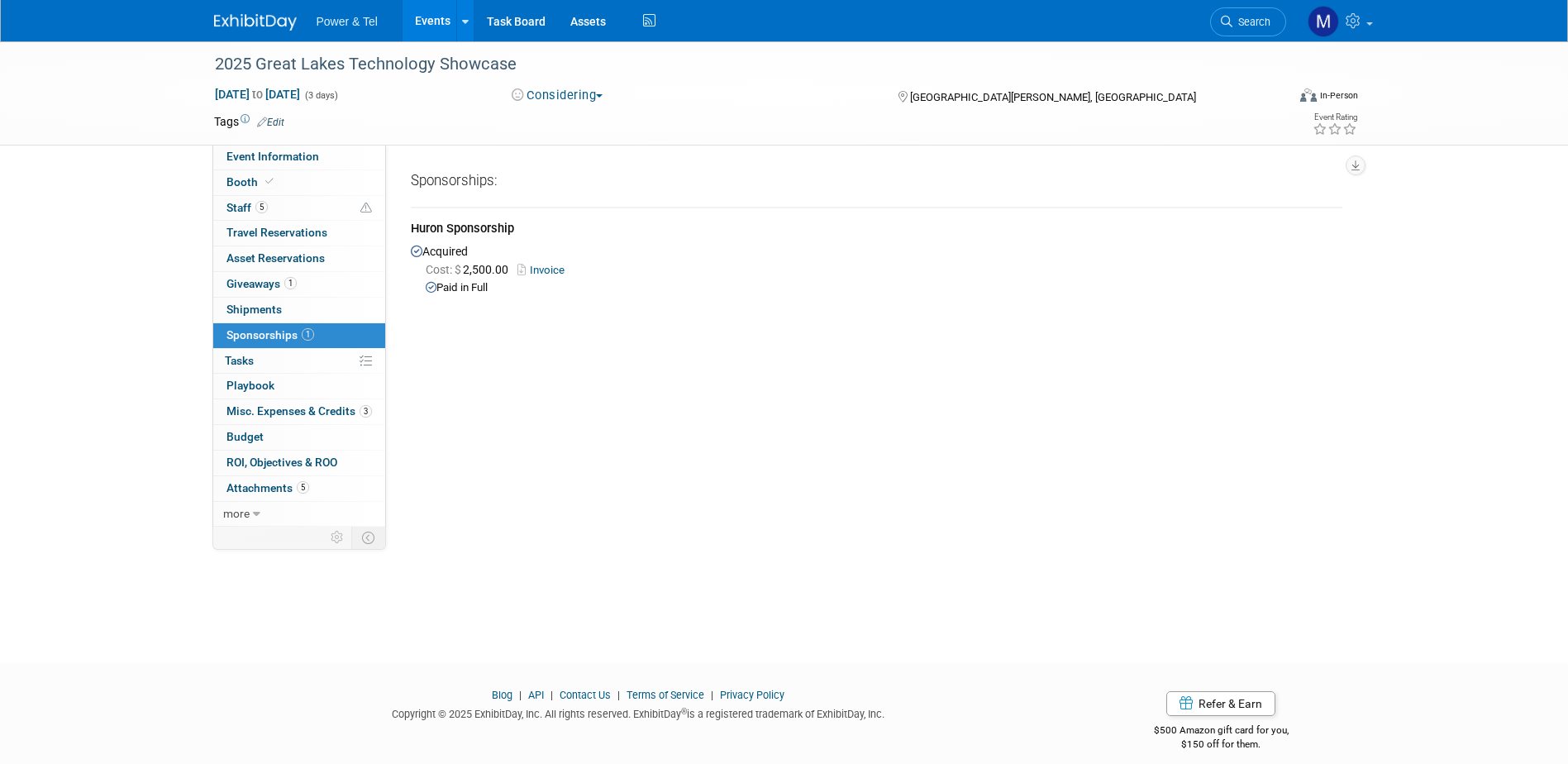
click at [268, 412] on span "Misc. Expenses & Credits 3" at bounding box center [300, 411] width 146 height 14
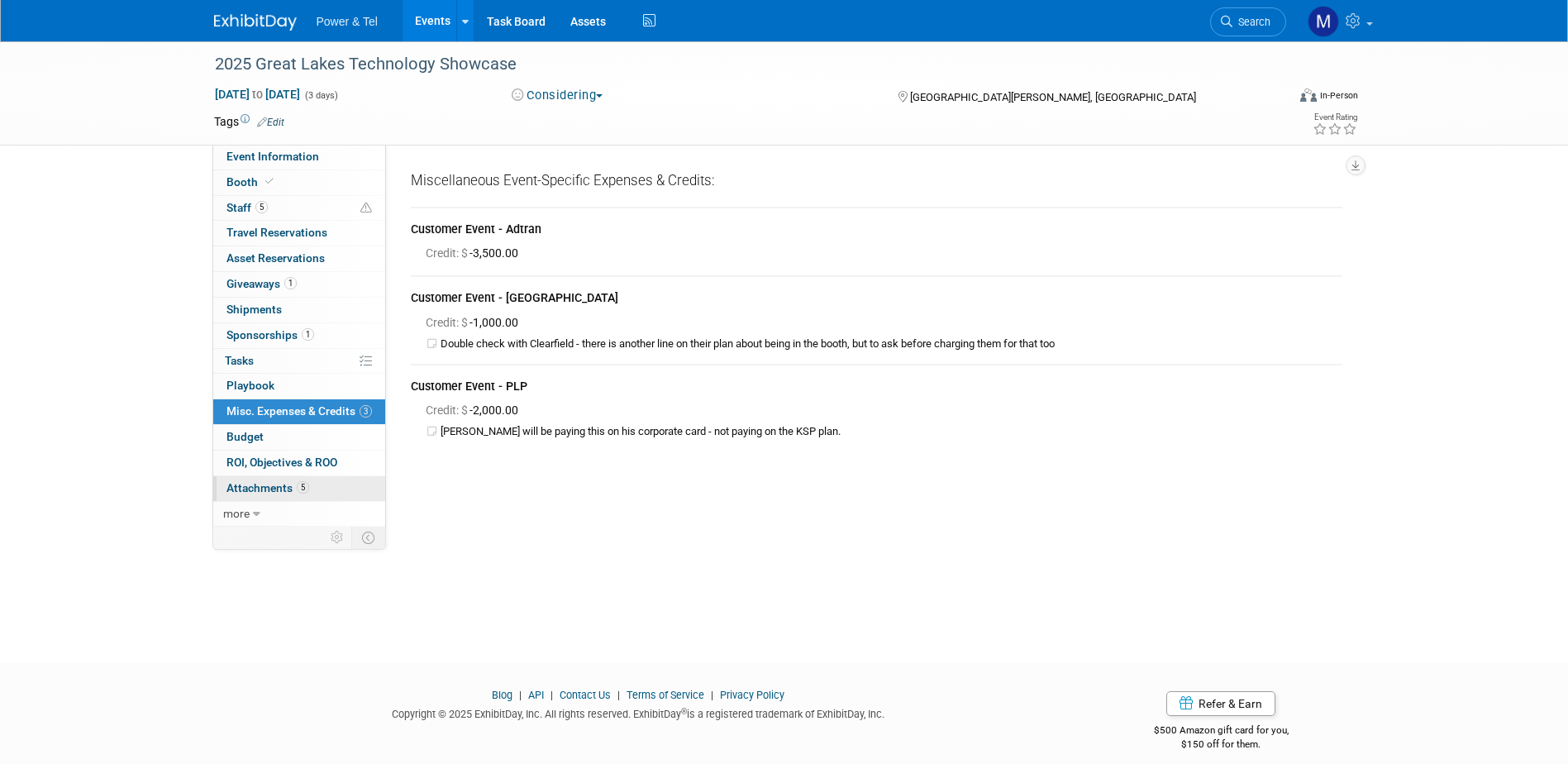
click at [287, 491] on span "Attachments 5" at bounding box center [268, 487] width 83 height 14
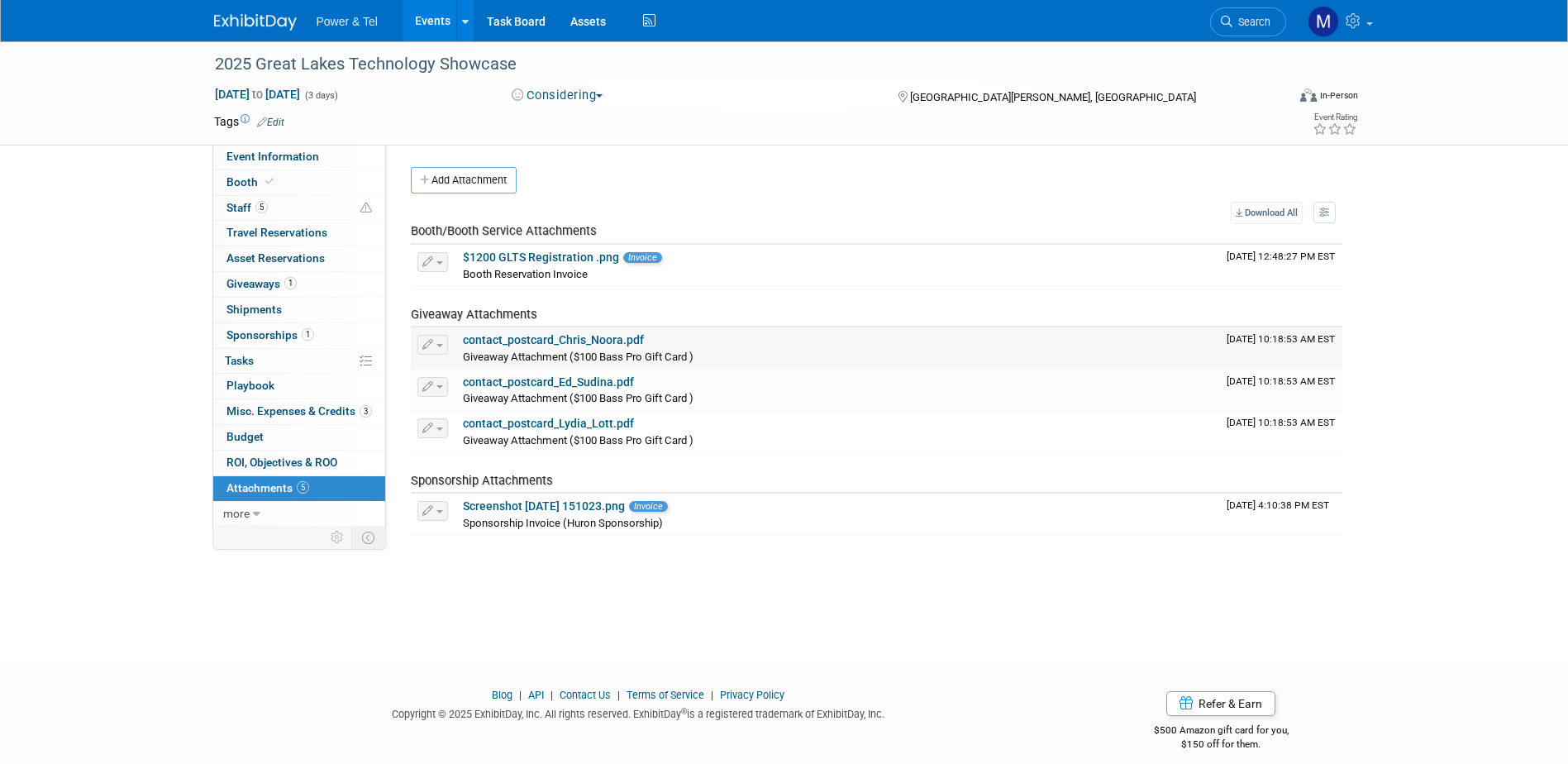
click at [548, 336] on link "contact_postcard_Chris_Noora.pdf" at bounding box center [553, 340] width 181 height 14
click at [524, 385] on link "contact_postcard_Ed_Sudina.pdf" at bounding box center [548, 382] width 171 height 14
click at [563, 502] on link "Screenshot [DATE] 151023.png" at bounding box center [544, 505] width 162 height 14
click at [550, 254] on link "$1200 GLTS Registration .png" at bounding box center [541, 257] width 157 height 14
click at [587, 94] on button "Considering" at bounding box center [557, 95] width 103 height 17
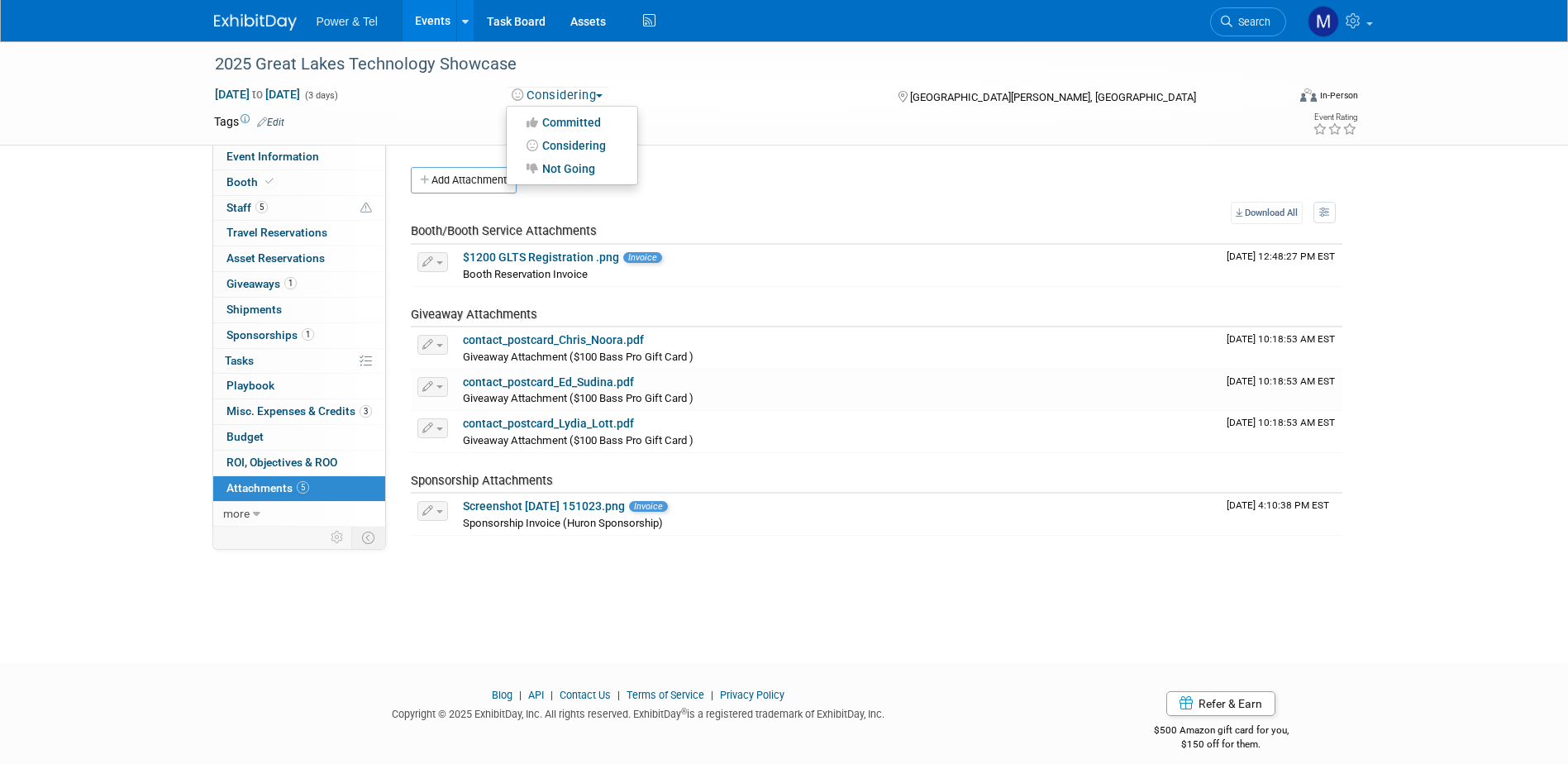
click at [682, 113] on td at bounding box center [724, 121] width 880 height 16
click at [596, 101] on button "Considering" at bounding box center [557, 95] width 103 height 17
click at [580, 121] on link "Committed" at bounding box center [572, 122] width 130 height 23
click at [363, 25] on span "Power & Tel" at bounding box center [347, 21] width 61 height 14
